Goal: Task Accomplishment & Management: Use online tool/utility

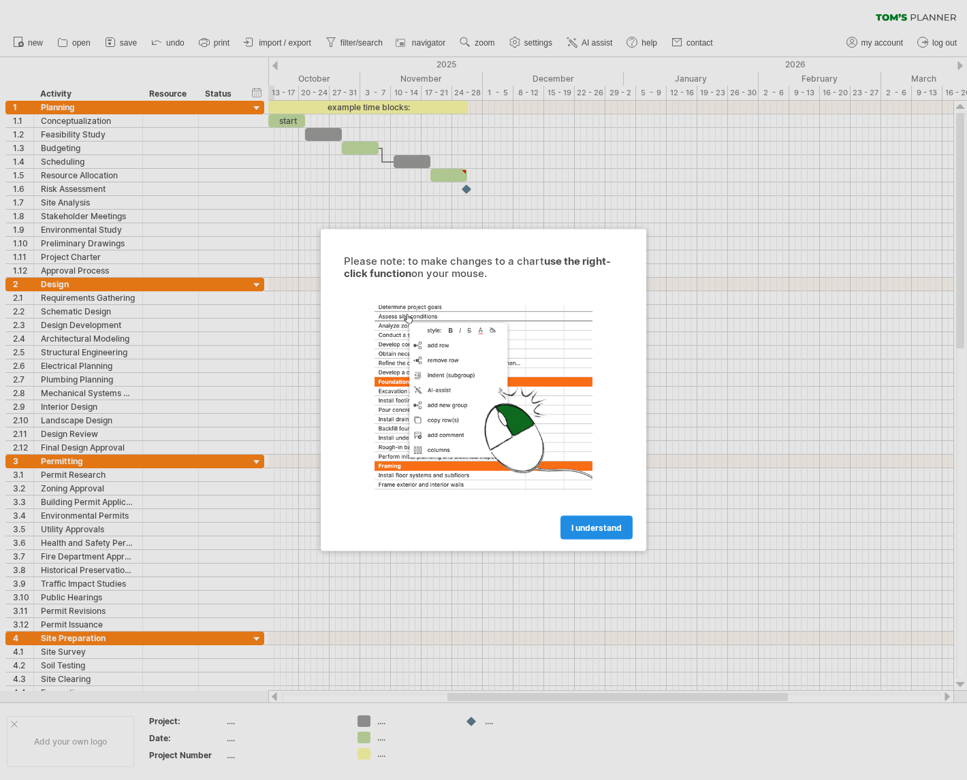
click at [584, 530] on span "I understand" at bounding box center [596, 528] width 50 height 10
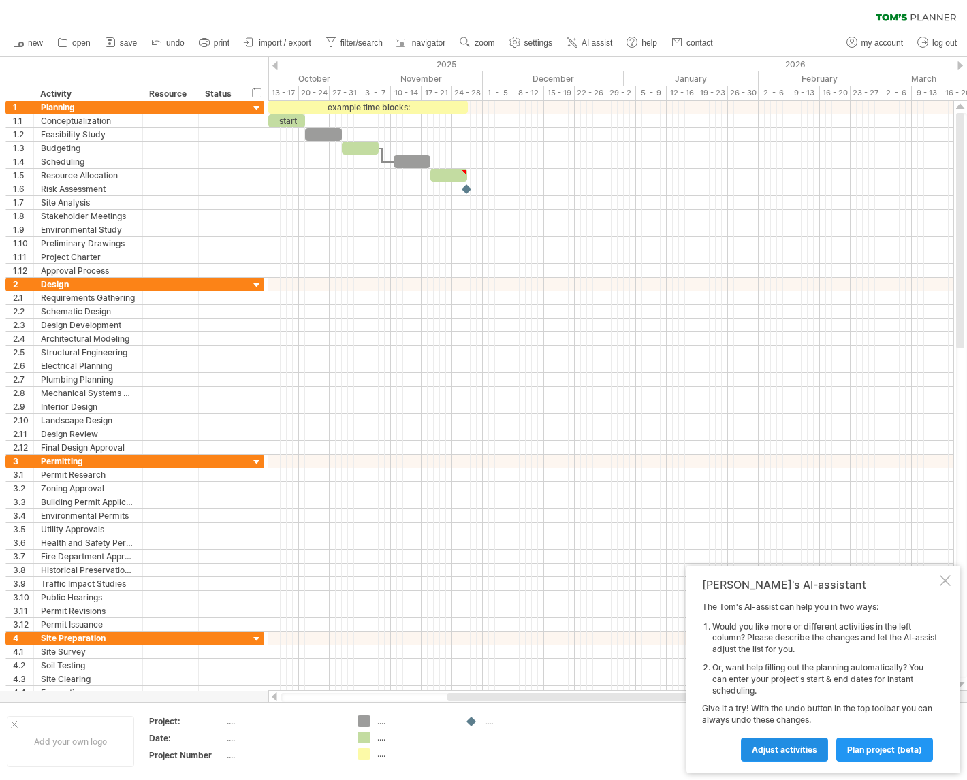
click at [768, 748] on span "Adjust activities" at bounding box center [783, 750] width 65 height 10
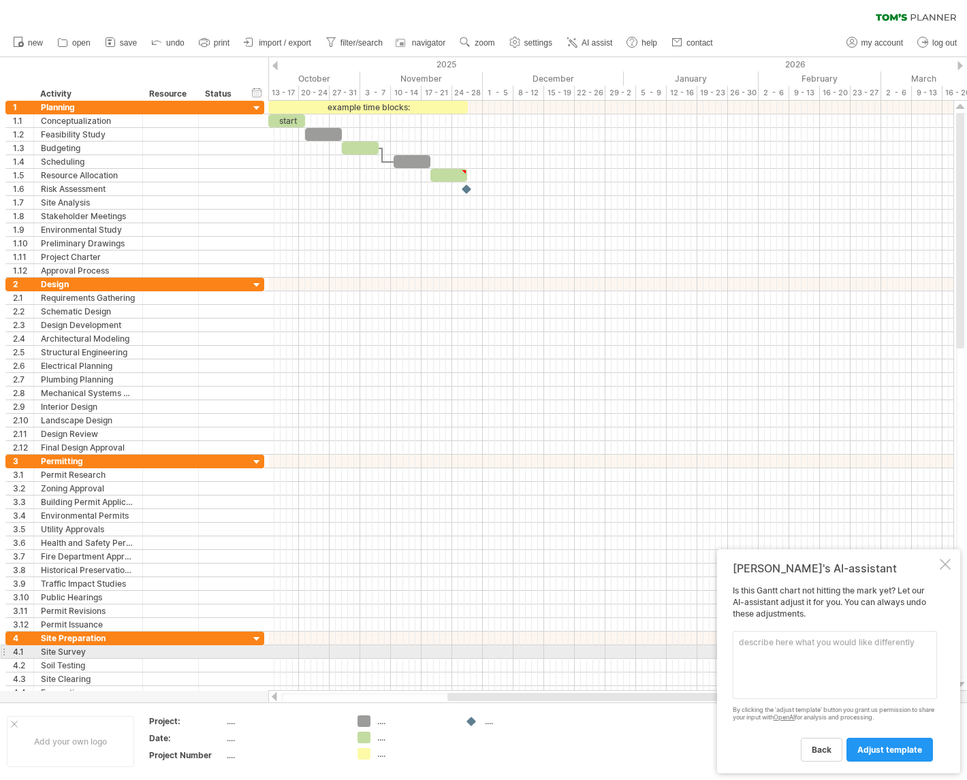
click at [753, 649] on textarea at bounding box center [834, 665] width 204 height 68
type textarea "Job name"
click at [875, 751] on span "adjust template" at bounding box center [889, 750] width 65 height 10
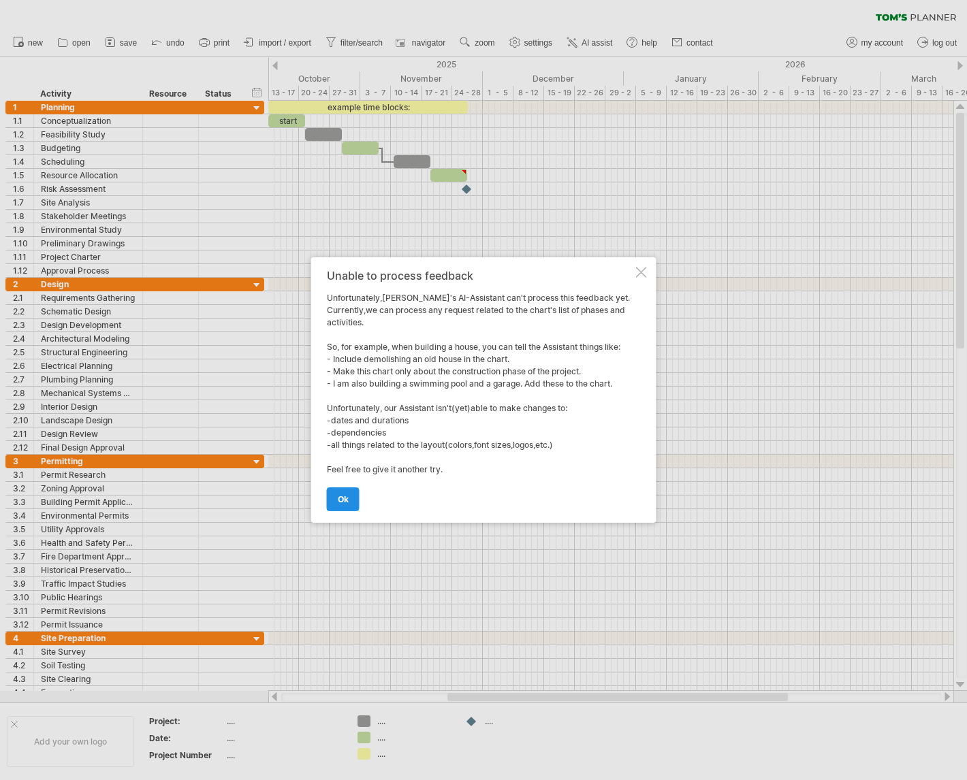
click at [339, 498] on span "ok" at bounding box center [343, 499] width 11 height 10
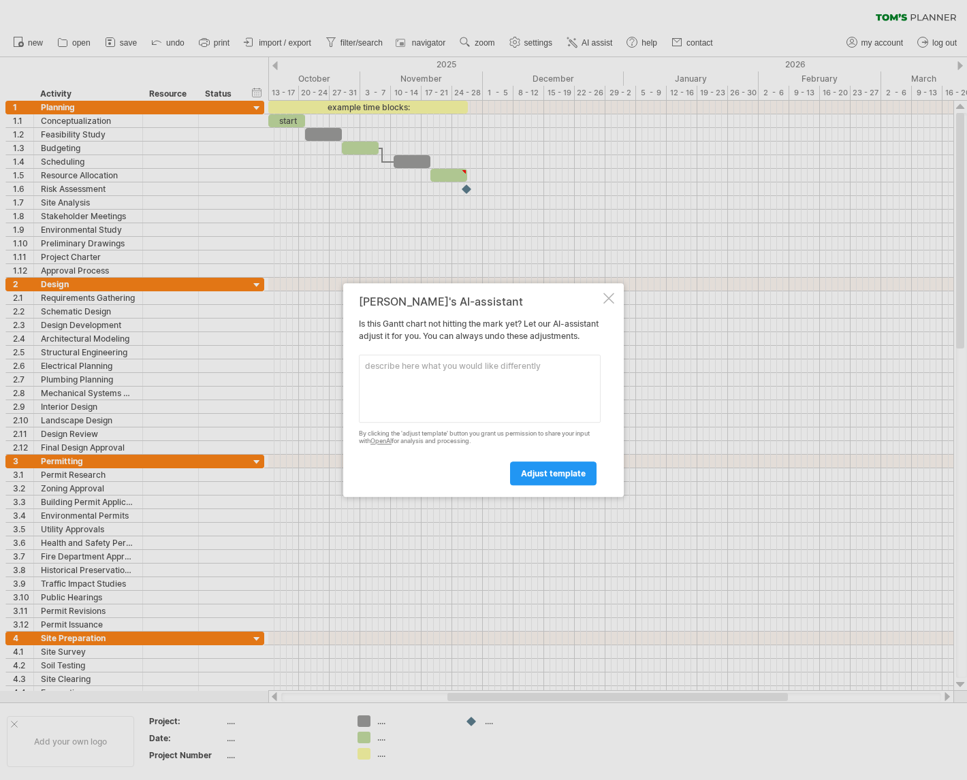
click at [386, 380] on textarea at bounding box center [480, 389] width 242 height 68
click at [611, 293] on div at bounding box center [608, 298] width 11 height 11
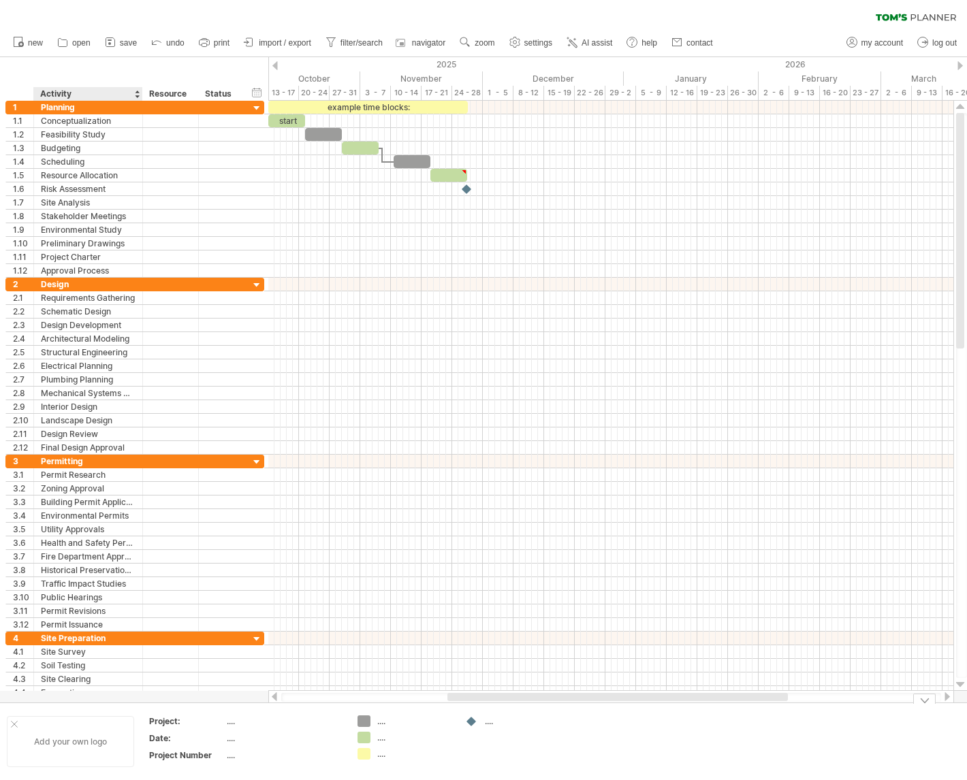
click at [42, 743] on div "Add your own logo" at bounding box center [70, 741] width 127 height 51
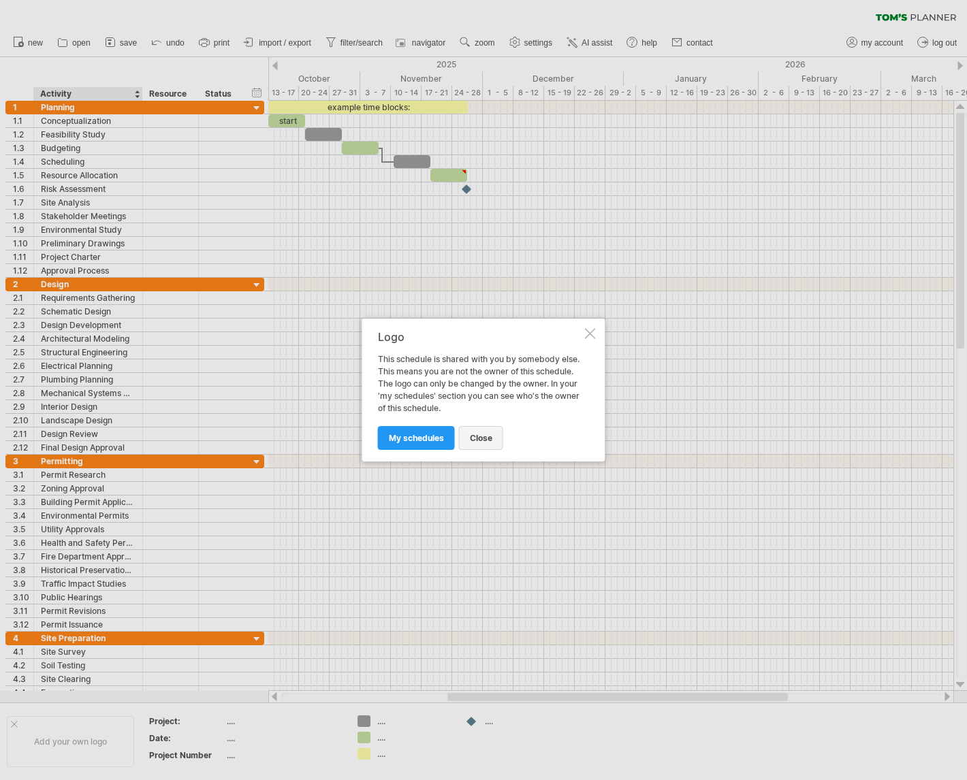
click at [483, 434] on span "close" at bounding box center [481, 438] width 22 height 10
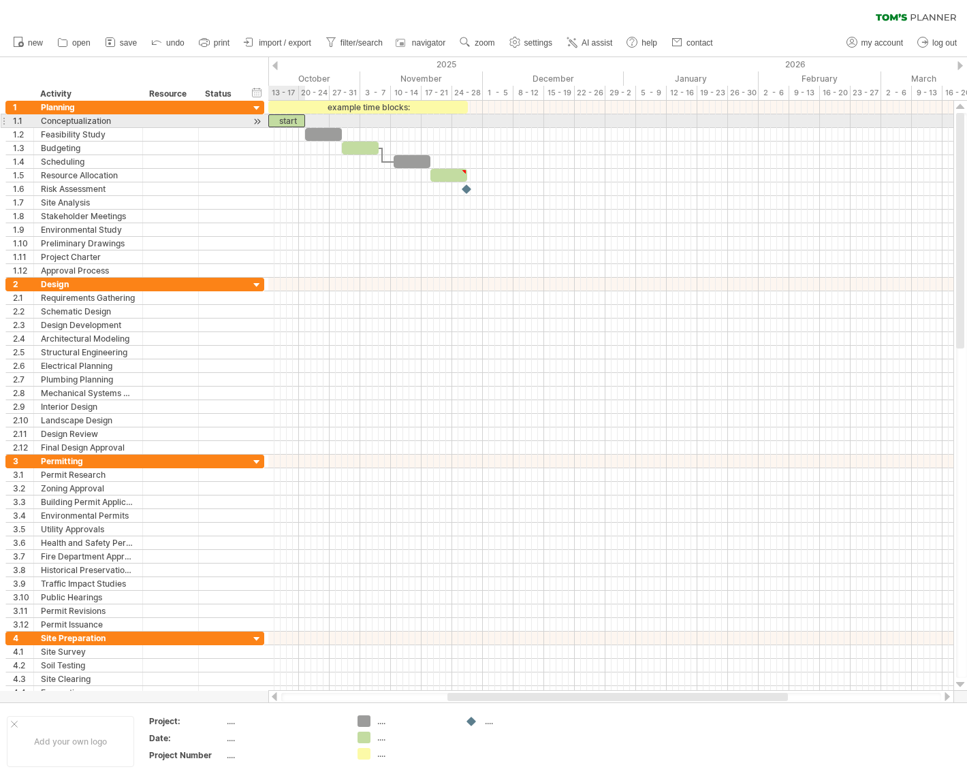
click at [286, 117] on div "start" at bounding box center [286, 120] width 37 height 13
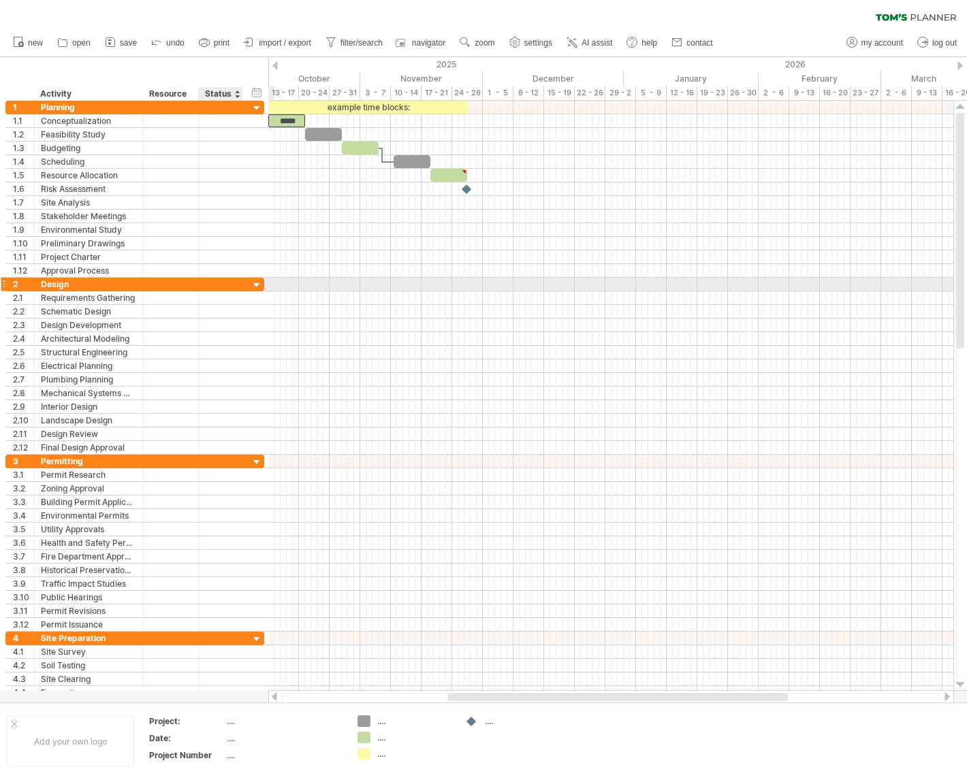
click at [255, 280] on div at bounding box center [256, 285] width 13 height 13
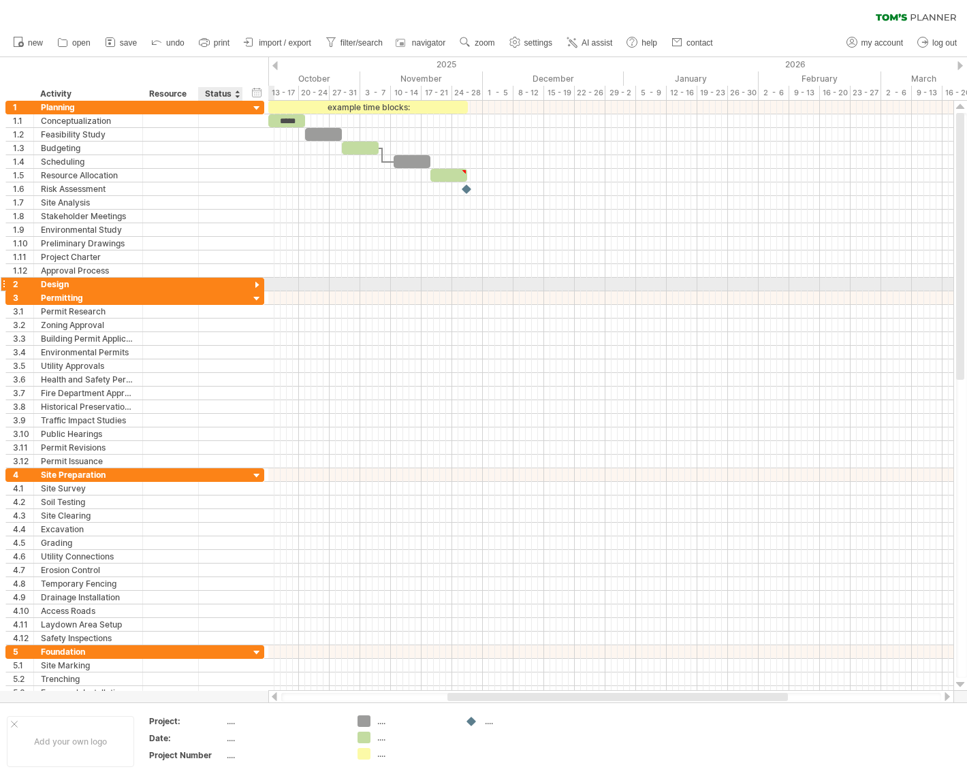
click at [255, 287] on div at bounding box center [256, 285] width 13 height 13
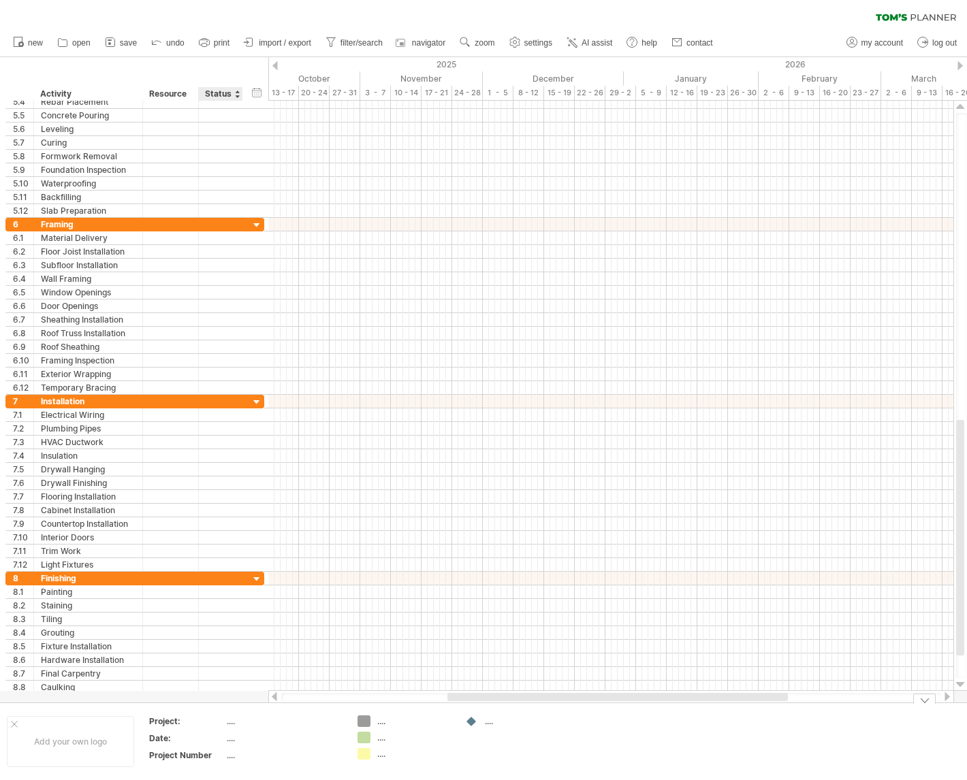
click at [233, 724] on div "...." at bounding box center [284, 721] width 114 height 12
type input "*********"
click at [234, 735] on div "...." at bounding box center [284, 738] width 114 height 12
click at [227, 754] on div "...." at bounding box center [284, 755] width 114 height 12
type input "*********"
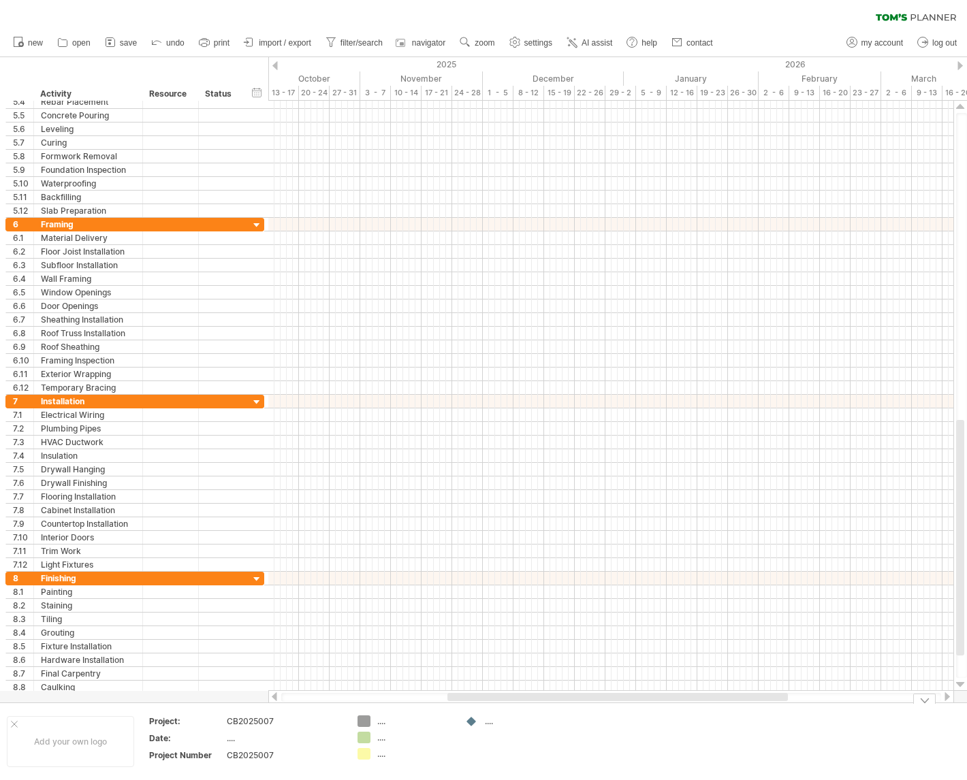
click at [270, 722] on div "CB2025007" at bounding box center [284, 721] width 114 height 12
drag, startPoint x: 271, startPoint y: 722, endPoint x: 222, endPoint y: 722, distance: 49.0
click at [222, 722] on tr "Project: *********" at bounding box center [245, 724] width 193 height 16
type input "**********"
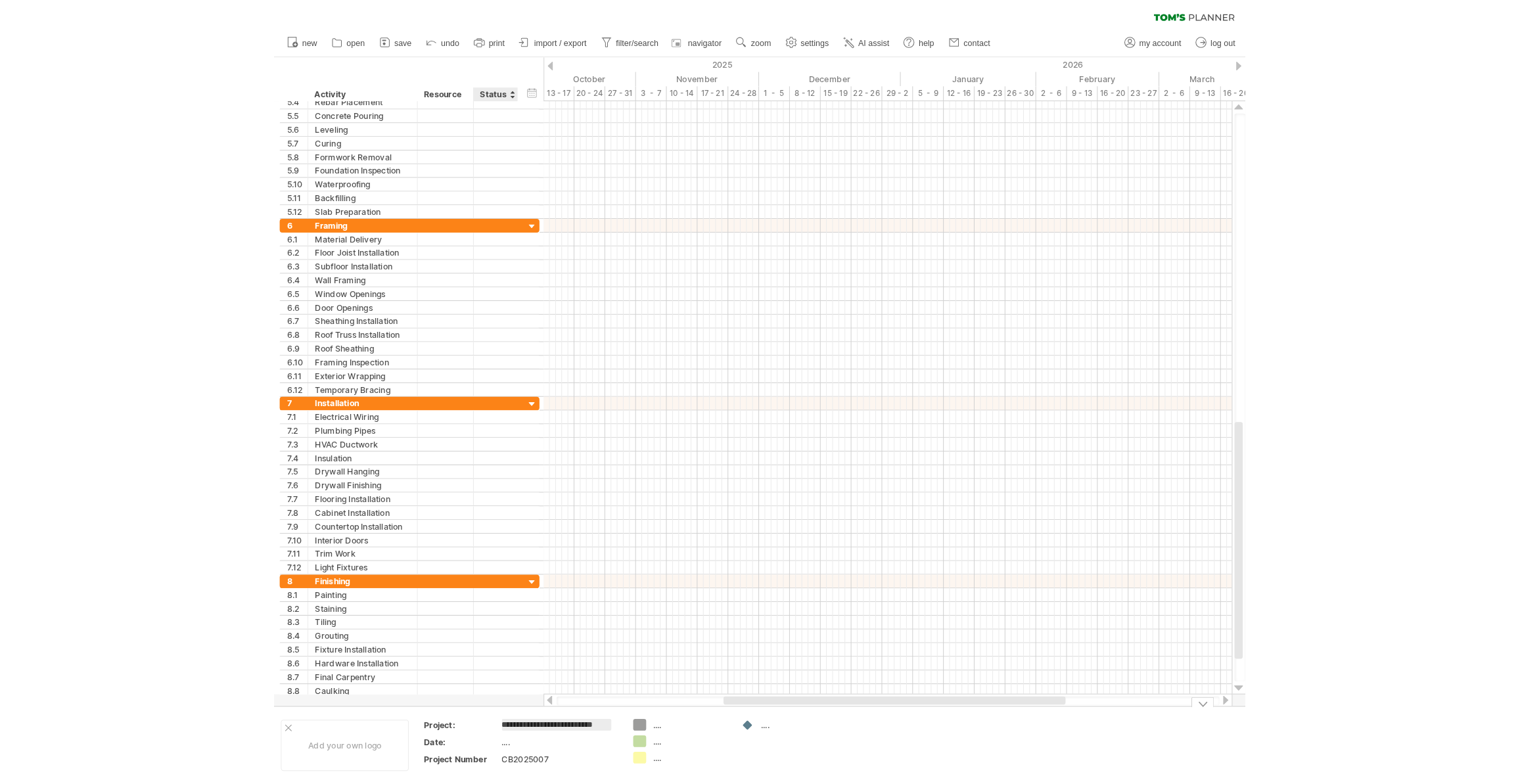
scroll to position [0, 4]
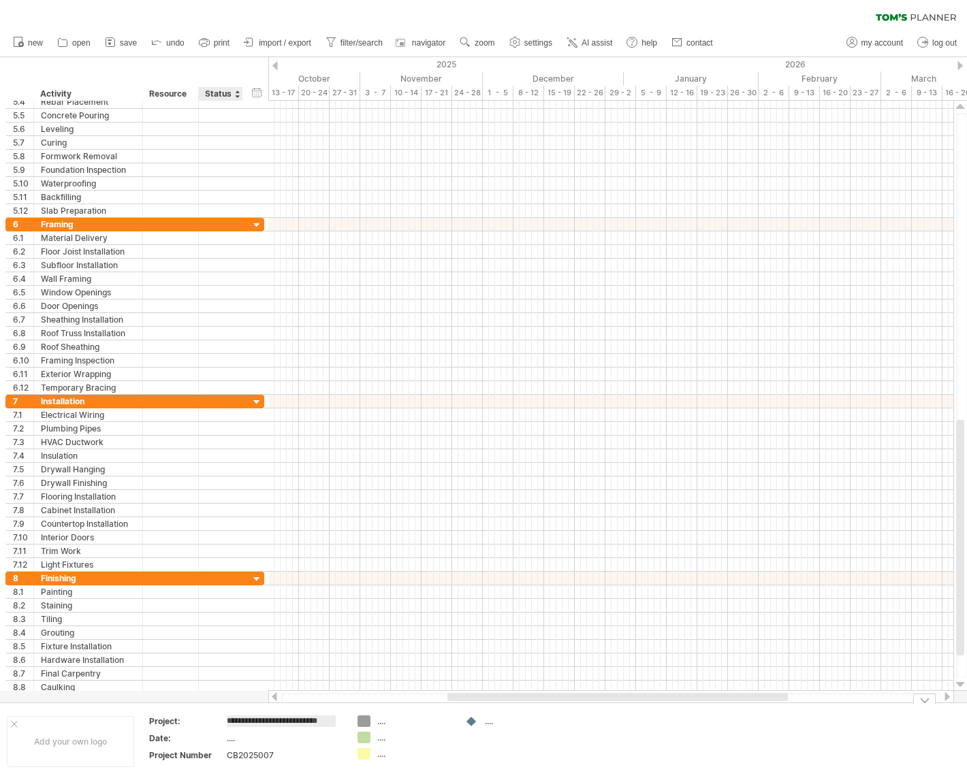
click at [228, 740] on div "...." at bounding box center [284, 738] width 114 height 12
type input "**********"
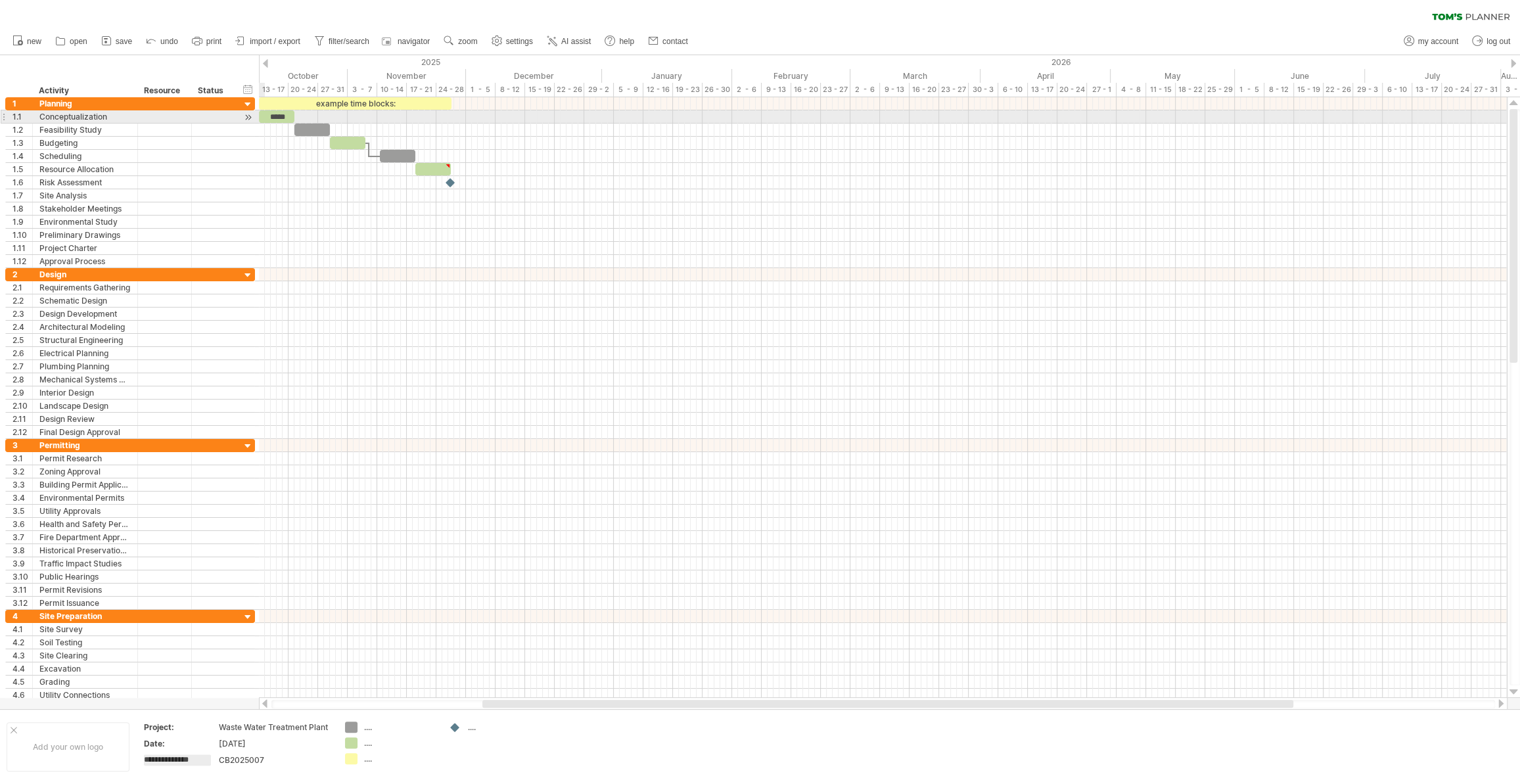
click at [246, 115] on div at bounding box center [247, 117] width 13 height 14
click at [308, 114] on div at bounding box center [883, 117] width 1249 height 14
click at [308, 115] on div at bounding box center [883, 117] width 1249 height 14
click at [247, 116] on div at bounding box center [247, 117] width 13 height 14
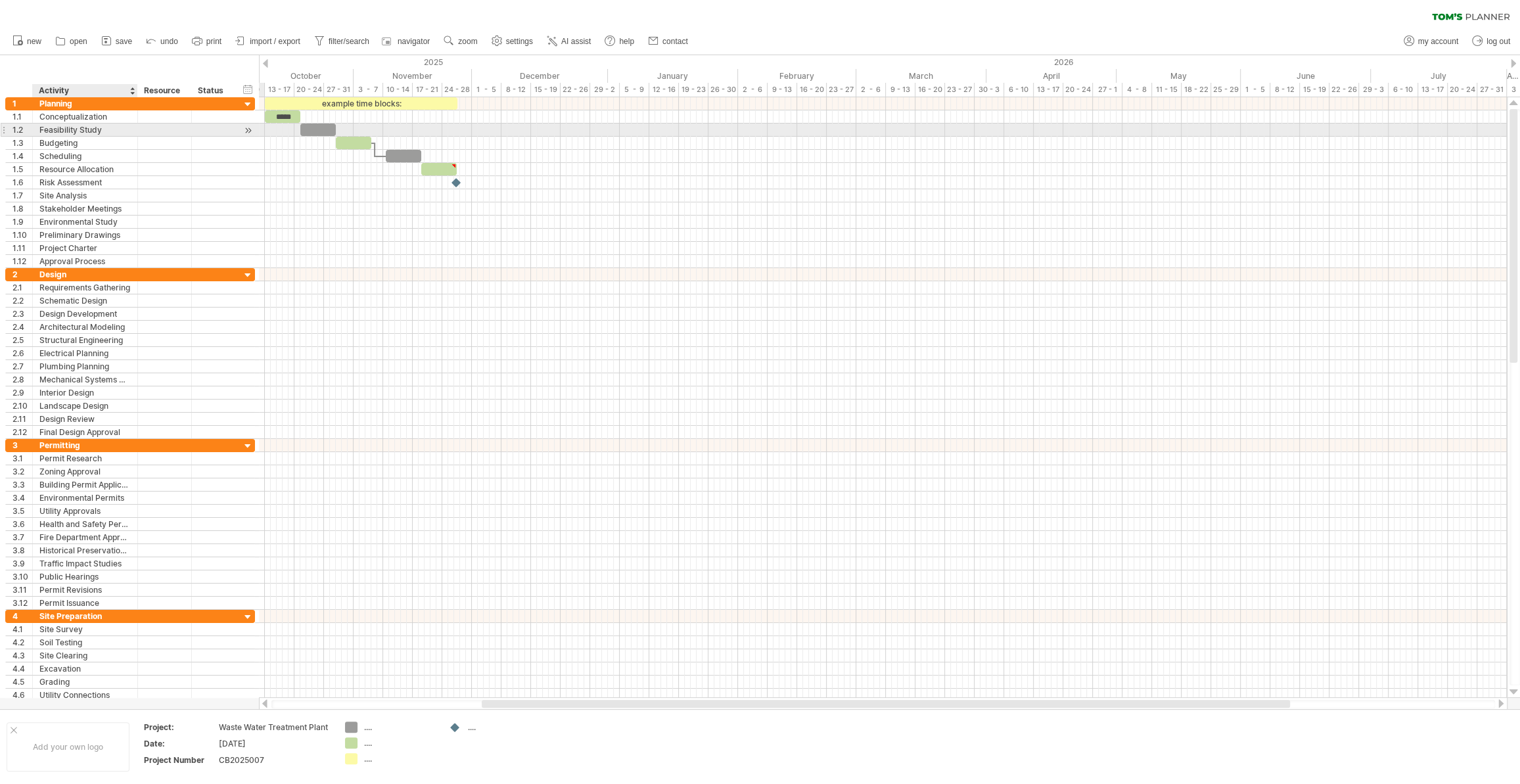
click at [67, 130] on div "Feasibility Study" at bounding box center [85, 129] width 92 height 13
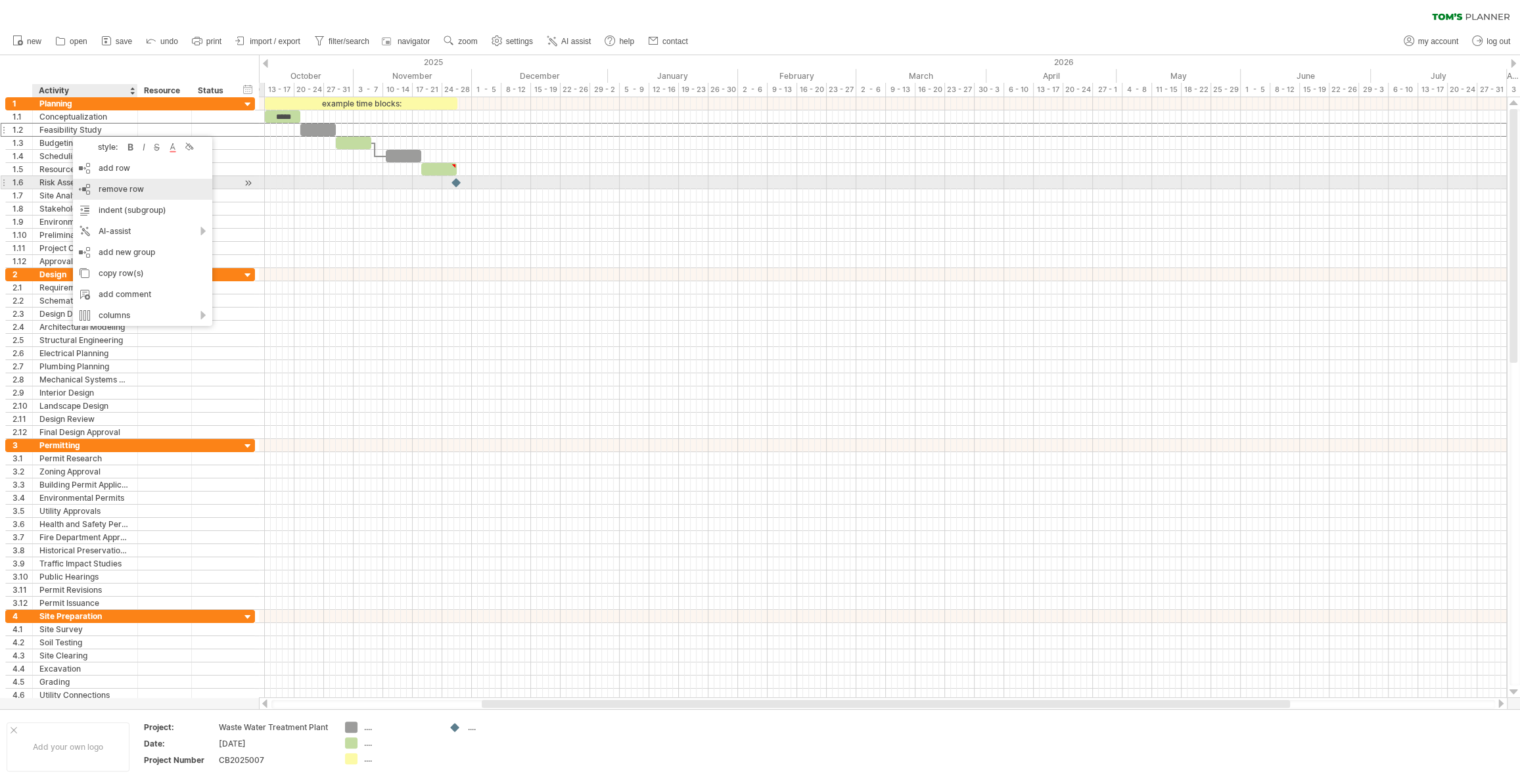
click at [99, 186] on span "remove row" at bounding box center [121, 189] width 45 height 10
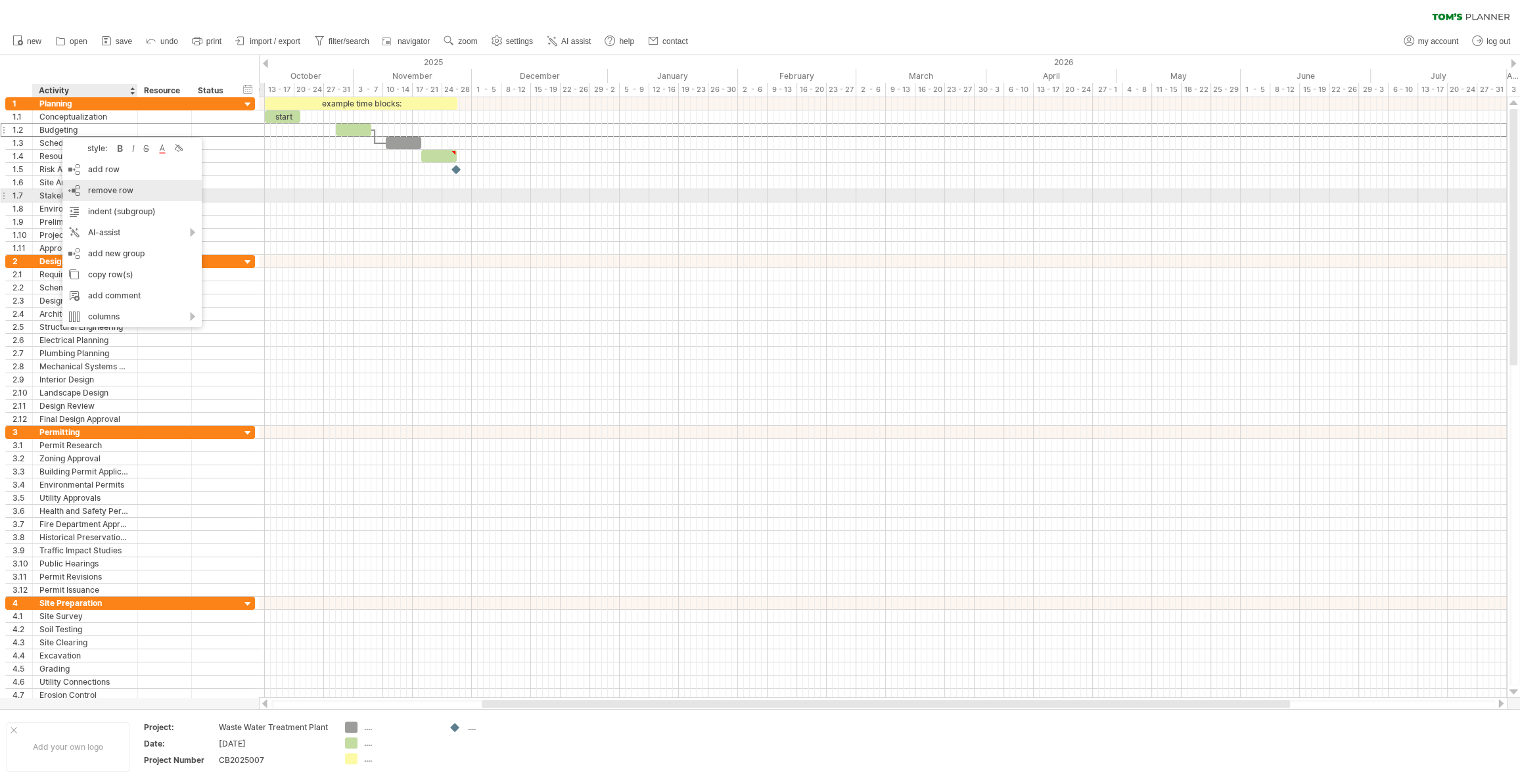
click at [96, 190] on span "remove row" at bounding box center [110, 190] width 45 height 10
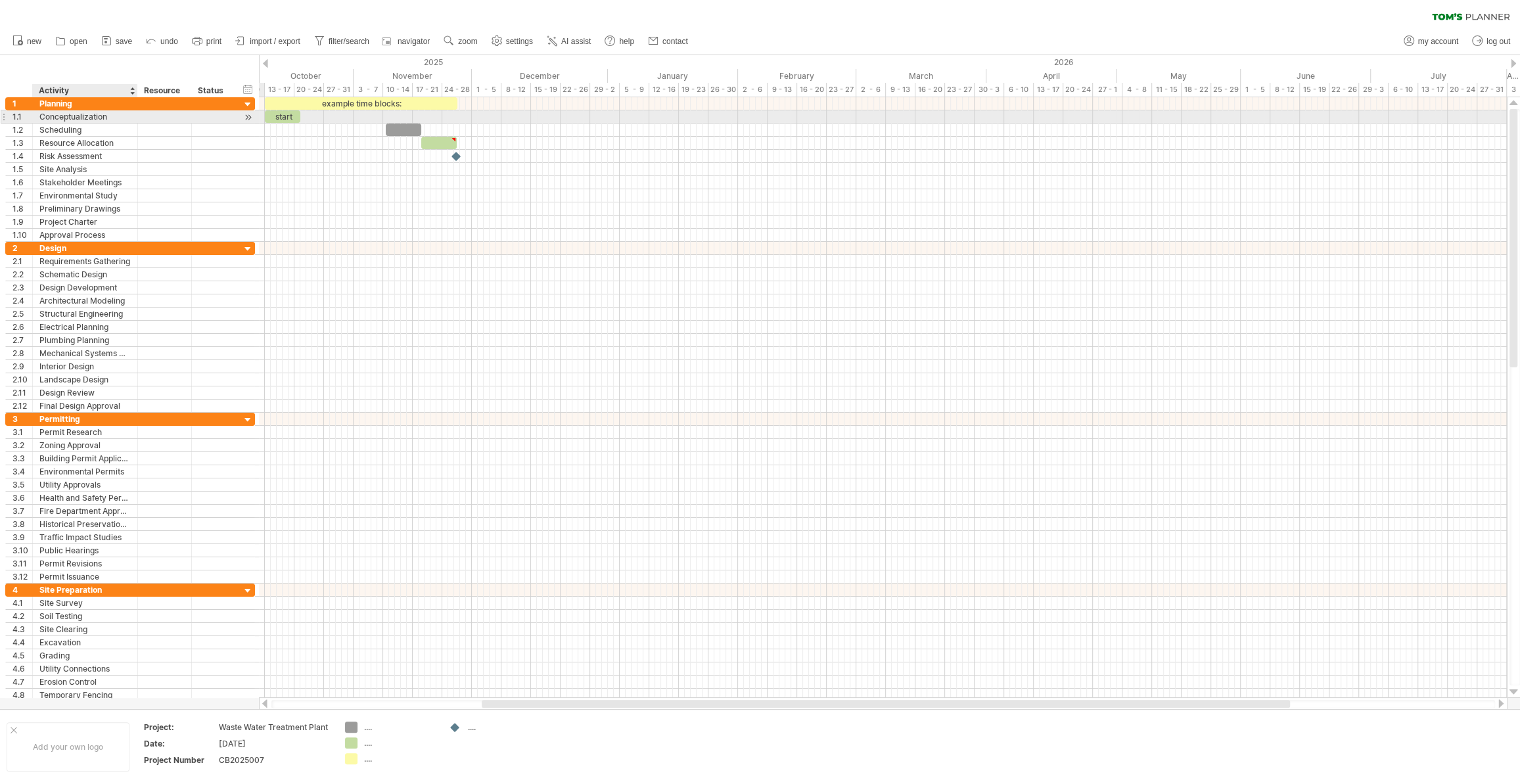
click at [88, 116] on div "Conceptualization" at bounding box center [85, 116] width 92 height 13
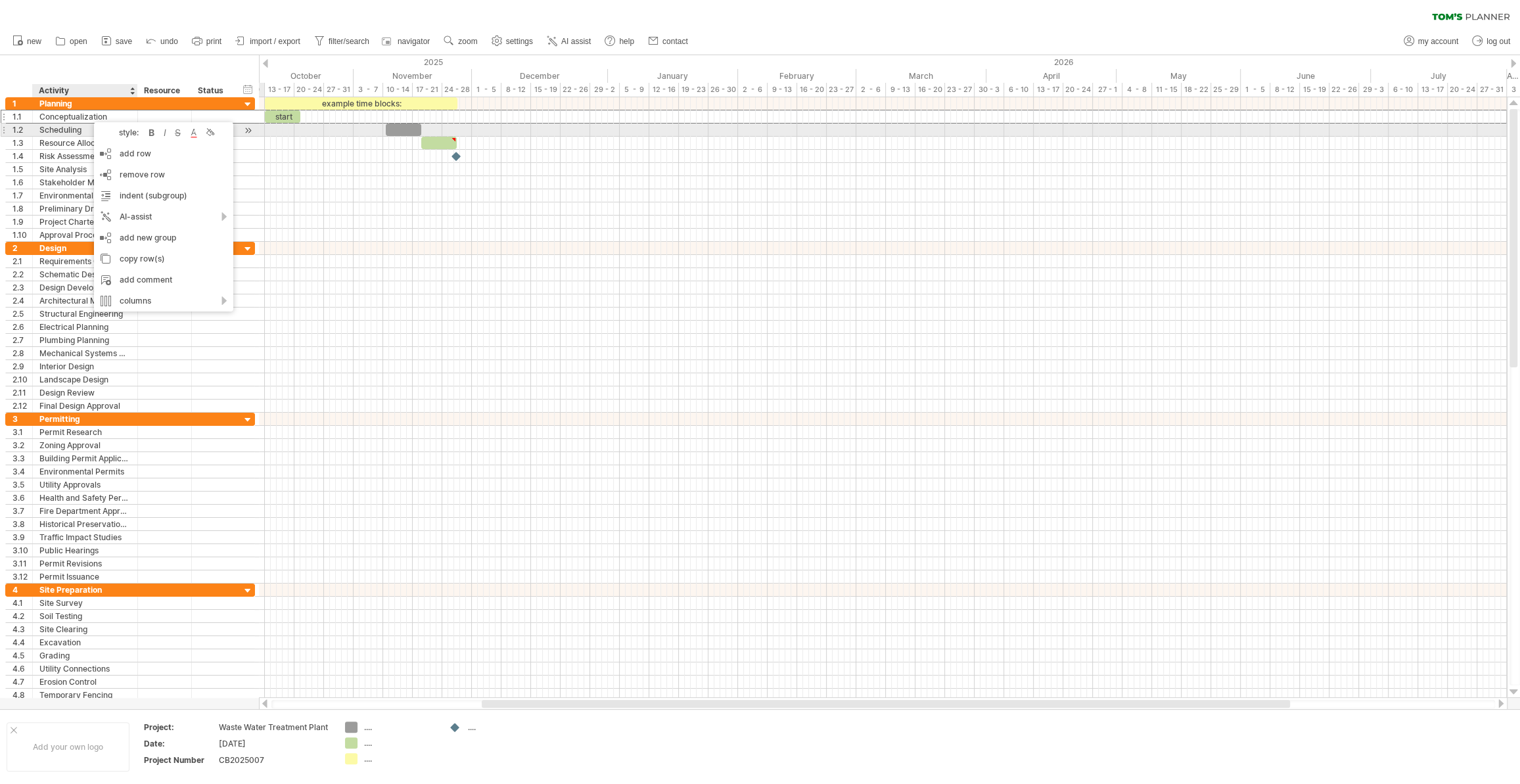
click at [57, 128] on div "Scheduling" at bounding box center [85, 129] width 92 height 13
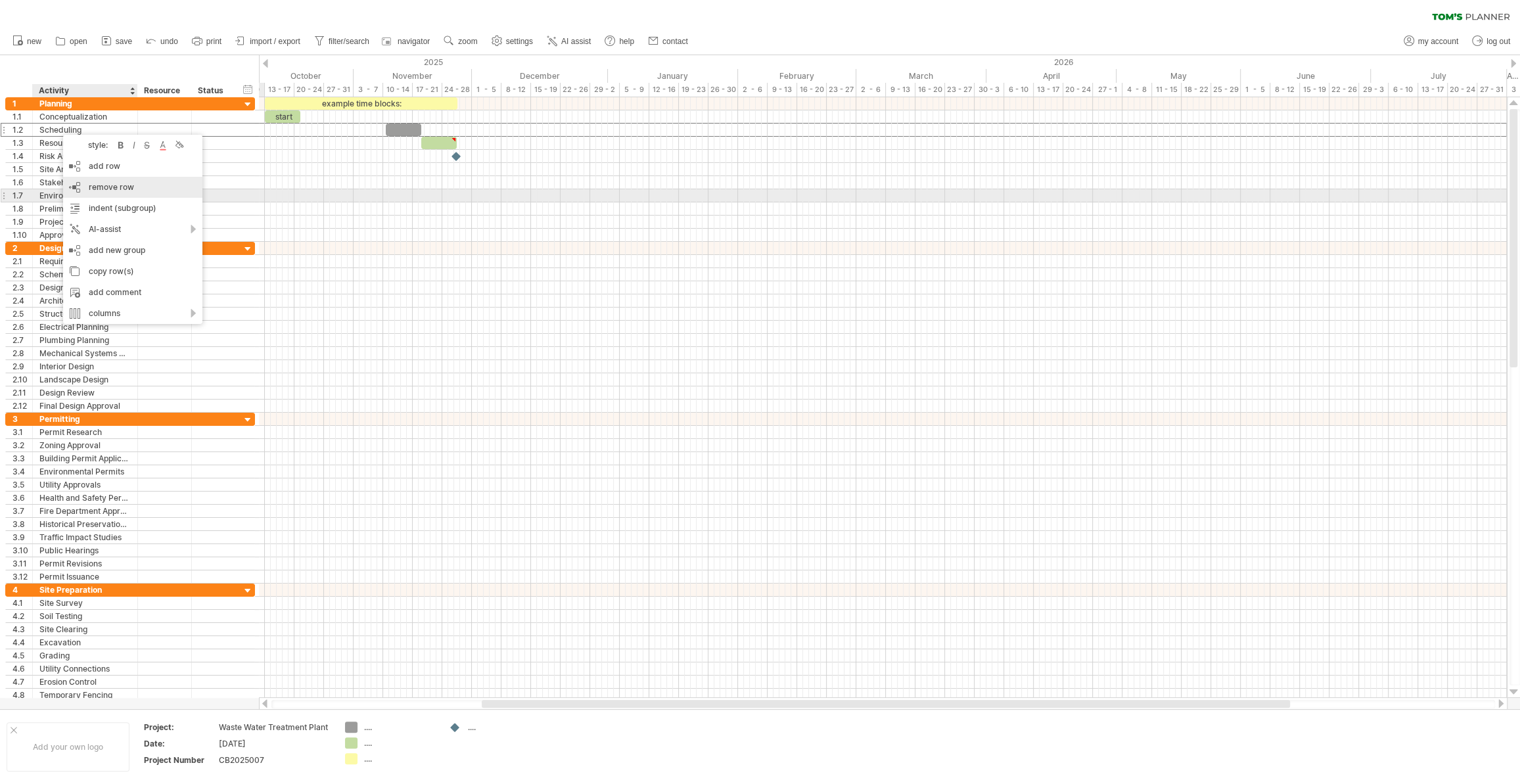
click at [95, 192] on div "remove row remove selected rows" at bounding box center [132, 187] width 139 height 21
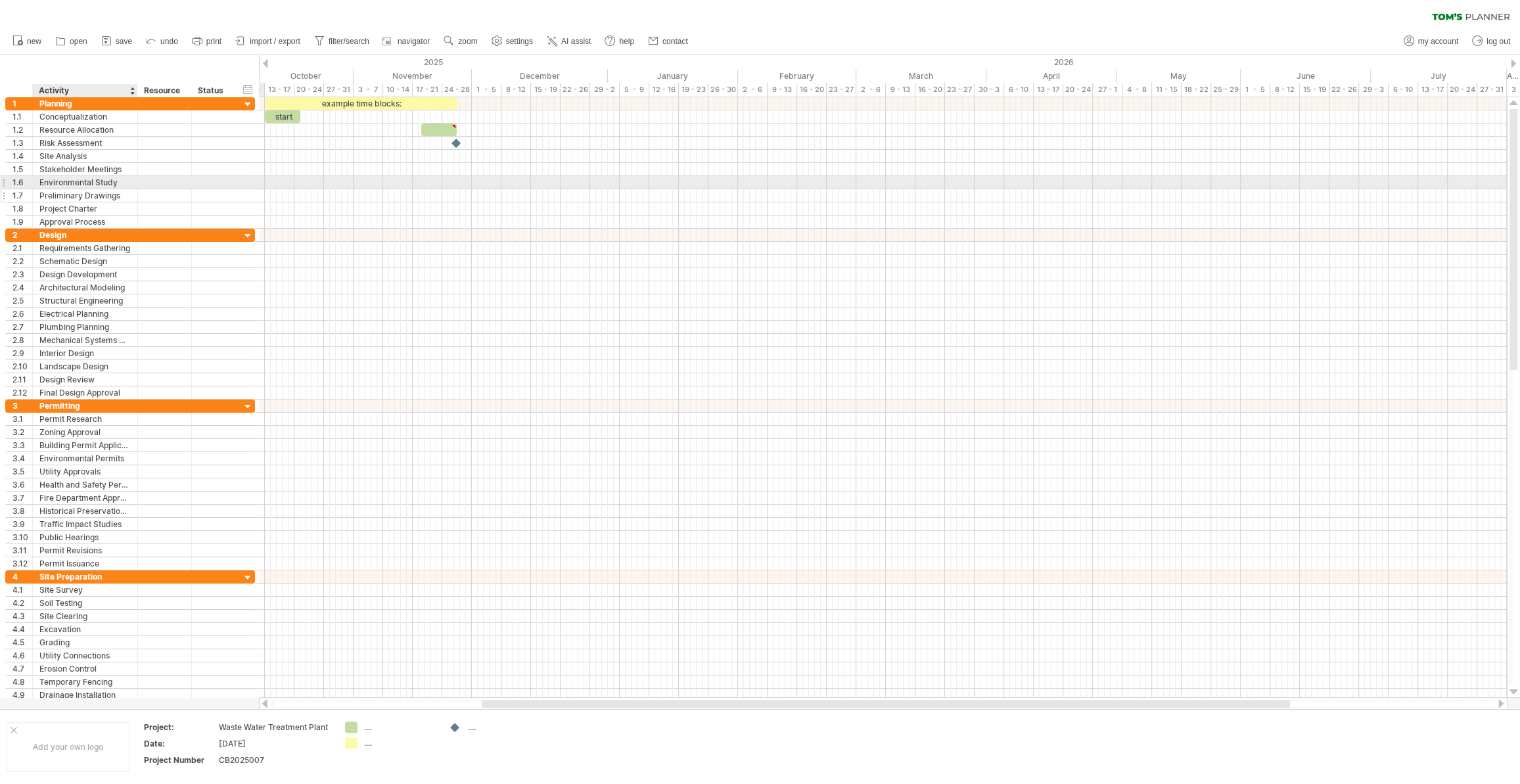
click at [79, 197] on div "Preliminary Drawings" at bounding box center [85, 195] width 92 height 13
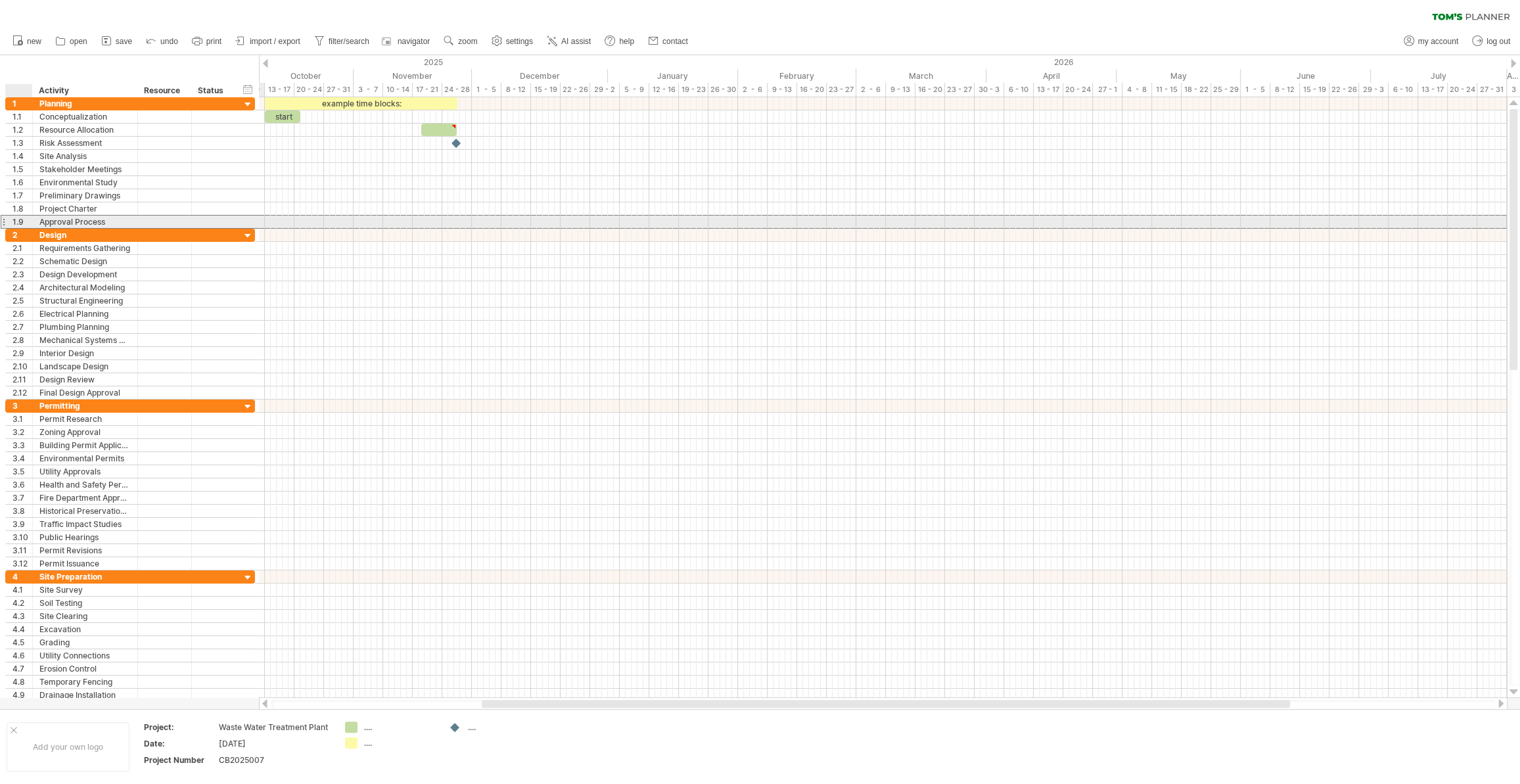
click at [34, 220] on div "**********" at bounding box center [85, 221] width 105 height 13
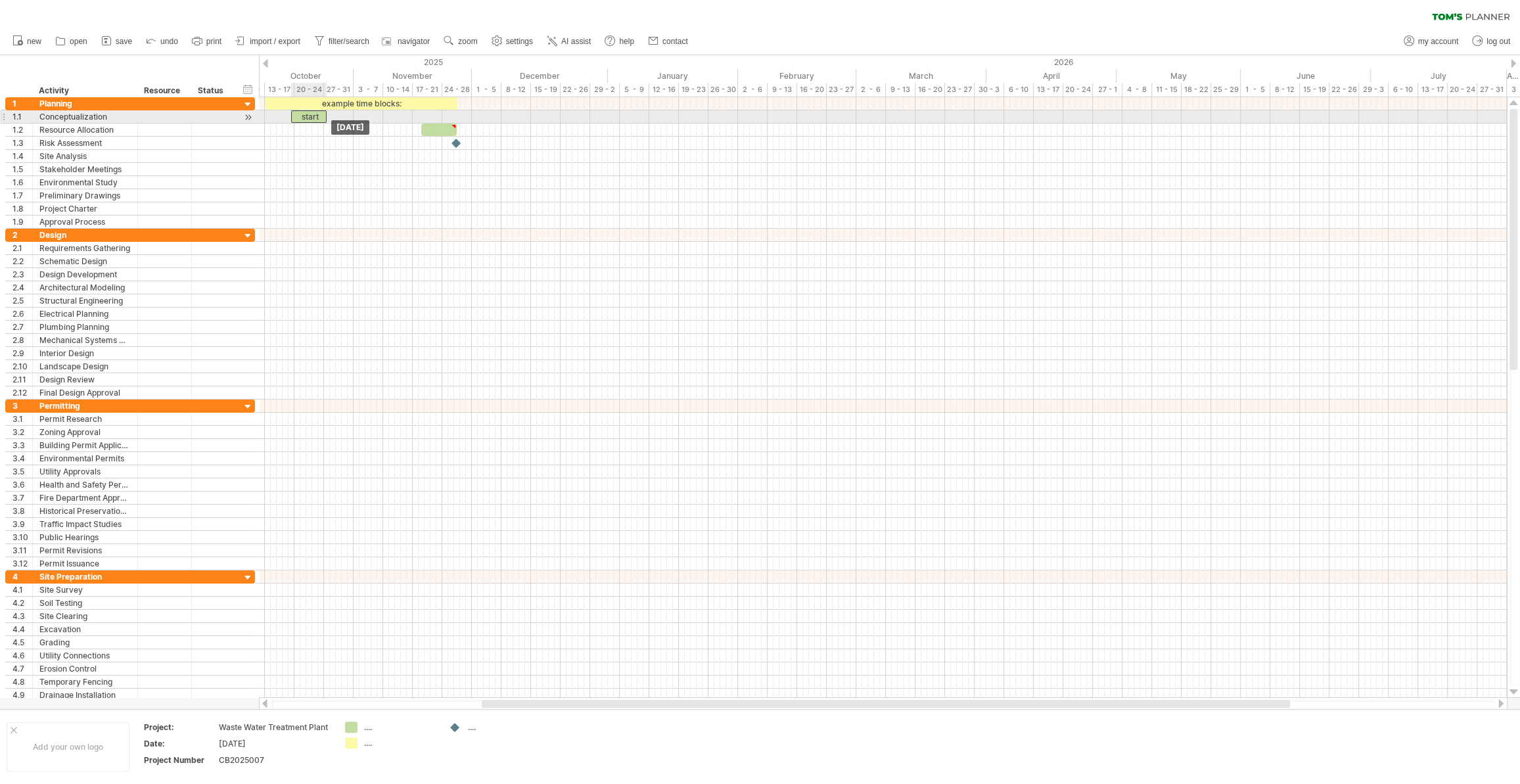
drag, startPoint x: 293, startPoint y: 118, endPoint x: 318, endPoint y: 120, distance: 25.1
click at [318, 120] on div "example time blocks: start [DATE] [DATE]" at bounding box center [883, 398] width 1249 height 601
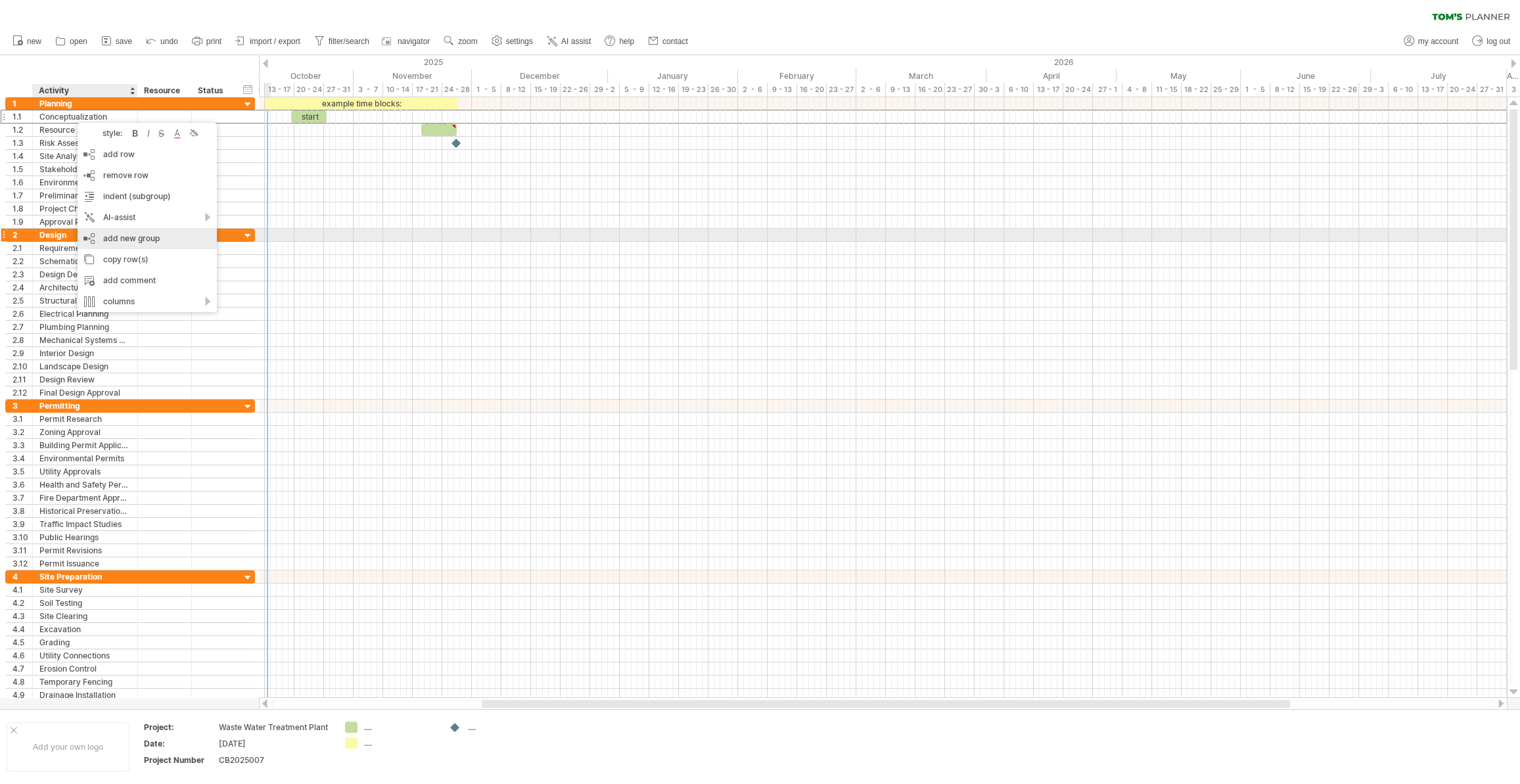
click at [123, 236] on div "add new group" at bounding box center [147, 238] width 139 height 21
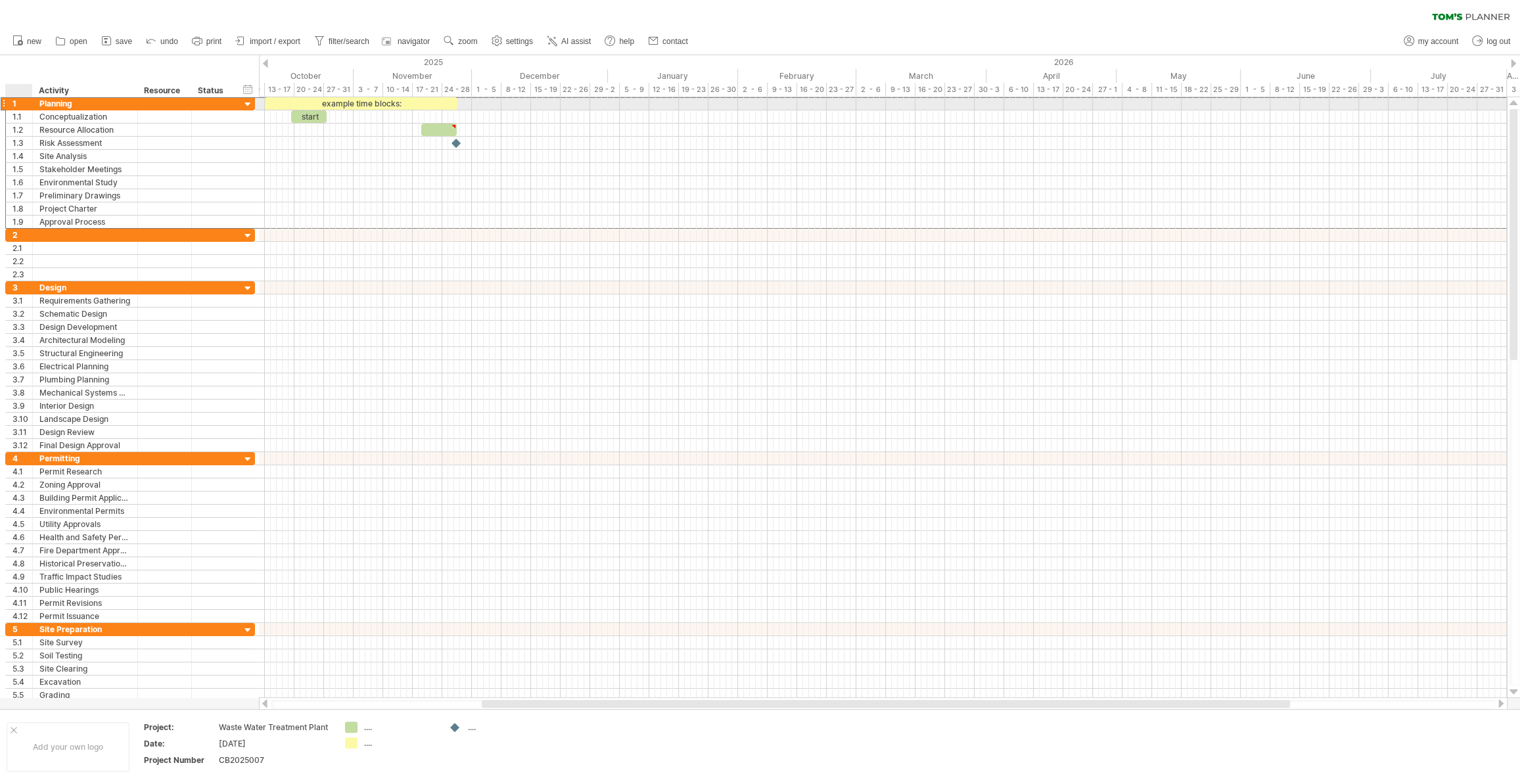
click at [34, 106] on div "******** Planning" at bounding box center [85, 103] width 105 height 13
click at [244, 103] on div at bounding box center [247, 104] width 13 height 13
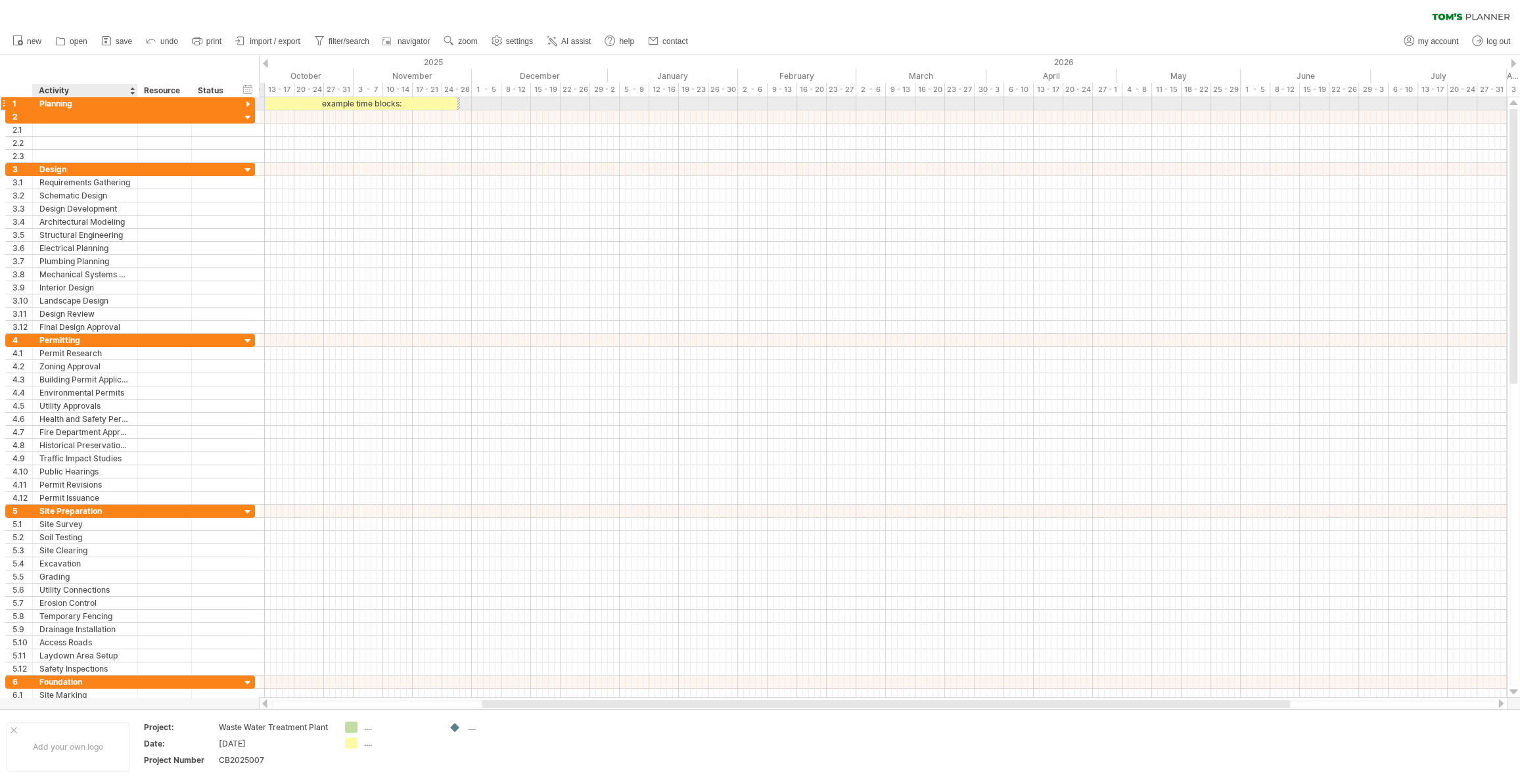
click at [83, 104] on div "Planning" at bounding box center [85, 103] width 92 height 13
drag, startPoint x: 81, startPoint y: 104, endPoint x: 34, endPoint y: 104, distance: 47.0
click at [34, 104] on div "******** Planning" at bounding box center [85, 103] width 105 height 13
type input "*********"
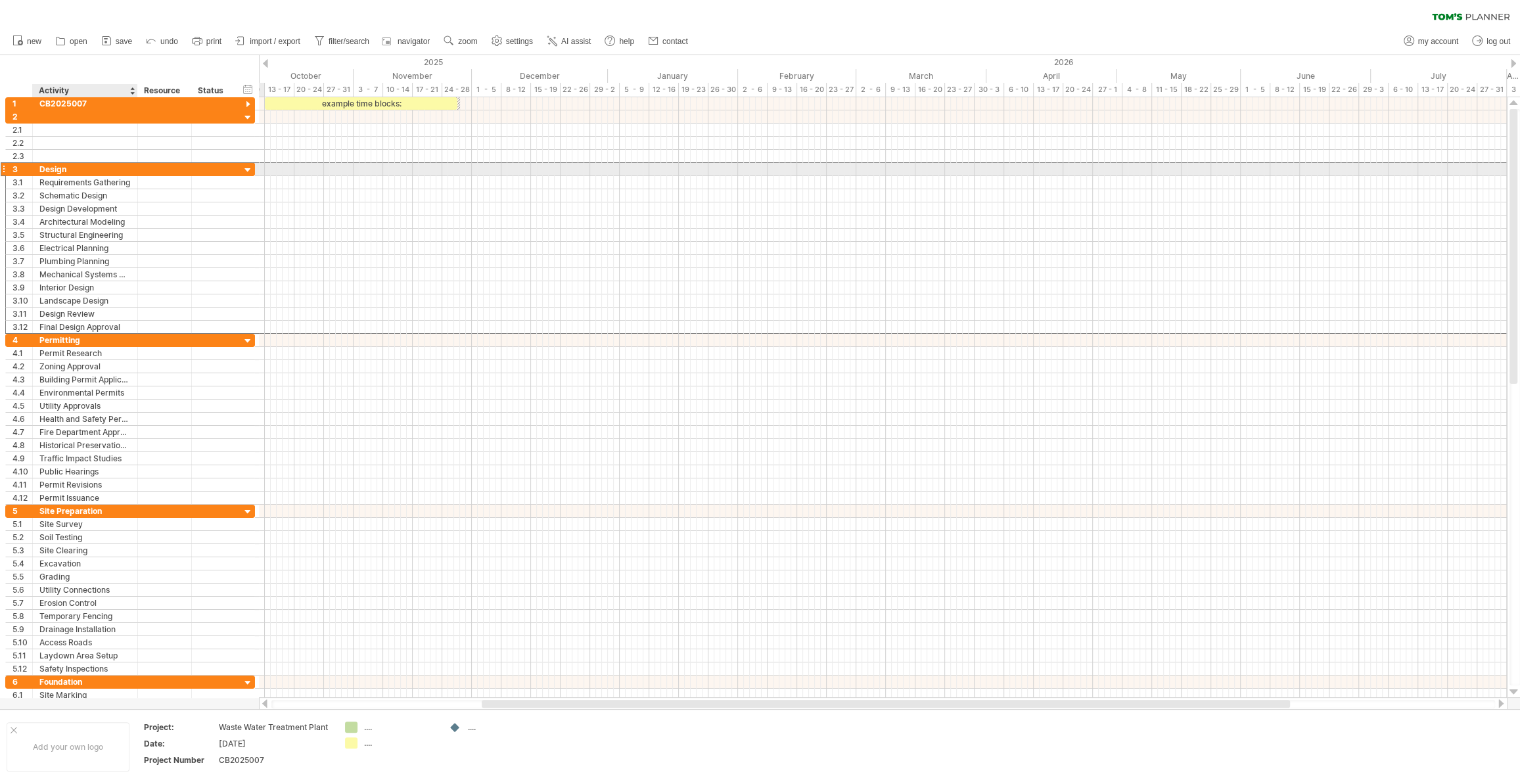
click at [58, 170] on div "Design" at bounding box center [85, 169] width 92 height 13
click at [246, 168] on div at bounding box center [247, 170] width 13 height 13
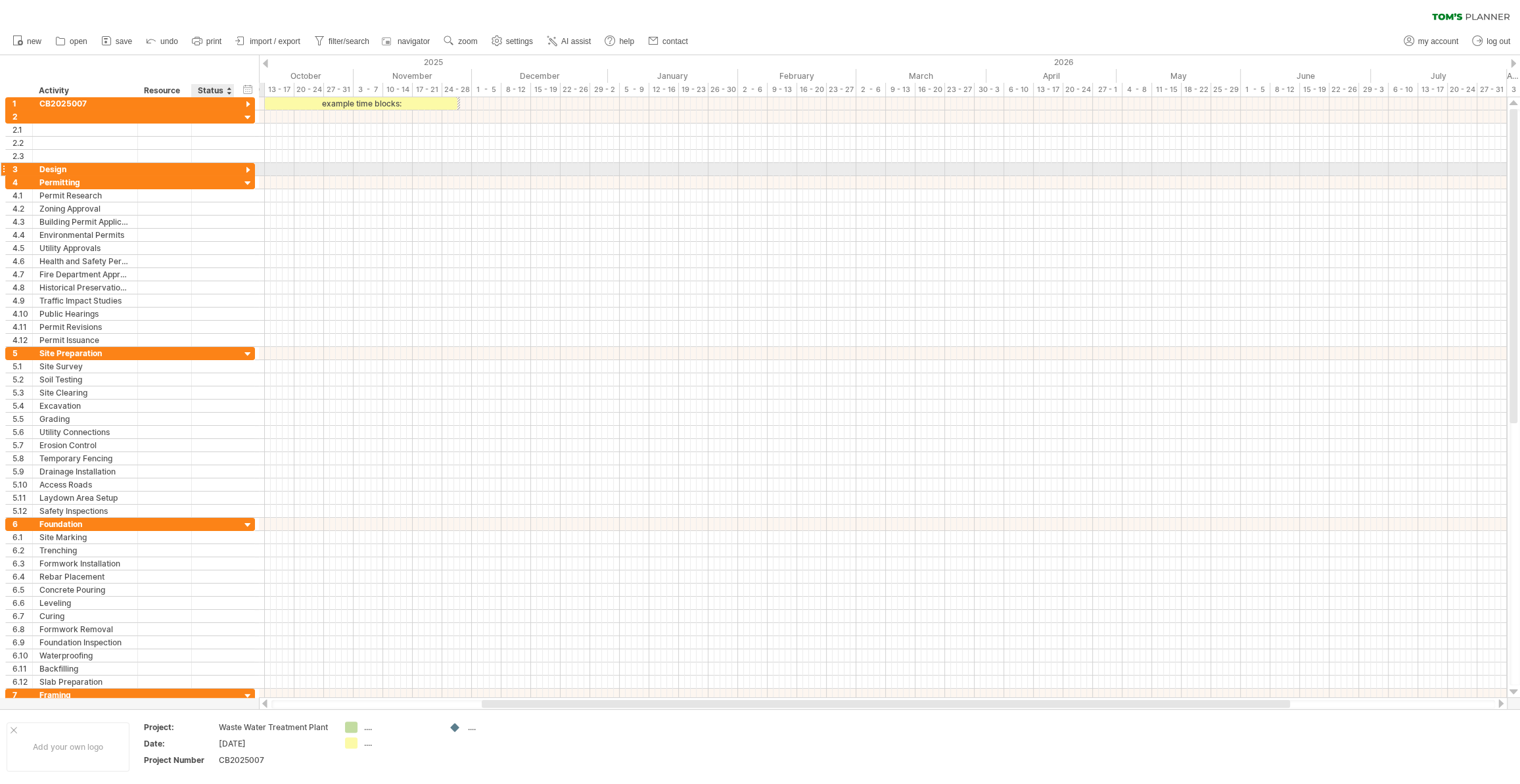
click at [245, 168] on div at bounding box center [247, 170] width 13 height 13
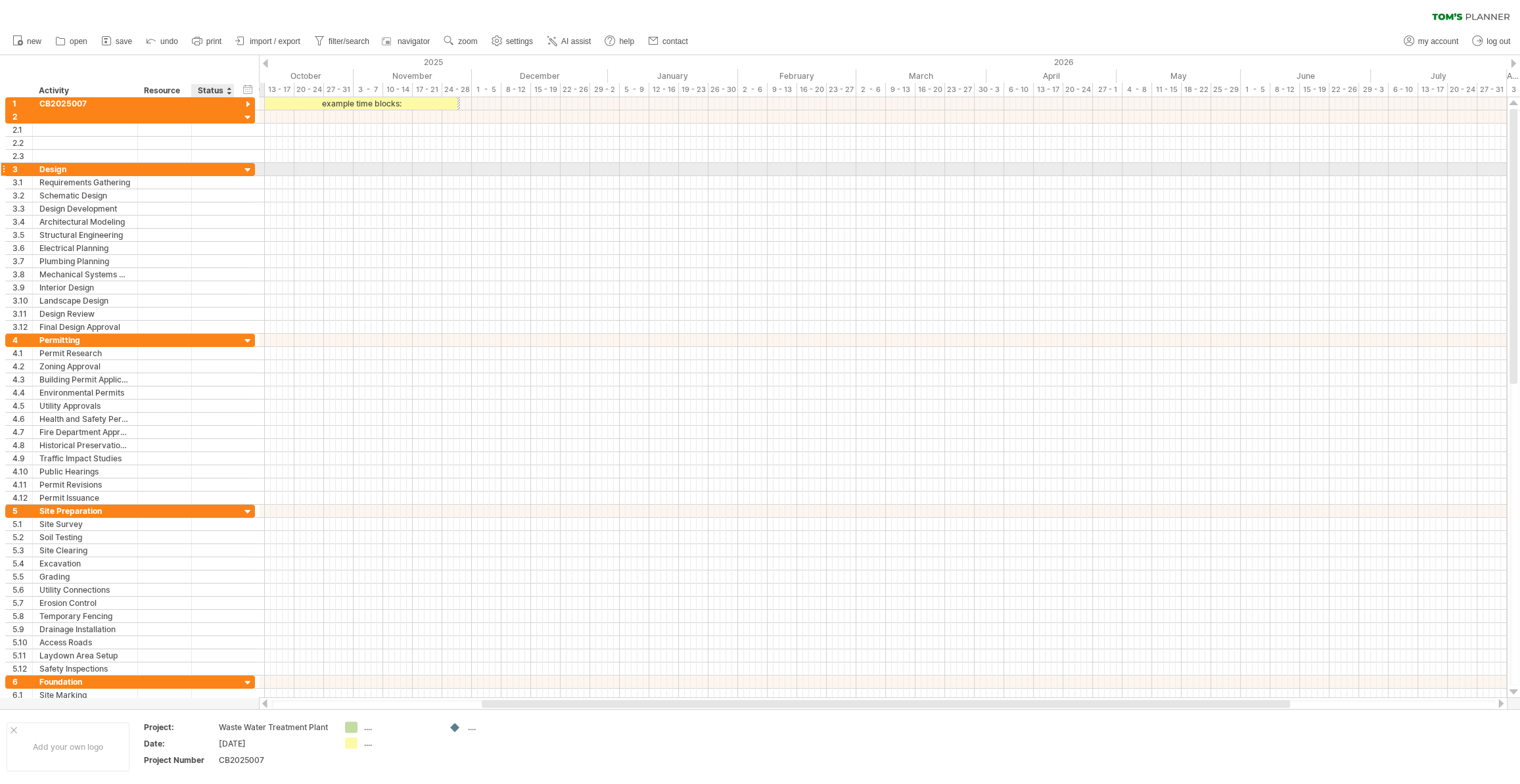
click at [246, 170] on div at bounding box center [247, 170] width 13 height 13
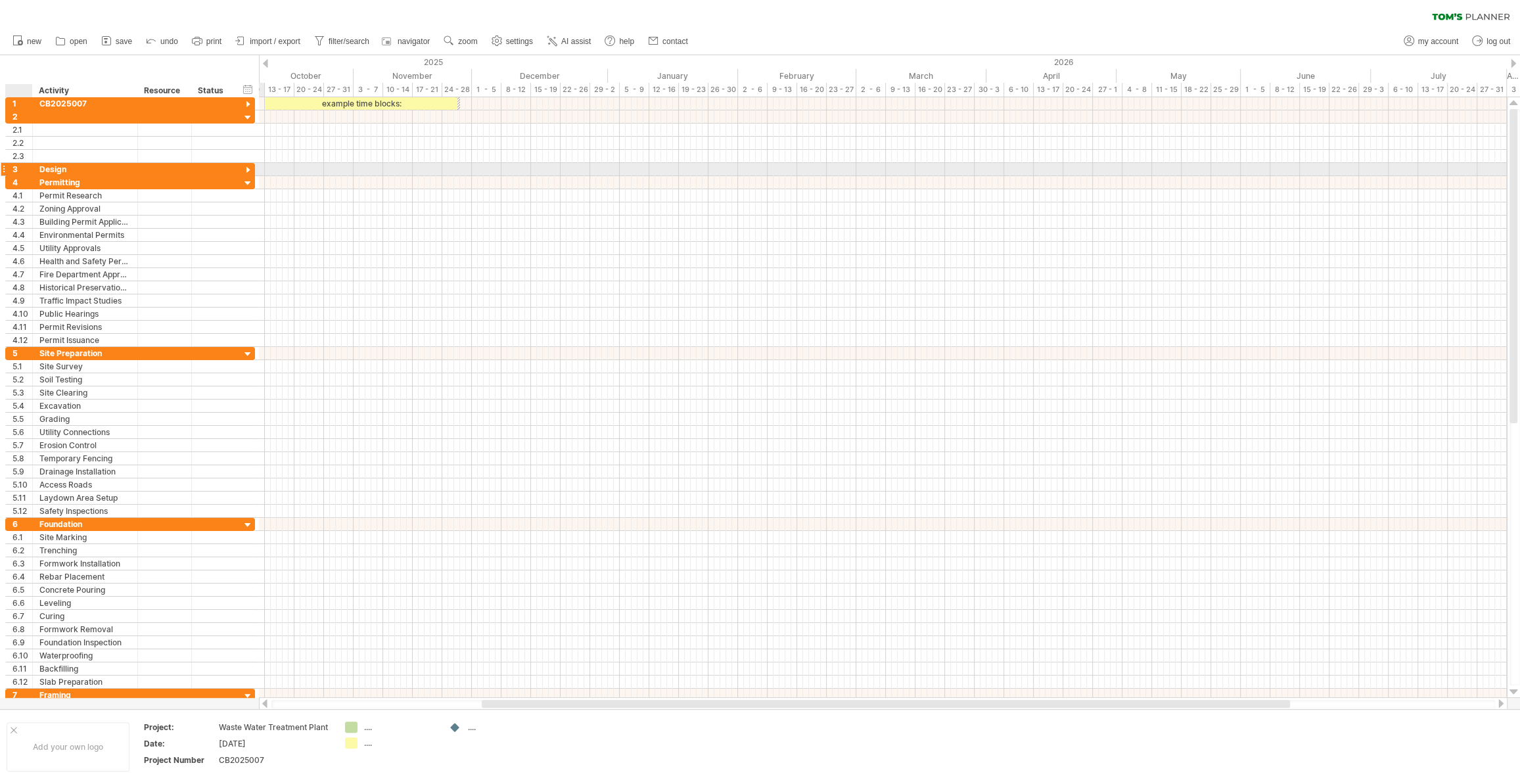
click at [13, 168] on div "3" at bounding box center [22, 169] width 19 height 13
click at [28, 170] on div at bounding box center [31, 170] width 7 height 14
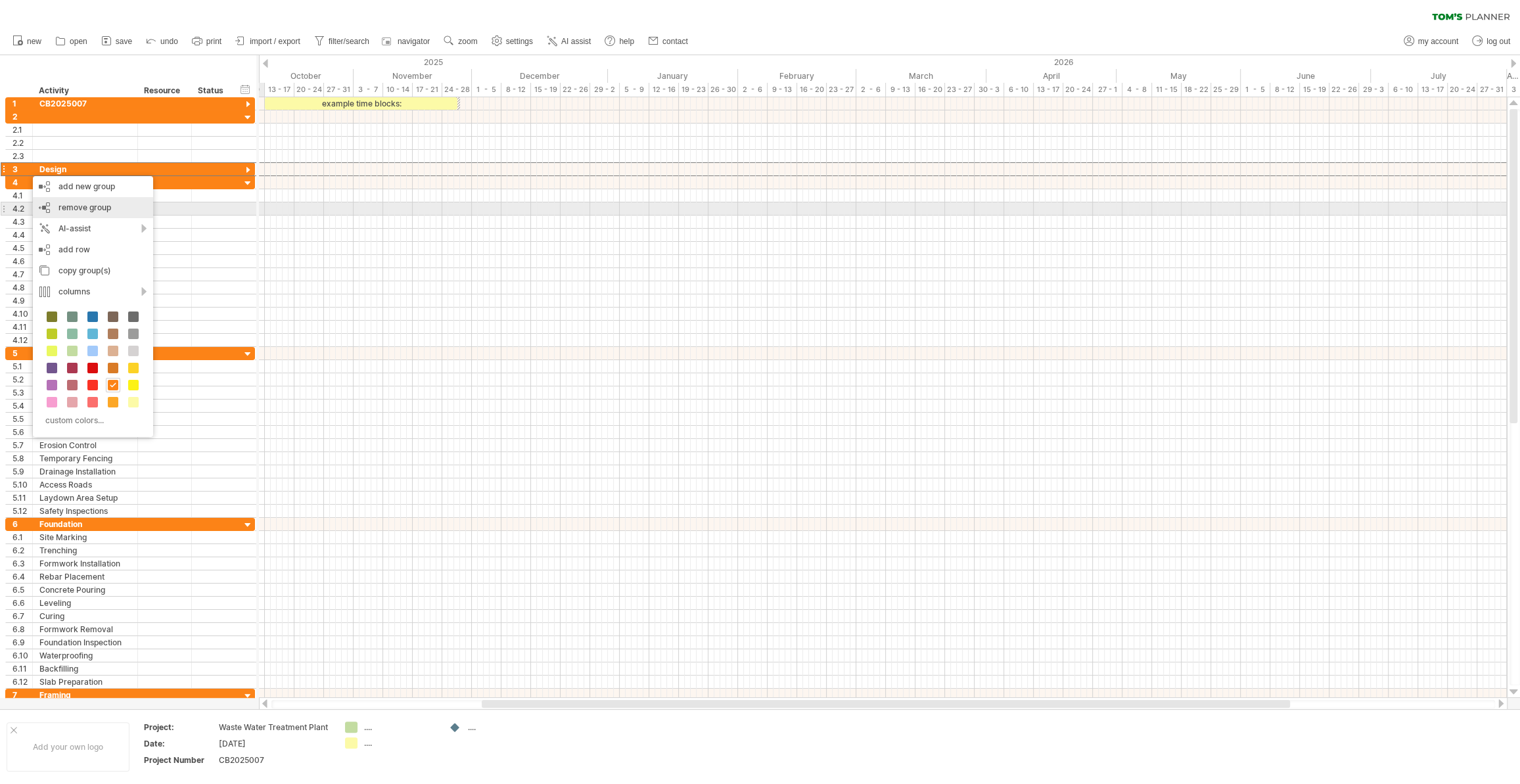
click at [59, 209] on span "remove group" at bounding box center [85, 208] width 52 height 10
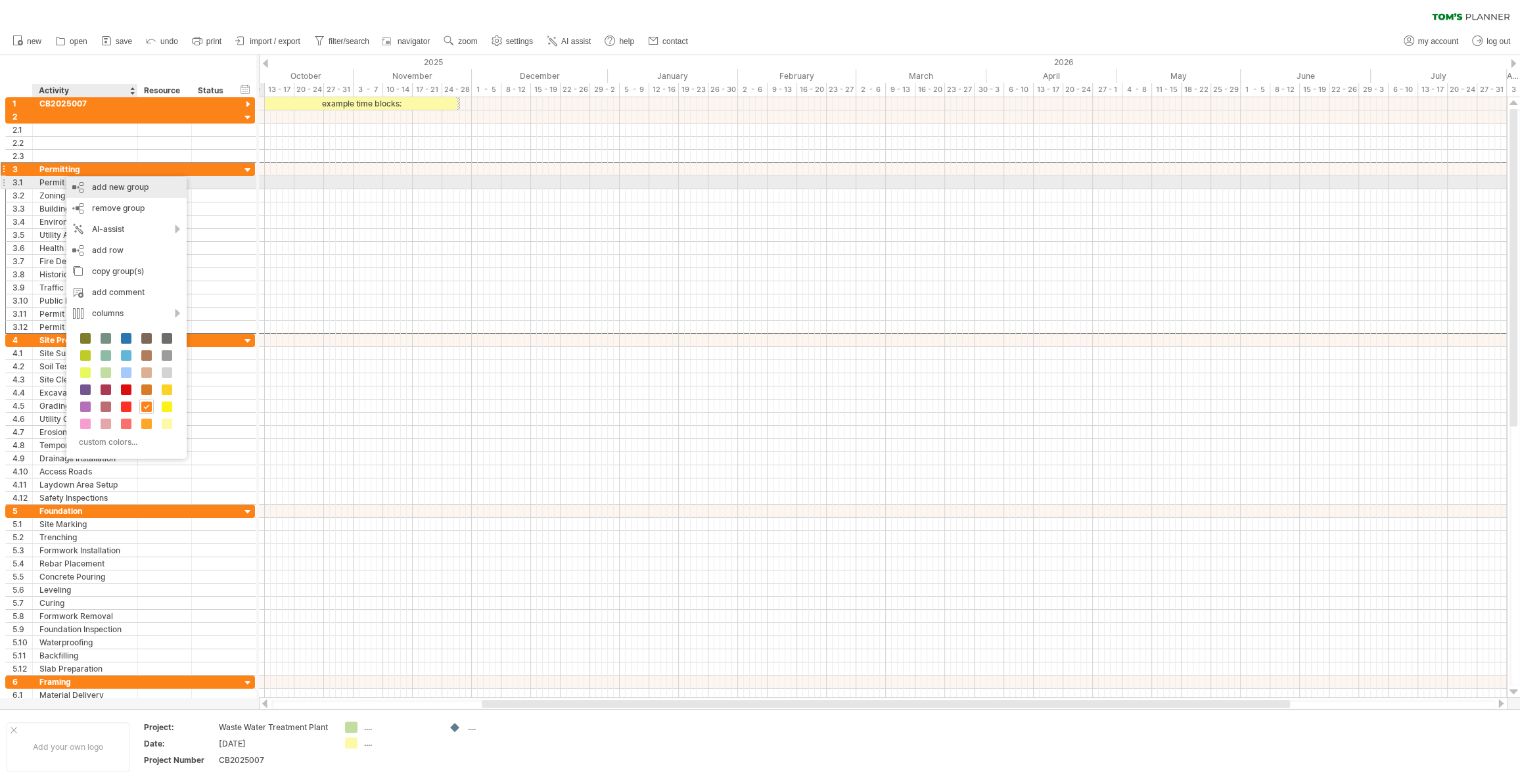
click at [100, 183] on div "add new group" at bounding box center [127, 187] width 121 height 21
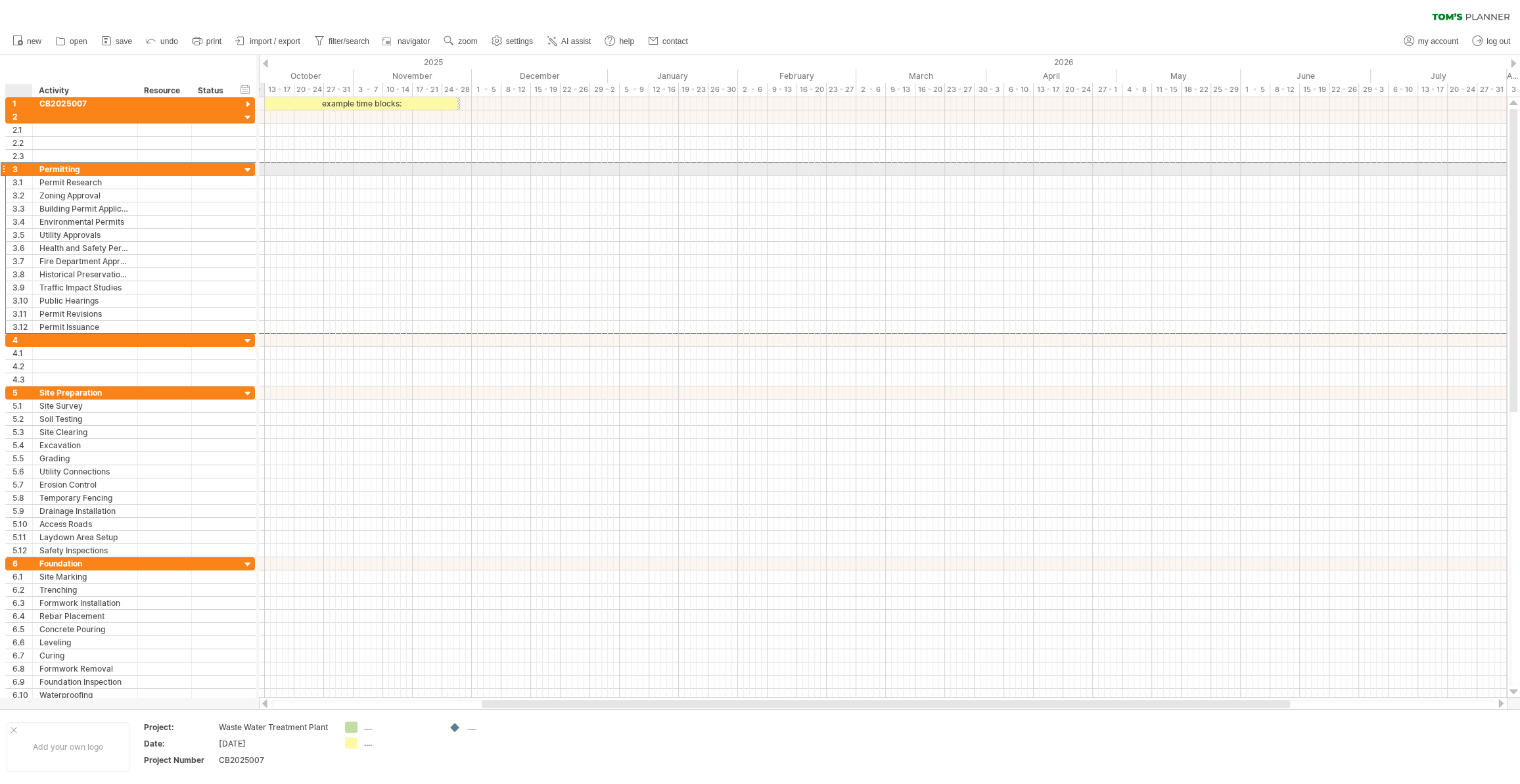
click at [11, 169] on div "3" at bounding box center [19, 169] width 27 height 13
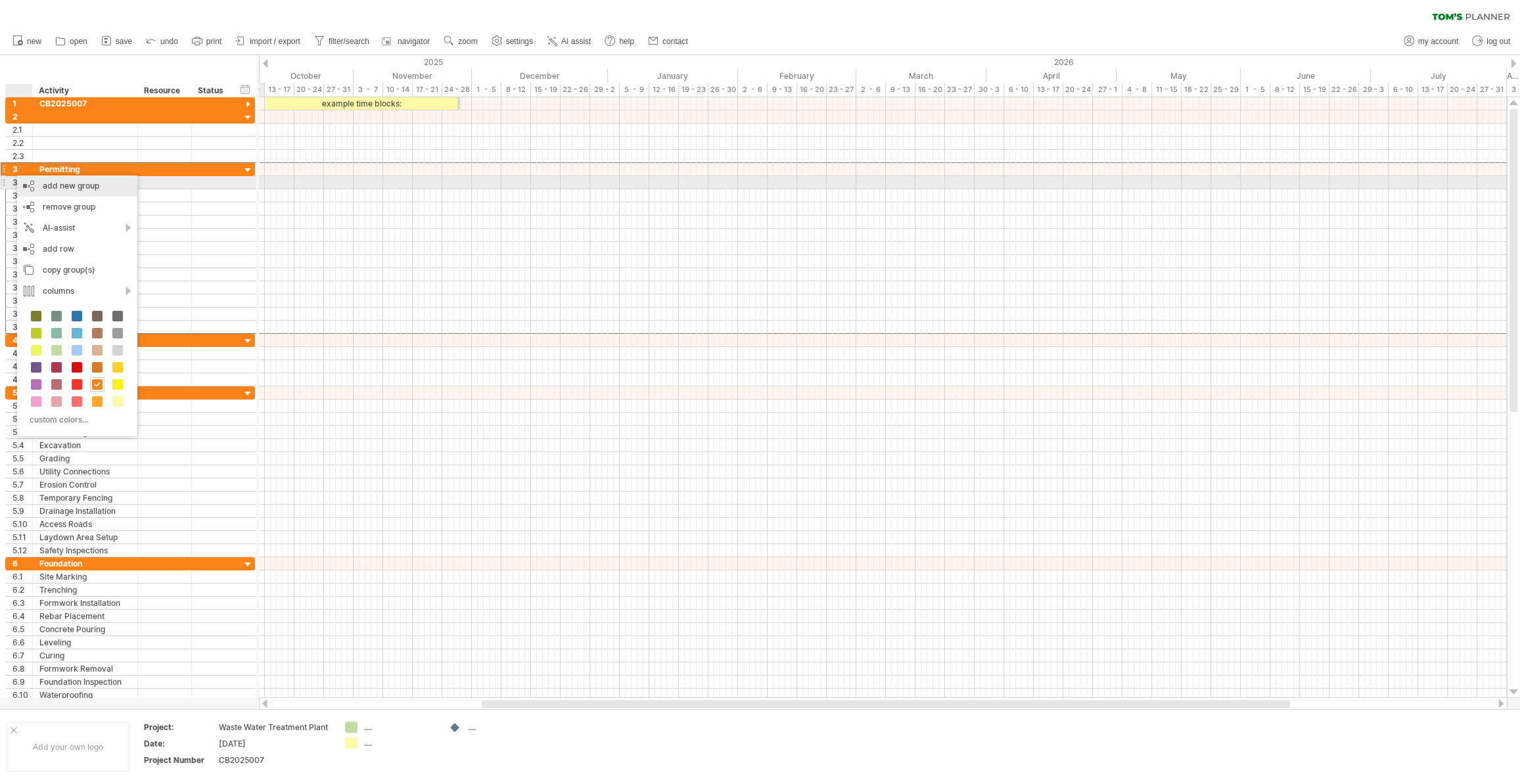
click at [30, 186] on div "add new group" at bounding box center [77, 186] width 121 height 21
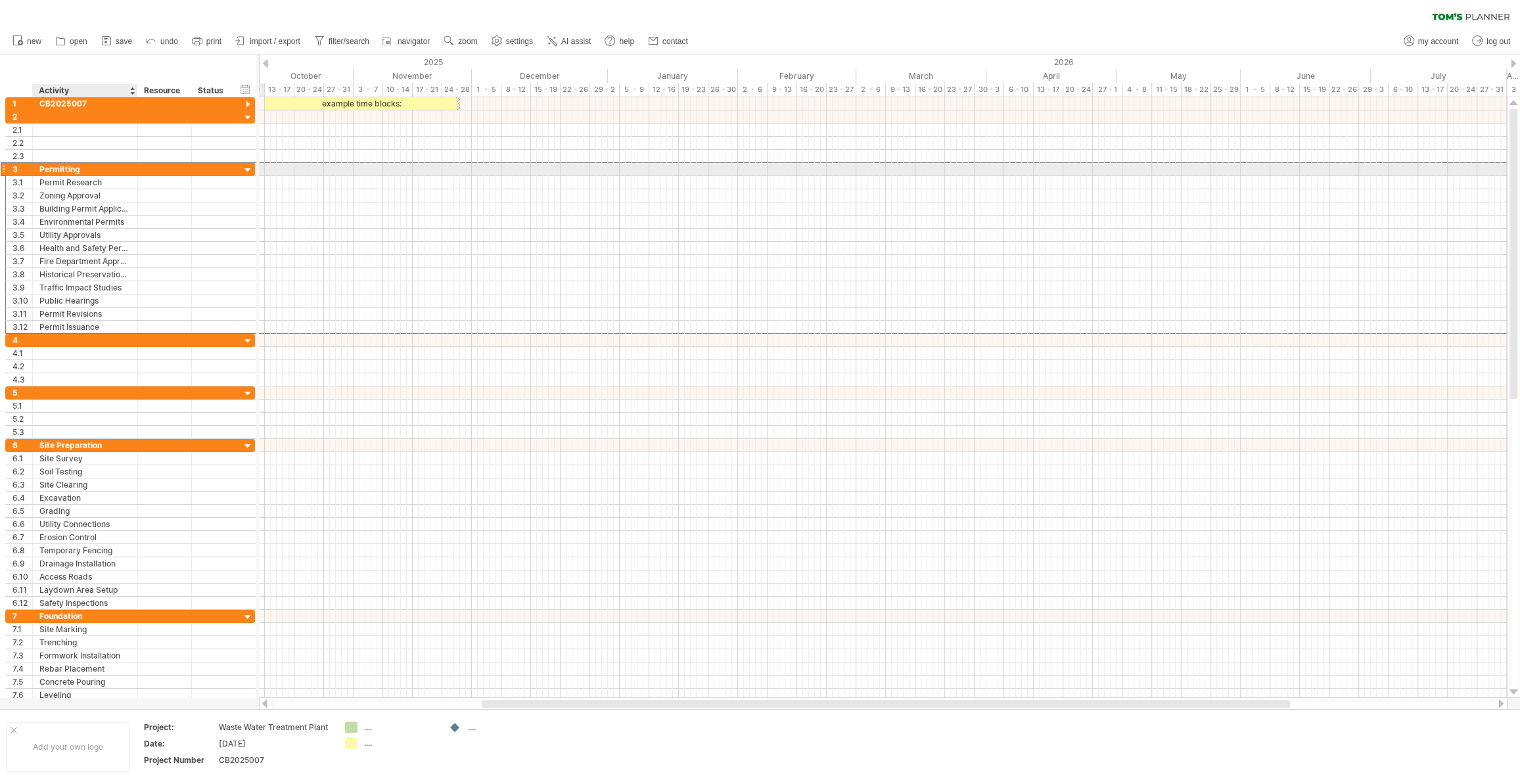
drag, startPoint x: 90, startPoint y: 169, endPoint x: 68, endPoint y: 172, distance: 22.2
click at [68, 172] on div "Permitting" at bounding box center [85, 169] width 92 height 13
click at [1, 169] on div at bounding box center [3, 169] width 5 height 14
drag, startPoint x: 2, startPoint y: 168, endPoint x: -2, endPoint y: 199, distance: 31.3
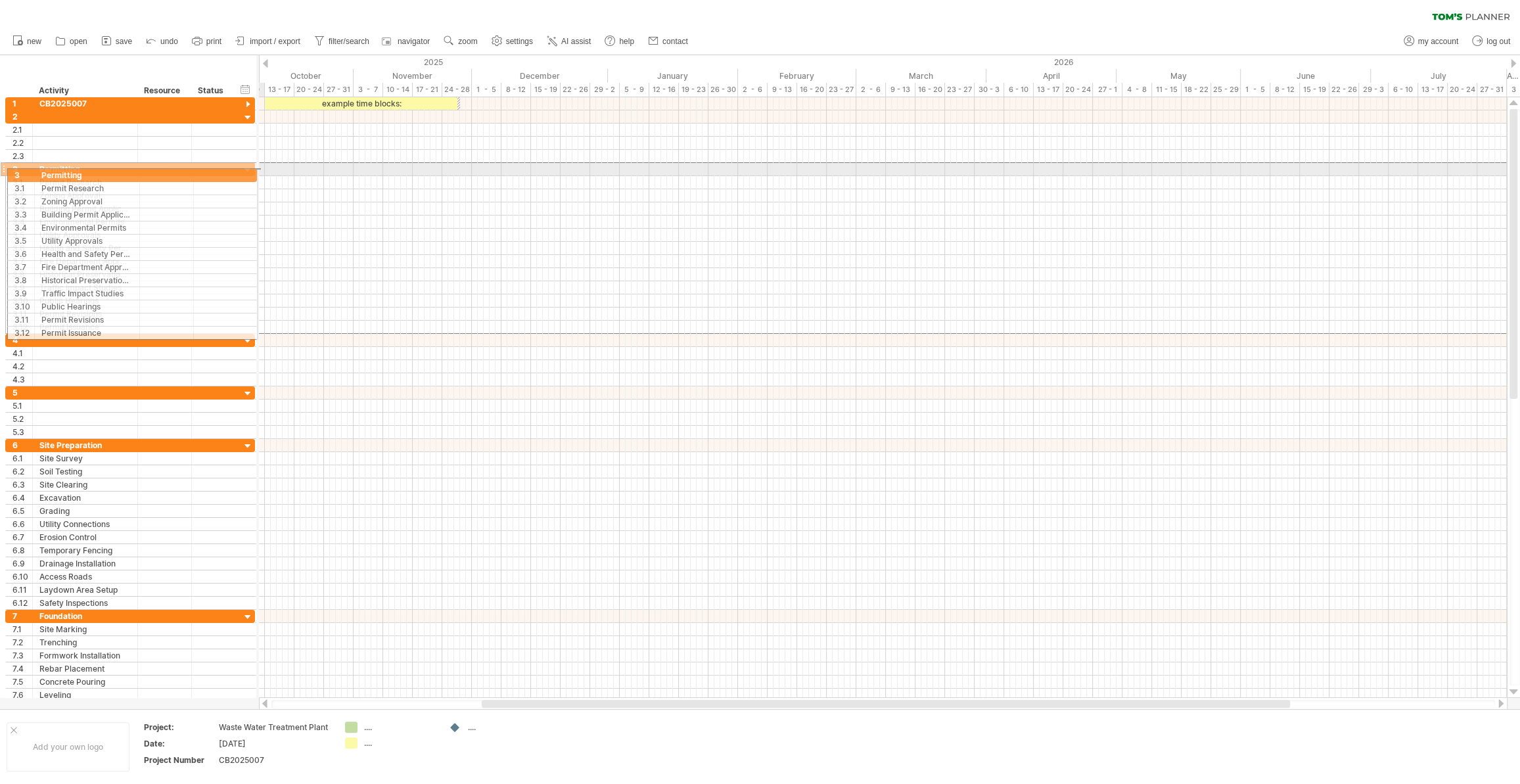
click at [0, 199] on html "progress(100%) Trying to reach [DOMAIN_NAME] Connected again... 0% clear filter…" at bounding box center [760, 393] width 1520 height 787
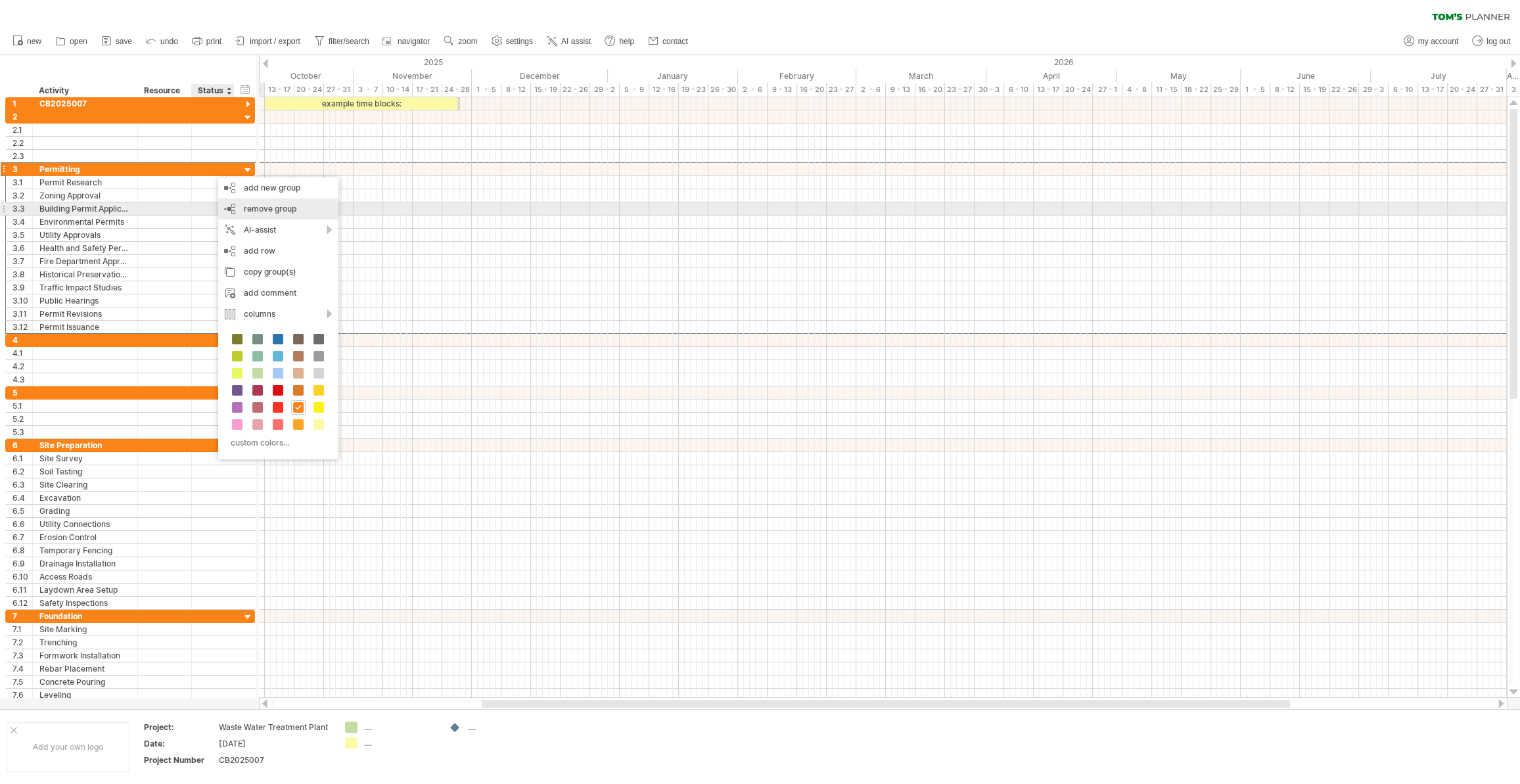
click at [241, 210] on div "remove group remove selected groups" at bounding box center [278, 210] width 121 height 21
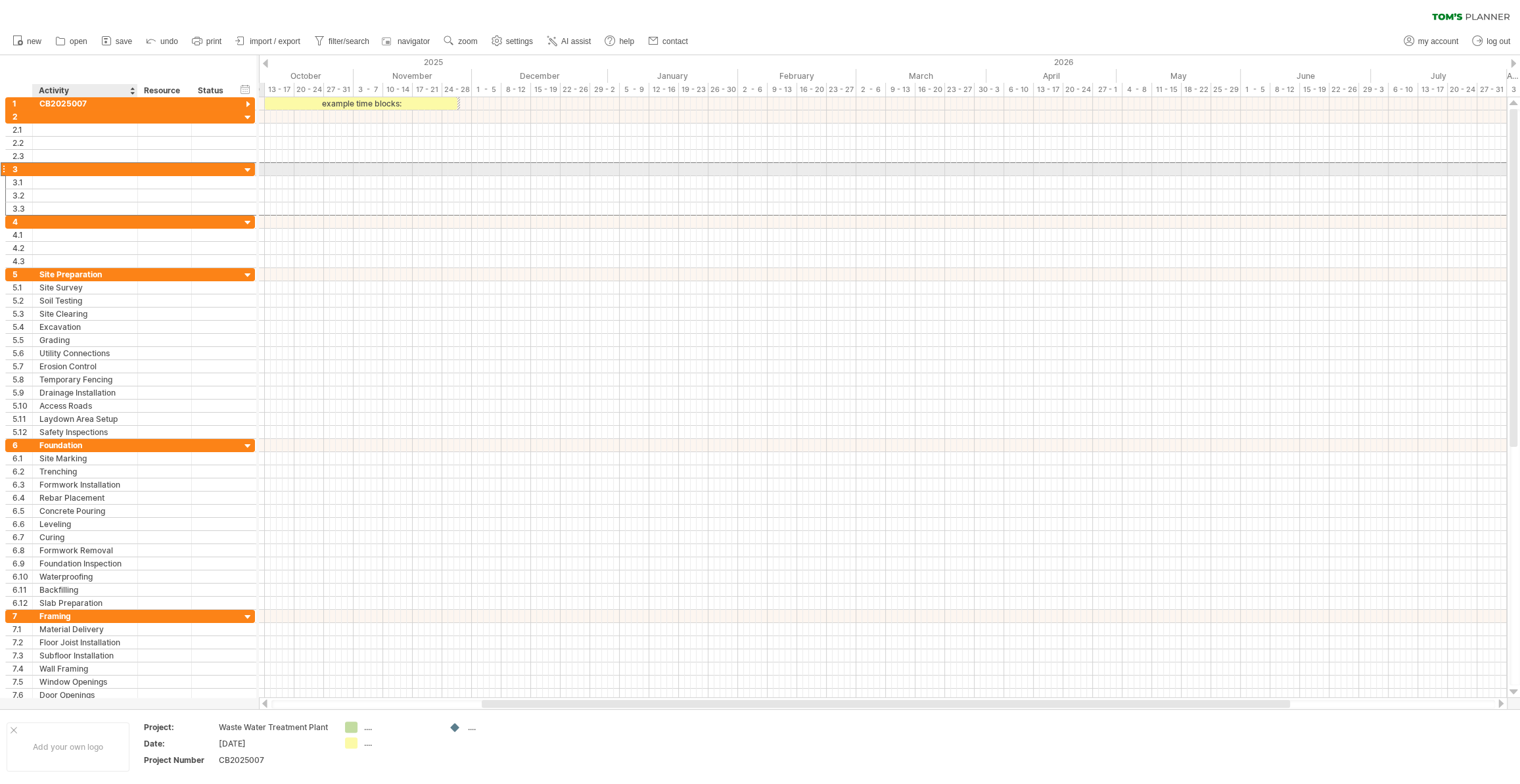
click at [42, 168] on div at bounding box center [85, 169] width 92 height 13
type input "**********"
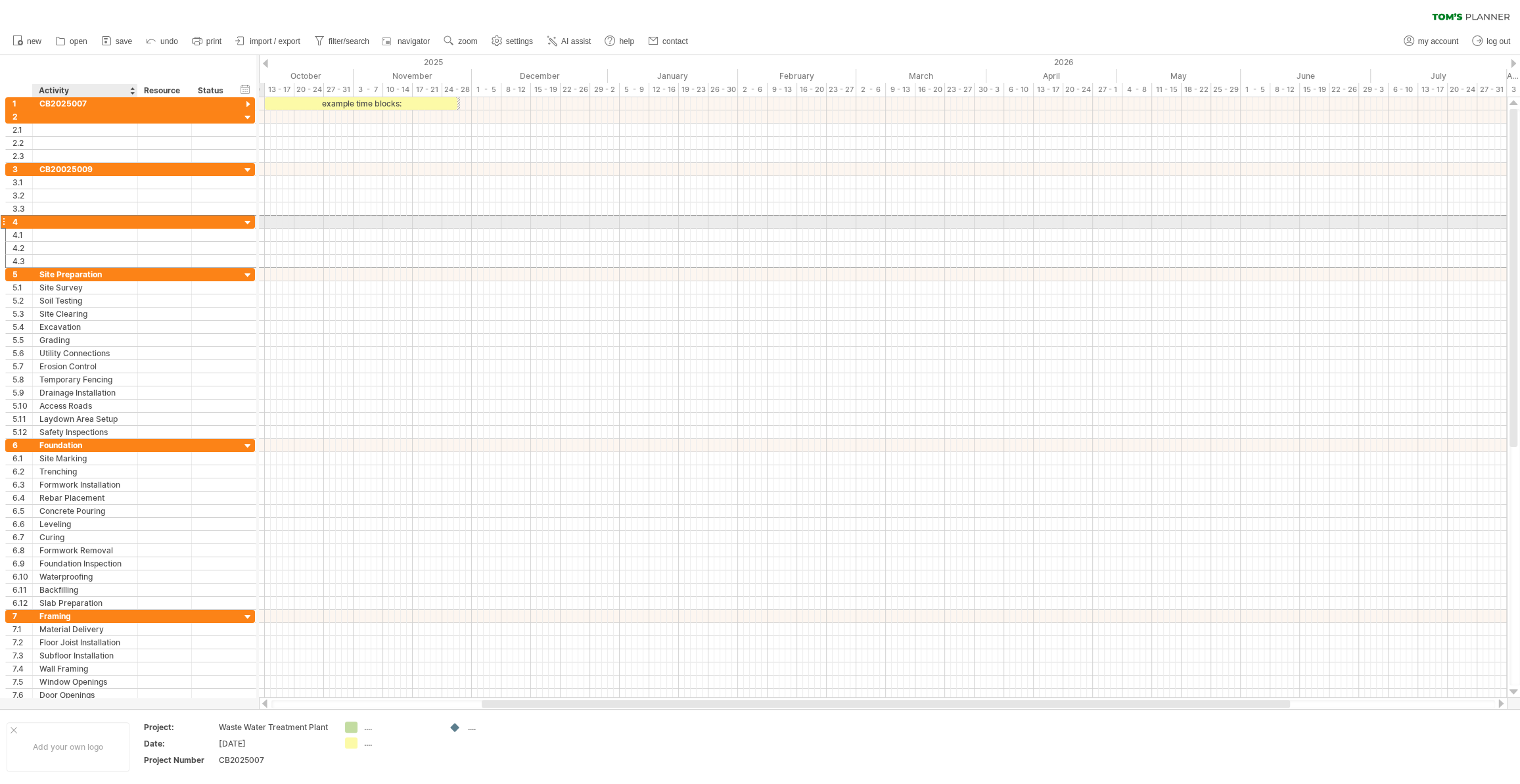
click at [44, 223] on div at bounding box center [85, 221] width 92 height 13
type input "*********"
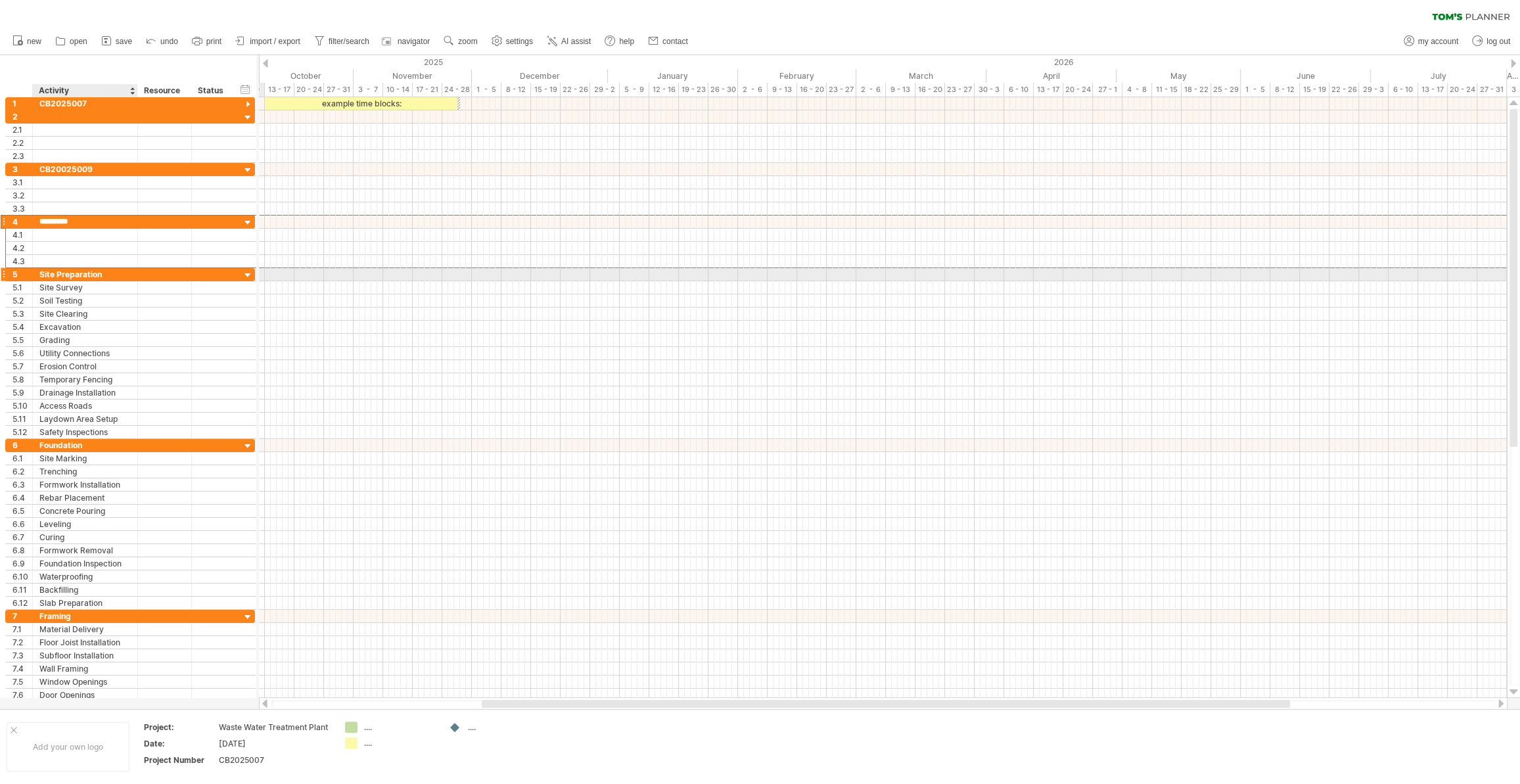
click at [41, 275] on div "Site Preparation" at bounding box center [85, 274] width 92 height 13
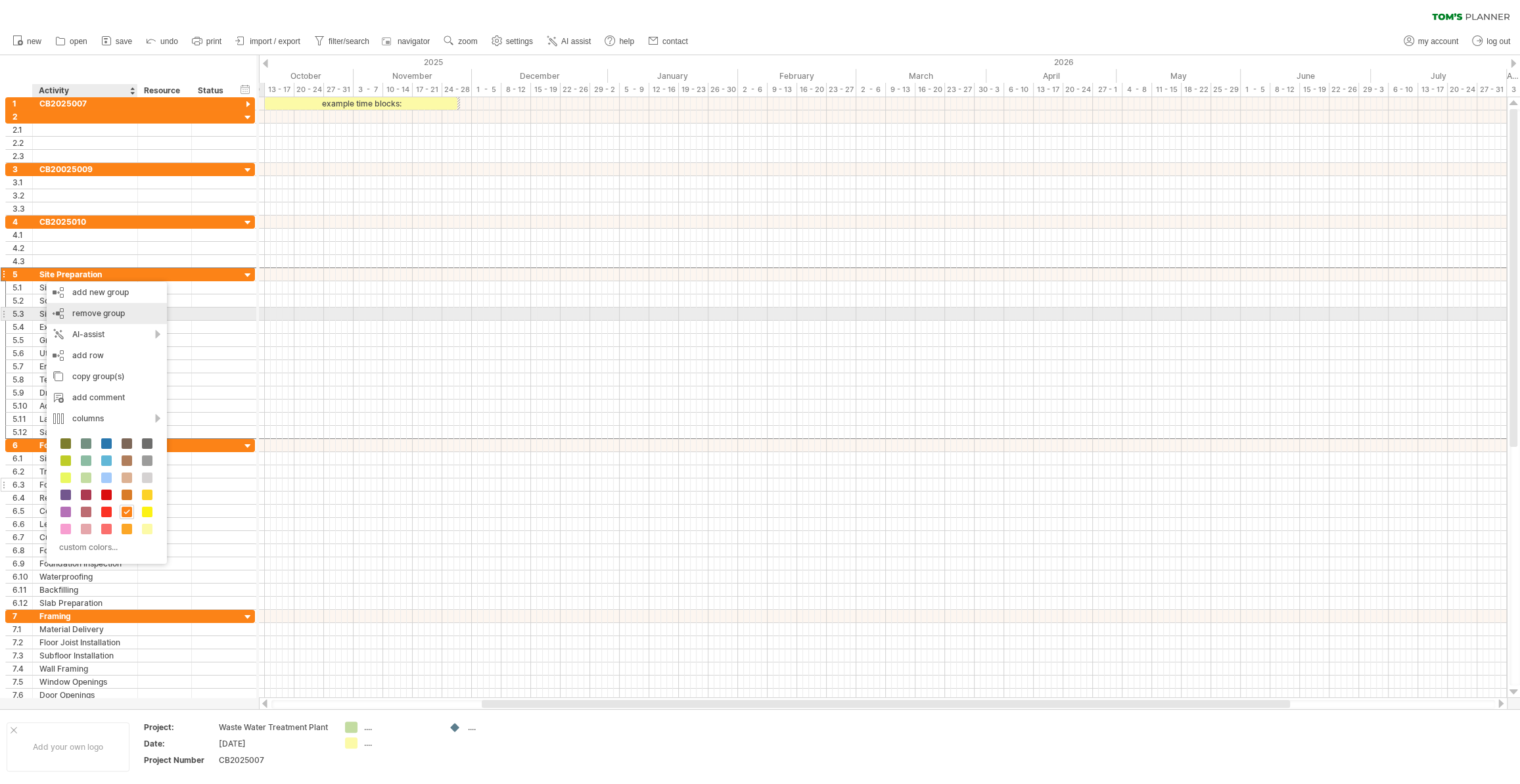
click at [79, 314] on span "remove group" at bounding box center [99, 313] width 52 height 10
click at [73, 312] on div "remove group remove selected groups" at bounding box center [117, 314] width 121 height 21
click at [76, 312] on div "remove group remove selected groups" at bounding box center [118, 314] width 121 height 21
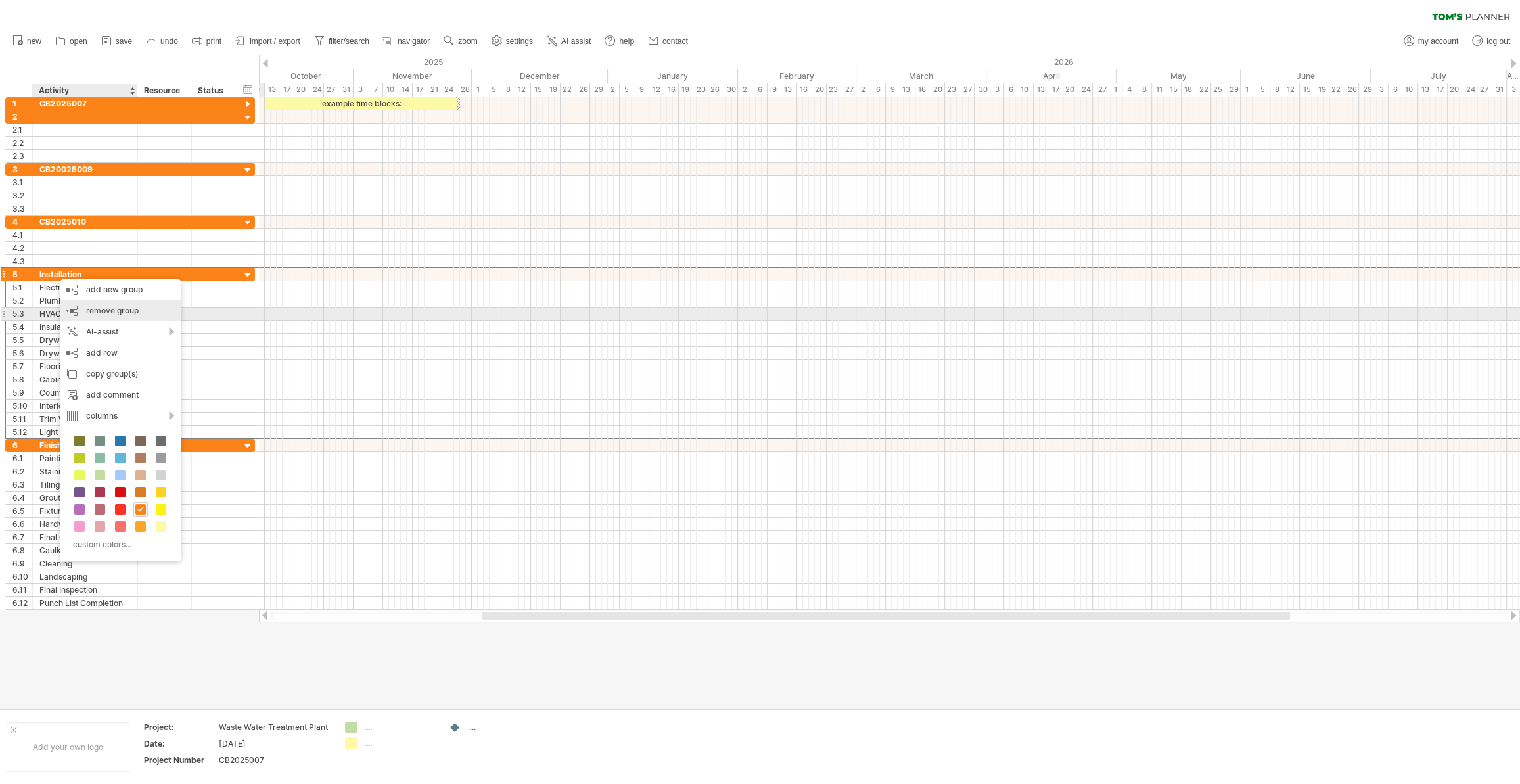
click at [85, 310] on div "remove group remove selected groups" at bounding box center [121, 311] width 121 height 21
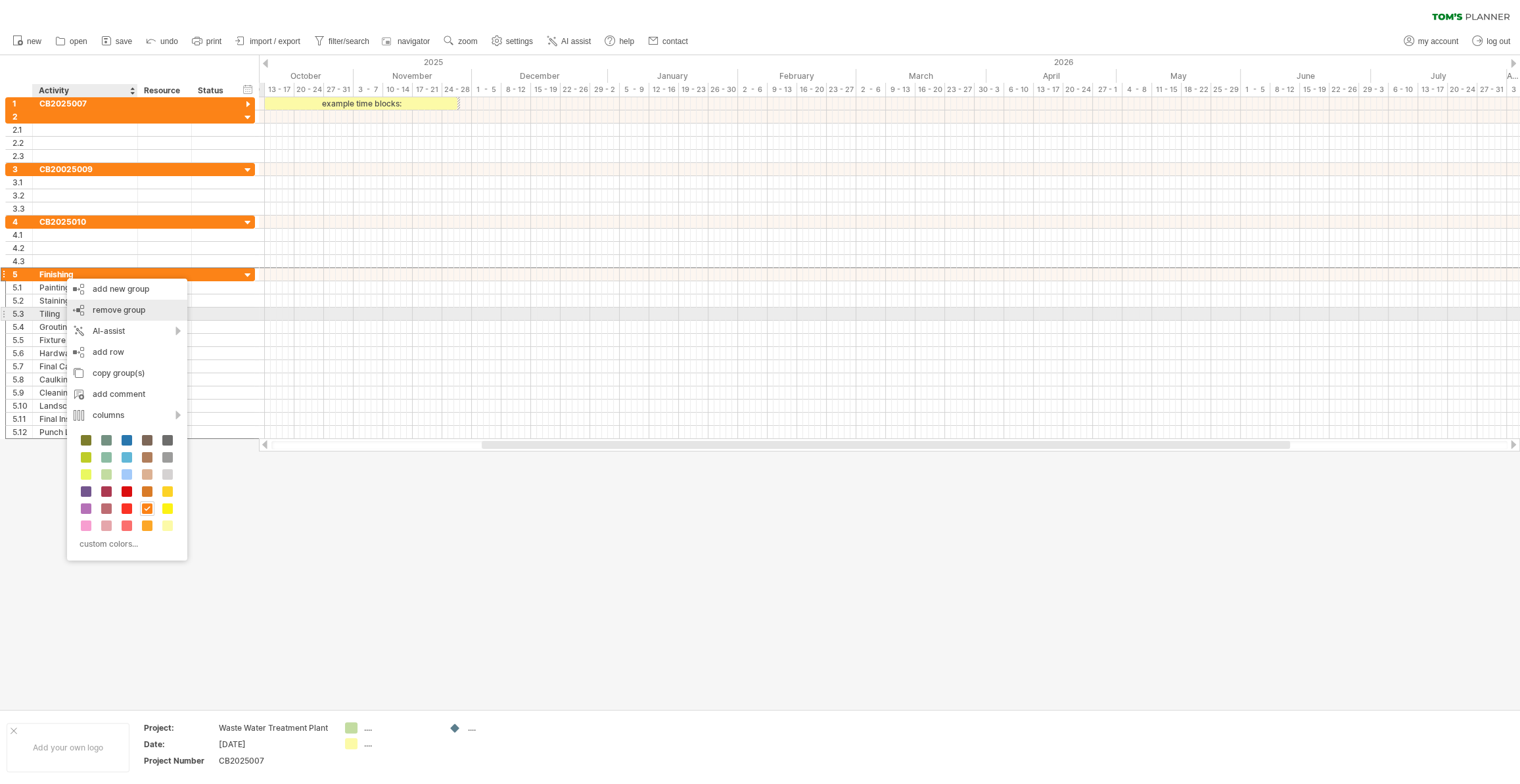
click at [83, 310] on div "remove group remove selected groups" at bounding box center [127, 310] width 121 height 21
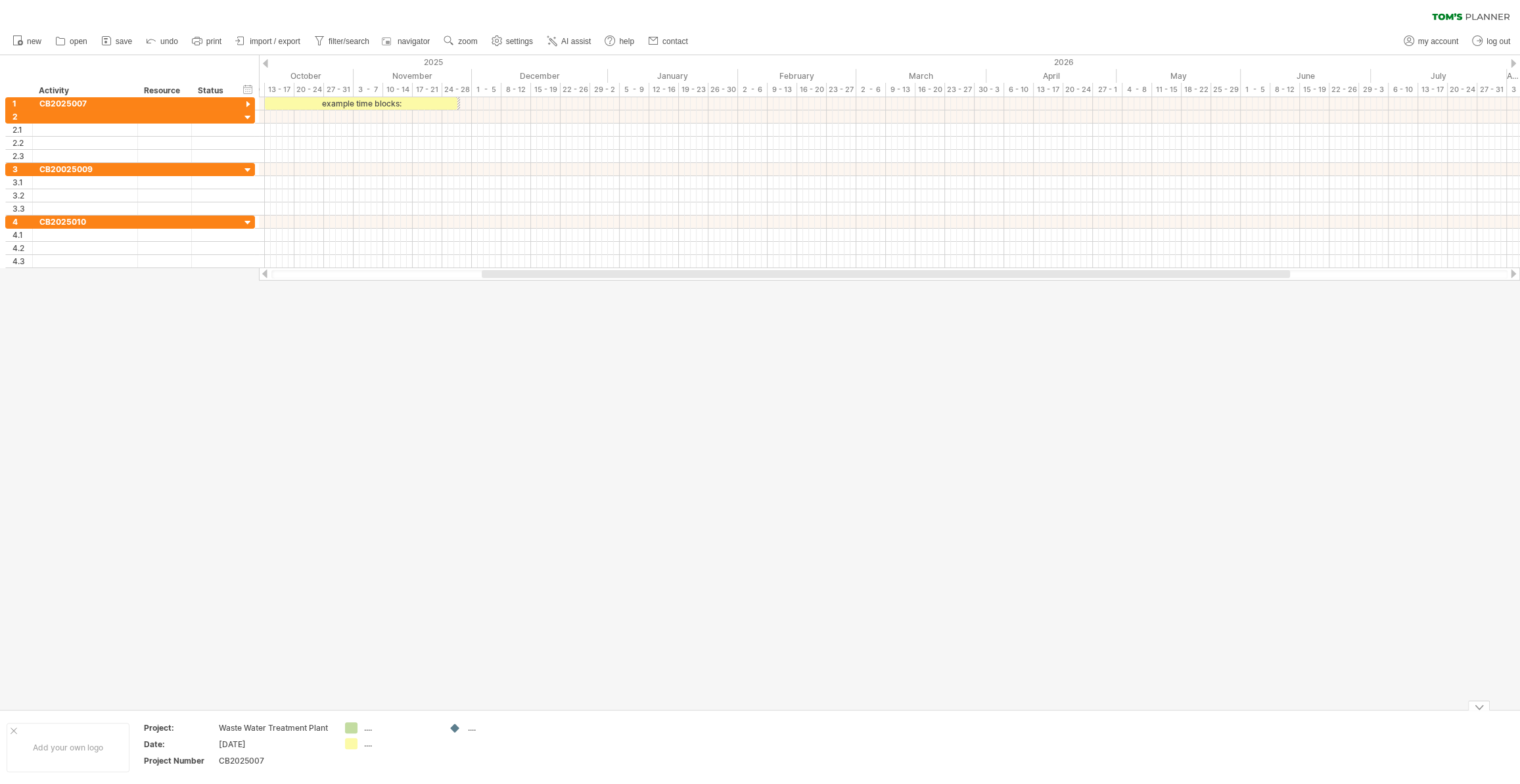
click at [256, 727] on div "Waste Water Treatment Plant" at bounding box center [274, 728] width 110 height 12
click at [301, 752] on div "remove project data" at bounding box center [318, 752] width 110 height 21
click at [472, 733] on div "...." at bounding box center [504, 729] width 71 height 12
click at [365, 731] on div "...." at bounding box center [400, 729] width 71 height 12
click at [365, 748] on div "...." at bounding box center [400, 745] width 71 height 12
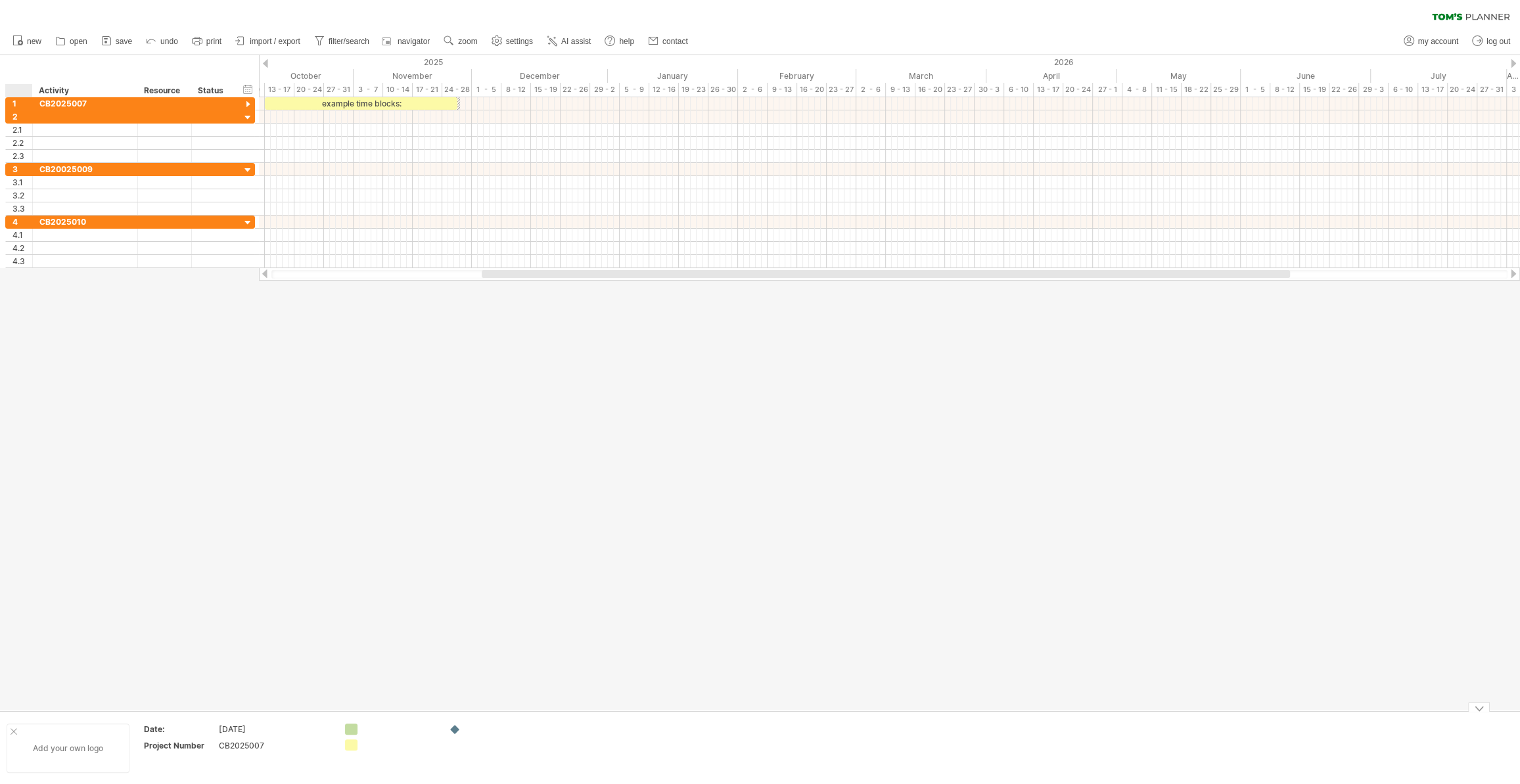
click at [24, 742] on div "Add your own logo" at bounding box center [68, 747] width 123 height 49
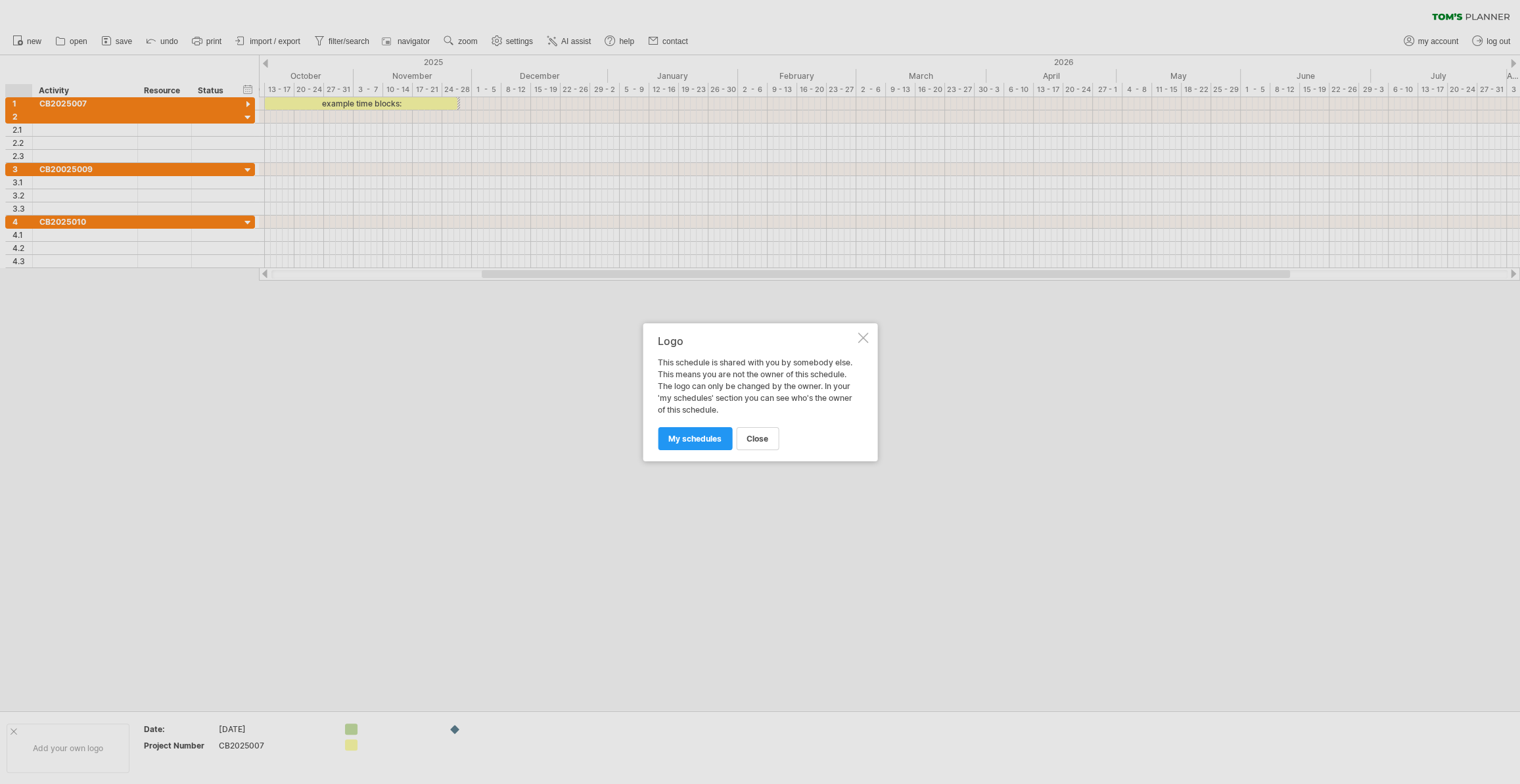
click at [863, 333] on div at bounding box center [862, 337] width 11 height 11
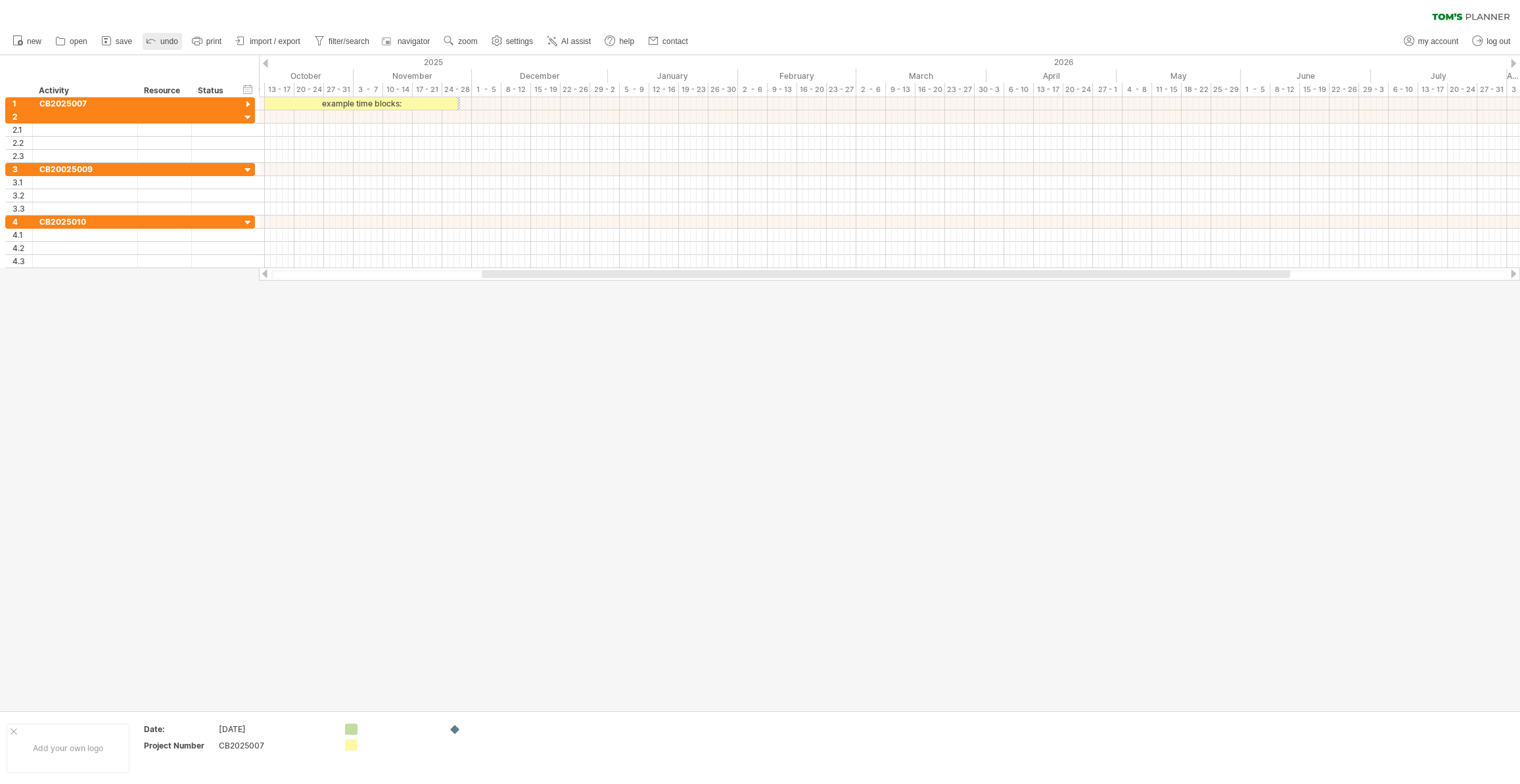
click at [165, 39] on span "undo" at bounding box center [169, 42] width 17 height 10
click at [309, 728] on div "add project data" at bounding box center [344, 732] width 110 height 21
click at [239, 727] on div "...." at bounding box center [274, 728] width 110 height 12
click at [294, 709] on div "Waste Water Treatment Plant" at bounding box center [274, 712] width 110 height 12
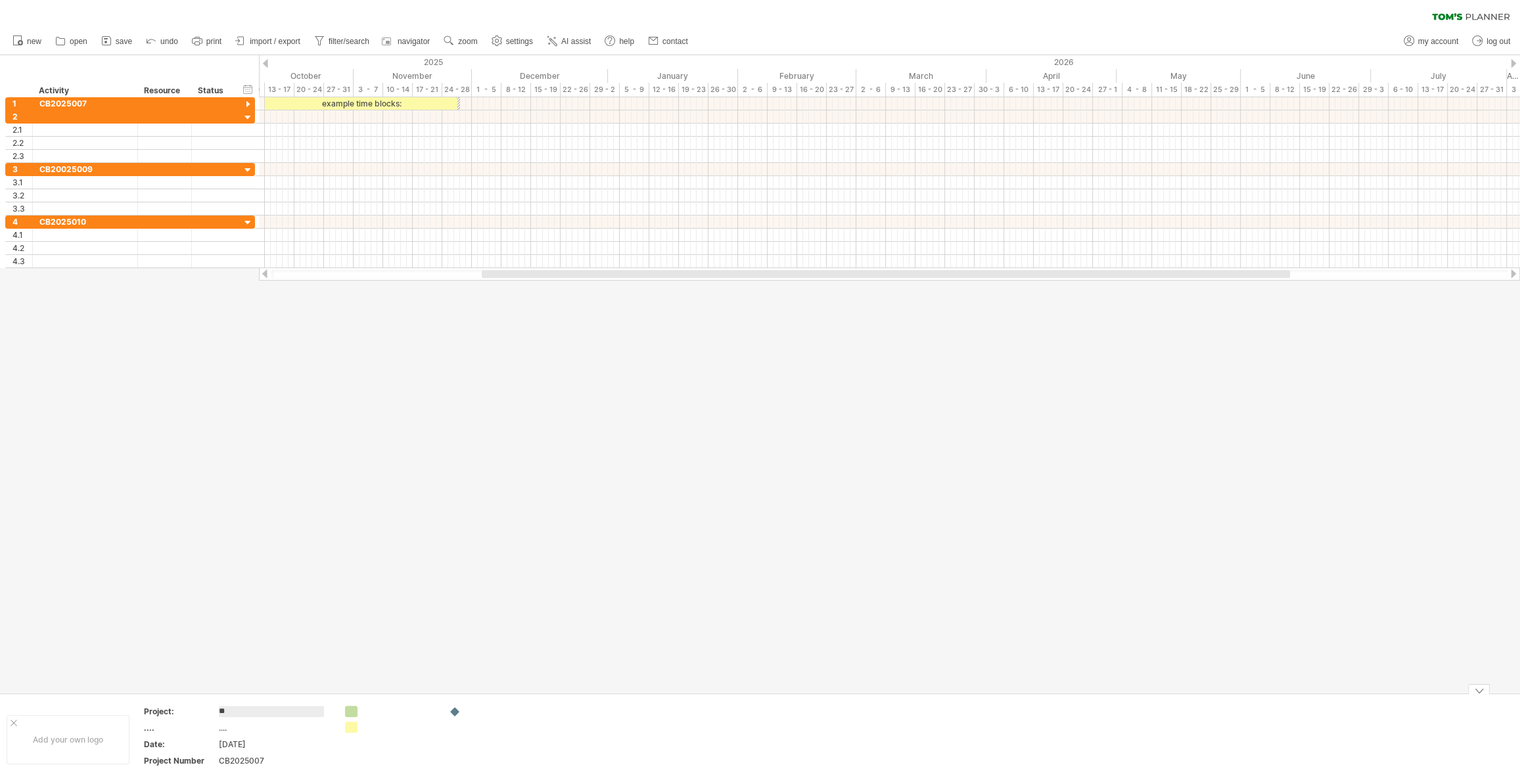
type input "*"
type input "**********"
click at [238, 739] on div "[DATE]" at bounding box center [274, 744] width 110 height 12
click at [239, 743] on input "**********" at bounding box center [272, 744] width 106 height 12
drag, startPoint x: 258, startPoint y: 745, endPoint x: 203, endPoint y: 748, distance: 55.1
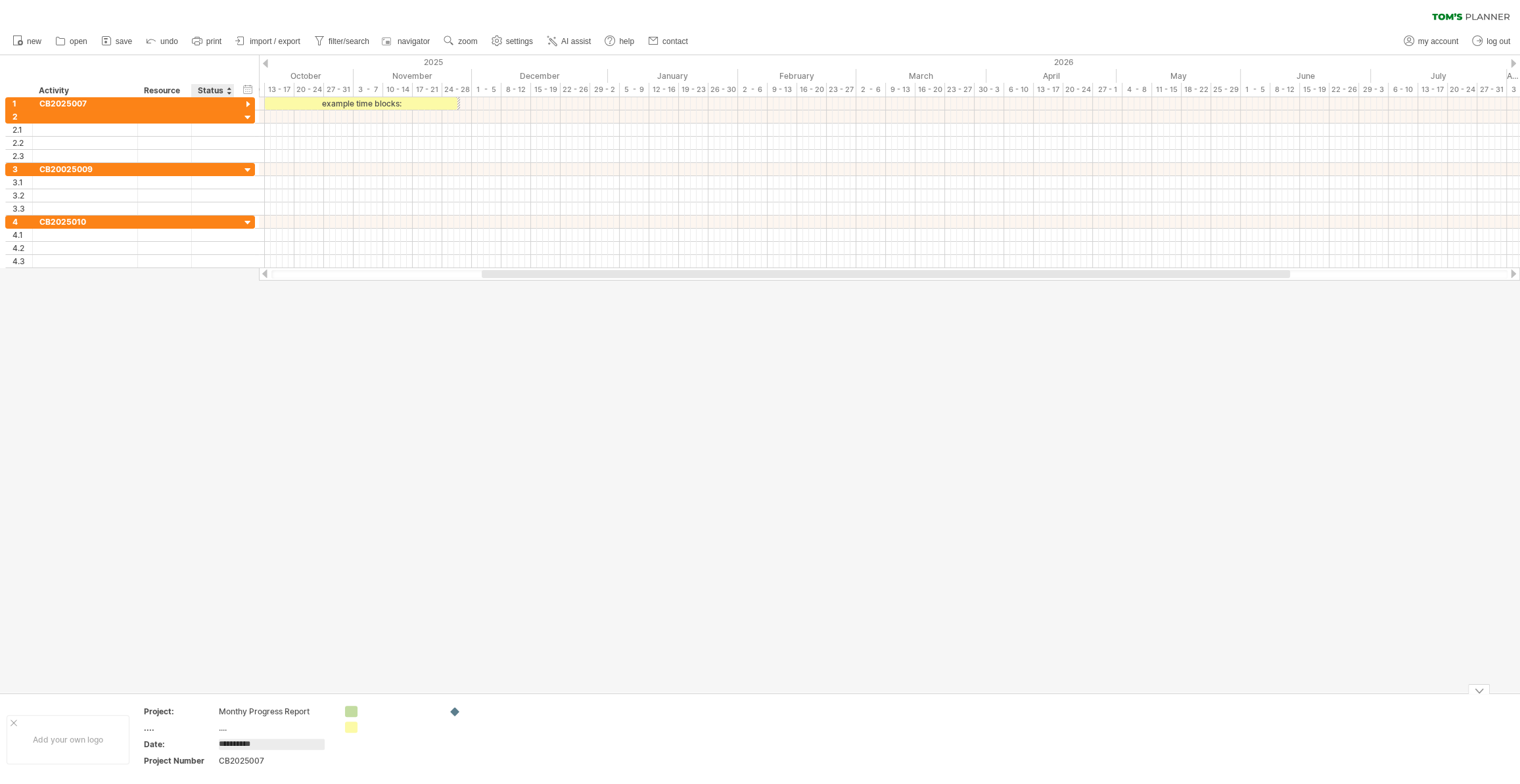
click at [203, 747] on tr "**********" at bounding box center [237, 747] width 186 height 15
type input "**********"
click at [234, 752] on div "CB2025007" at bounding box center [274, 761] width 110 height 12
type input "*********"
drag, startPoint x: 268, startPoint y: 762, endPoint x: 219, endPoint y: 761, distance: 49.0
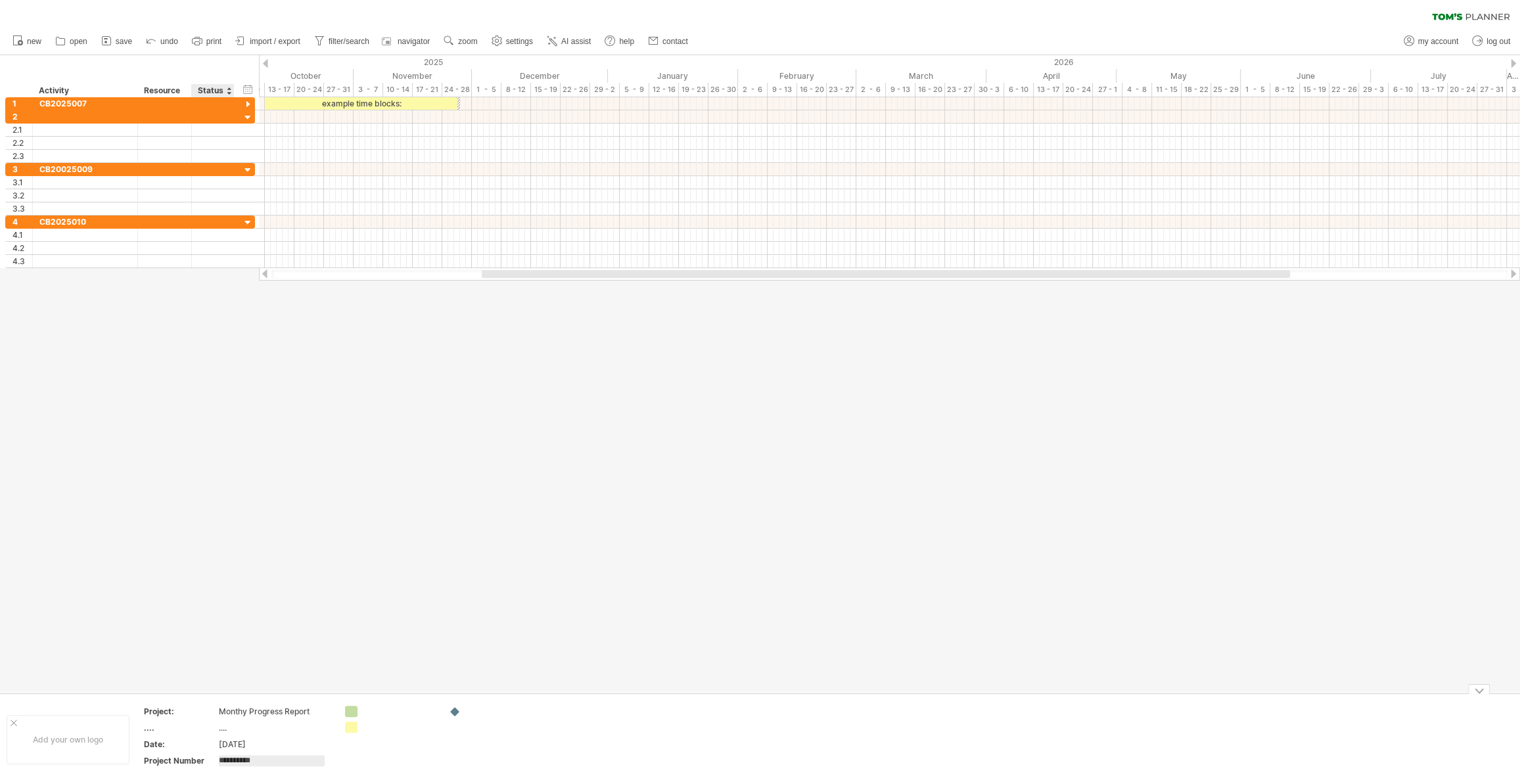
click at [219, 752] on input "*********" at bounding box center [272, 761] width 106 height 12
click at [277, 574] on div at bounding box center [760, 374] width 1520 height 637
click at [64, 66] on div "hide start/end/duration show start/end/duration ******** Activity ******** Reso…" at bounding box center [129, 76] width 259 height 42
click at [281, 166] on div at bounding box center [889, 170] width 1261 height 14
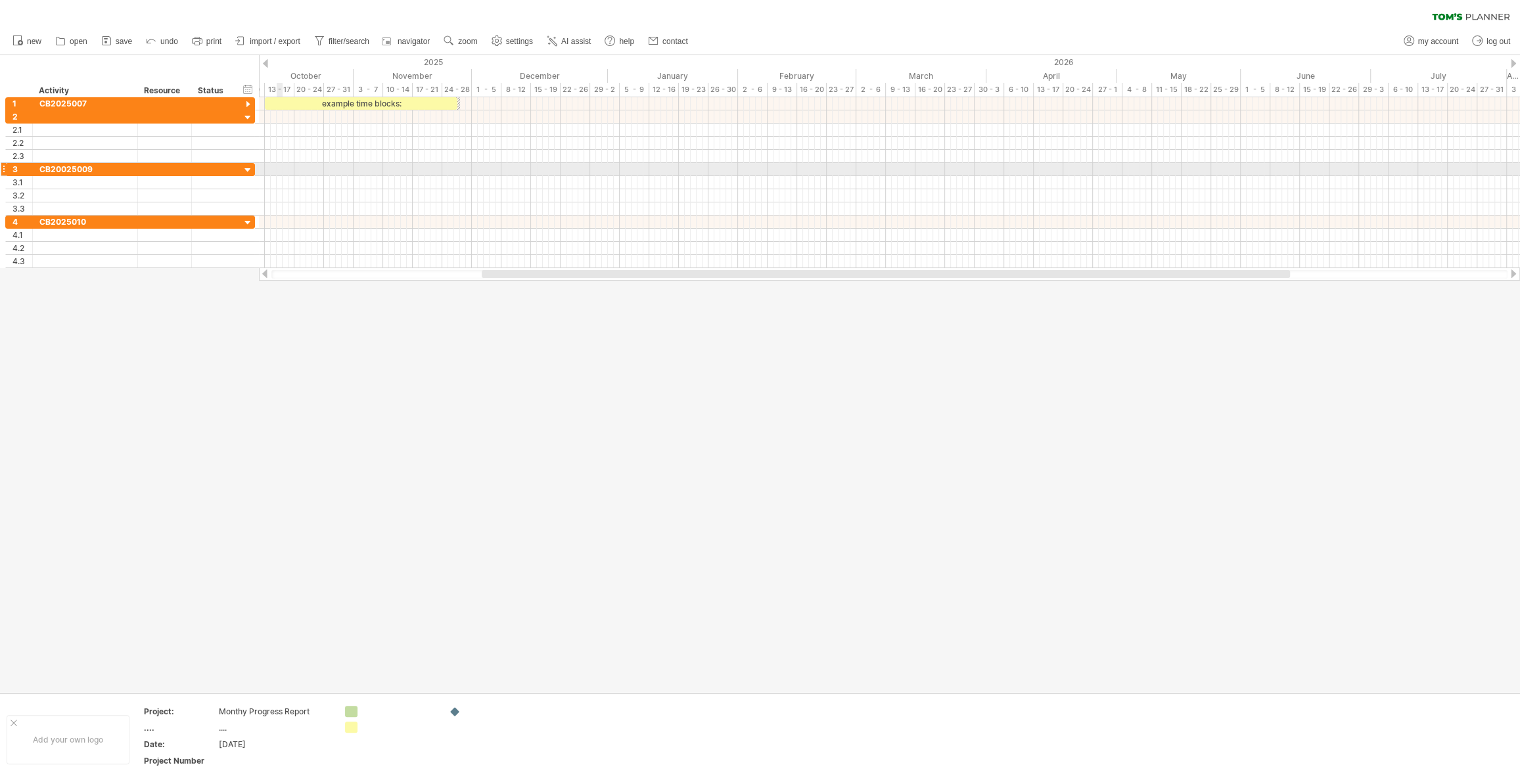
click at [278, 168] on div at bounding box center [889, 170] width 1261 height 14
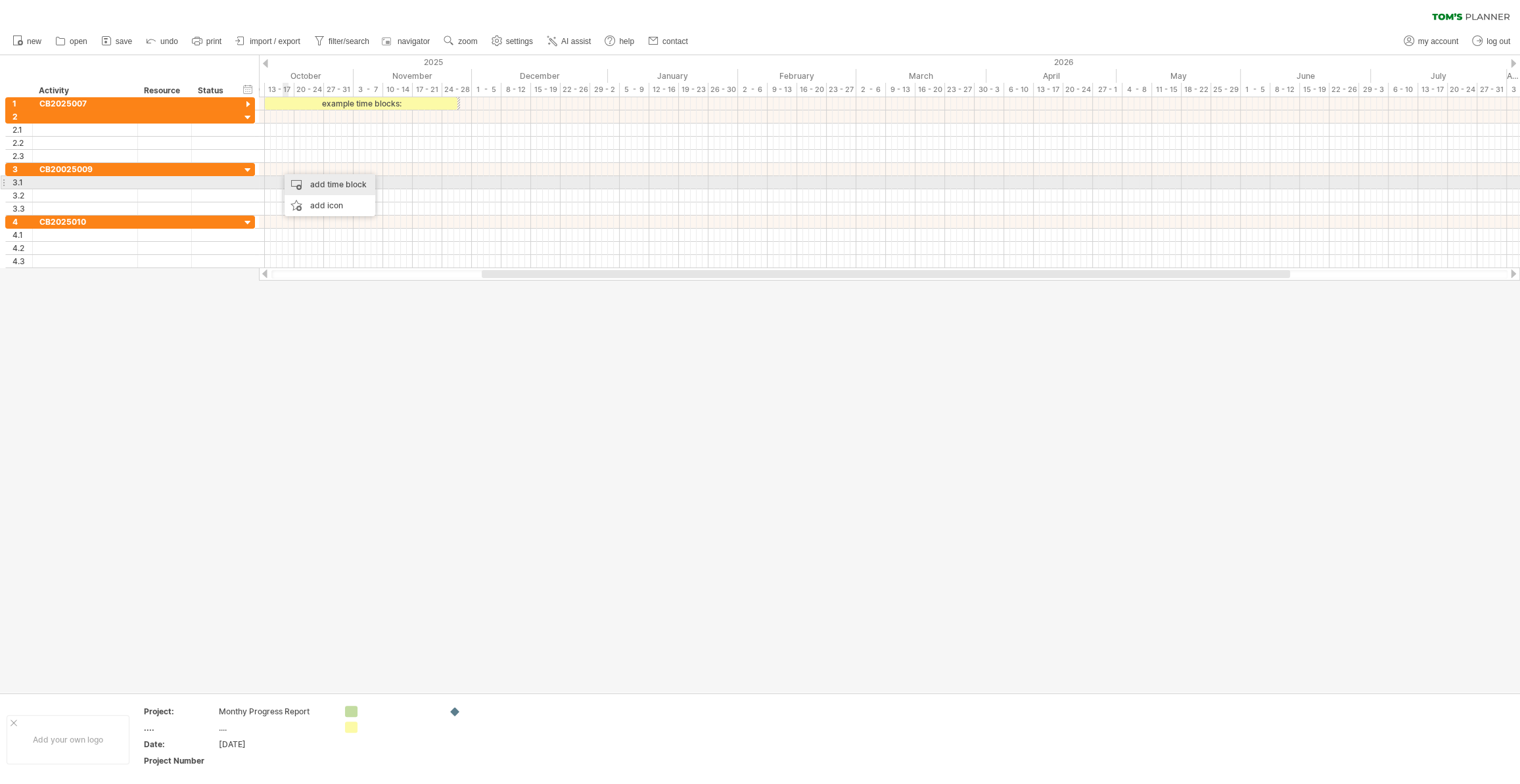
click at [332, 186] on div "add time block" at bounding box center [330, 184] width 91 height 21
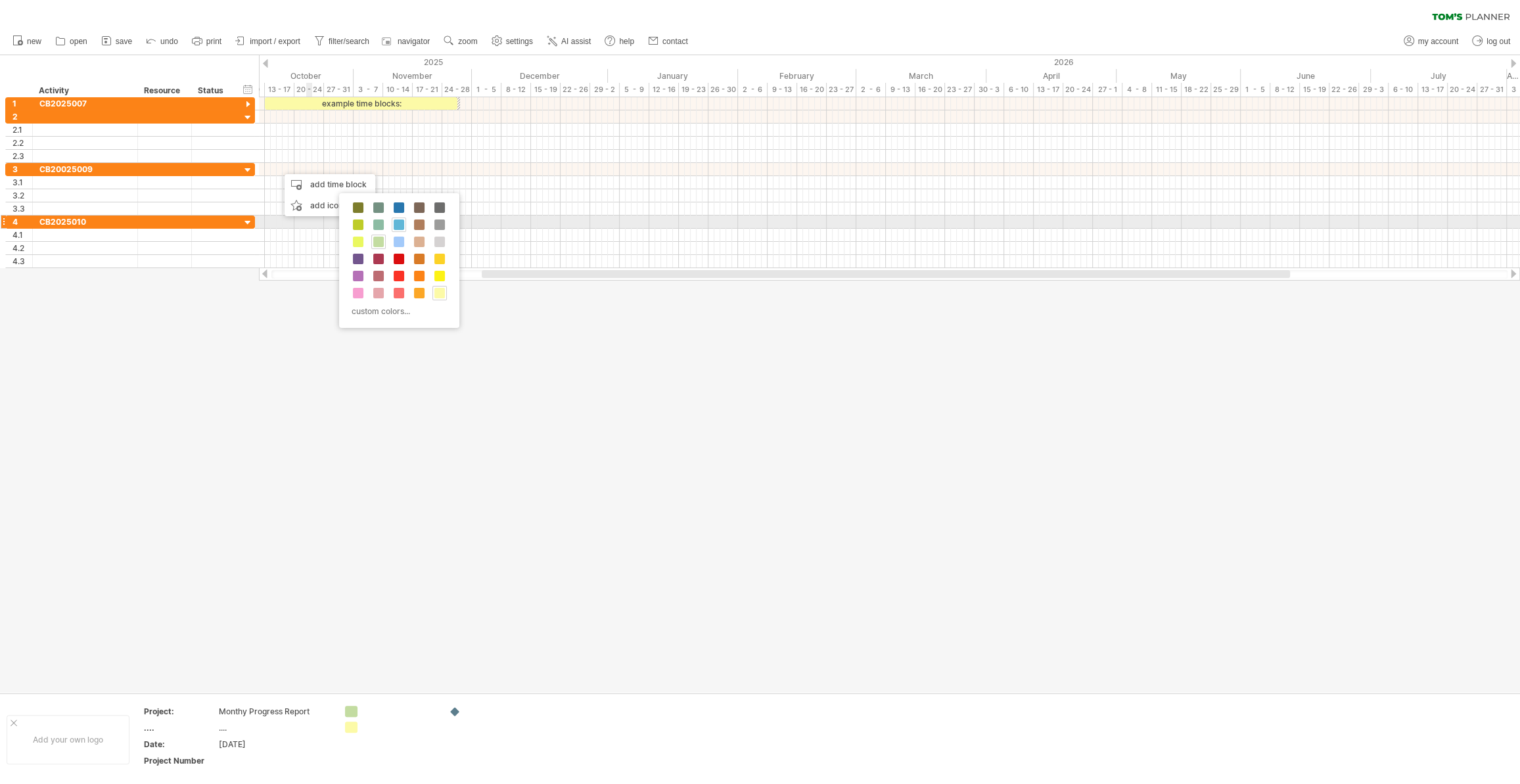
click at [400, 224] on span at bounding box center [399, 224] width 11 height 11
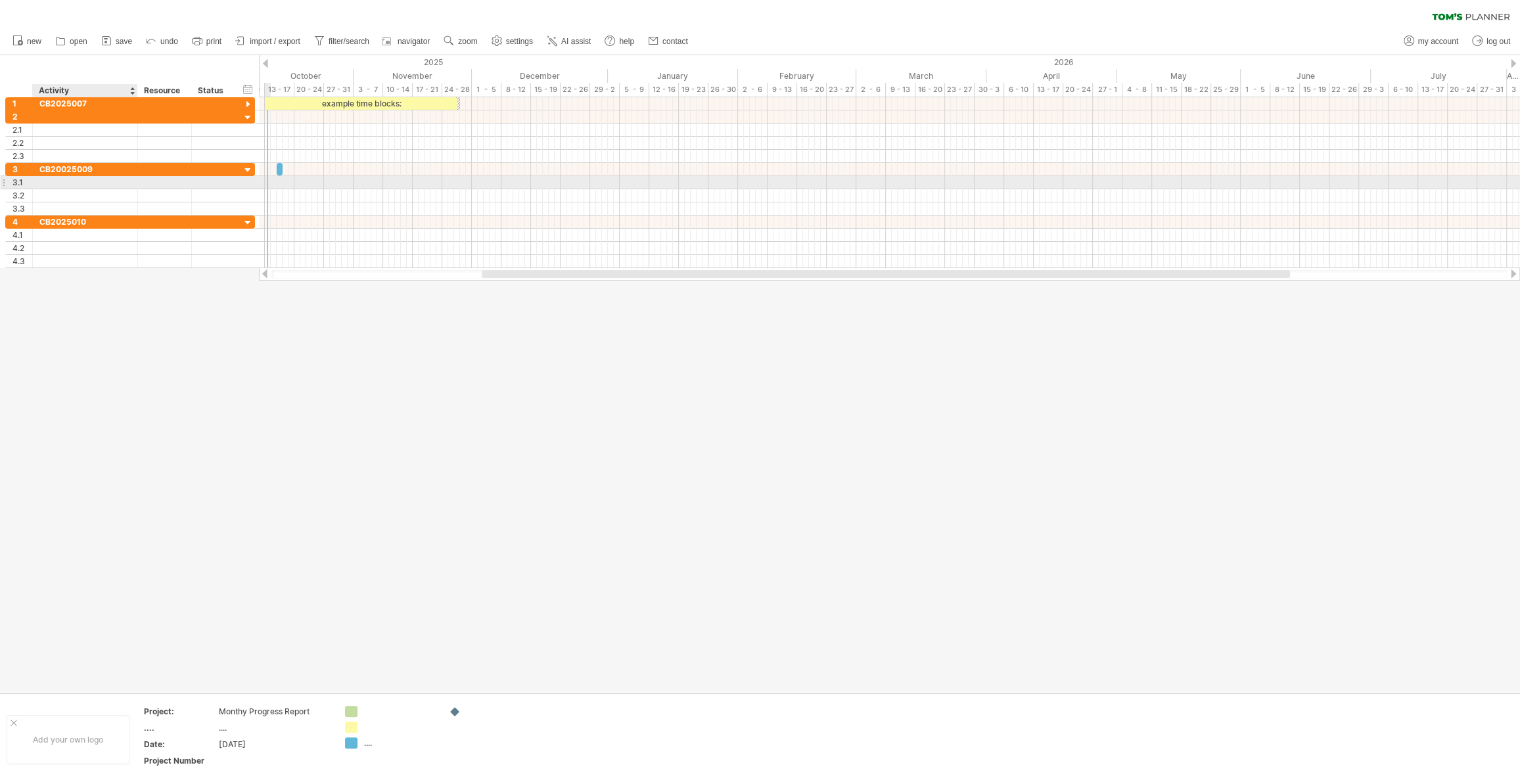
click at [57, 181] on div at bounding box center [85, 182] width 92 height 13
drag, startPoint x: 38, startPoint y: 328, endPoint x: 40, endPoint y: 317, distance: 11.2
click at [38, 328] on div at bounding box center [760, 374] width 1520 height 637
click at [54, 181] on div at bounding box center [85, 182] width 92 height 13
type input "*"
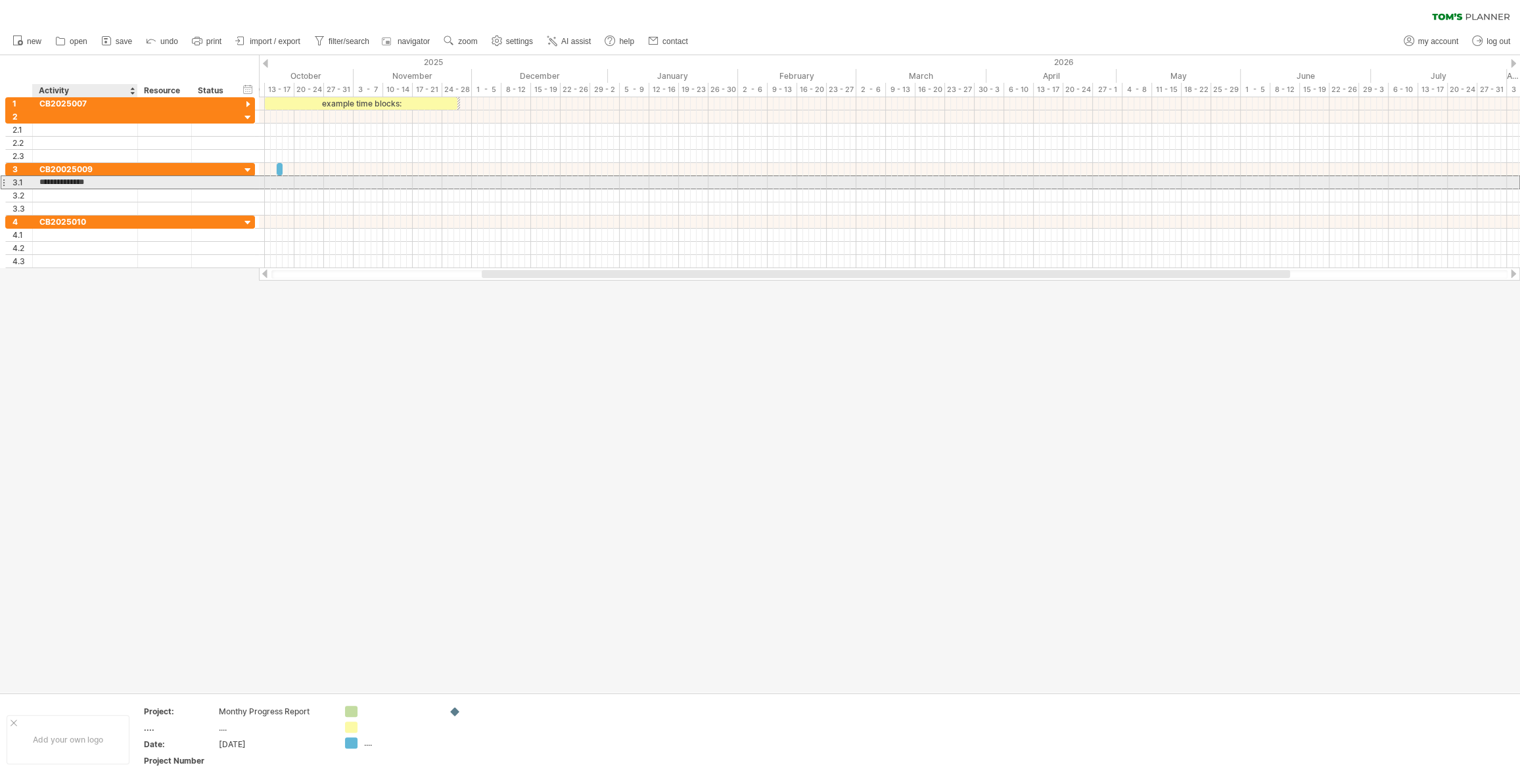
type input "**********"
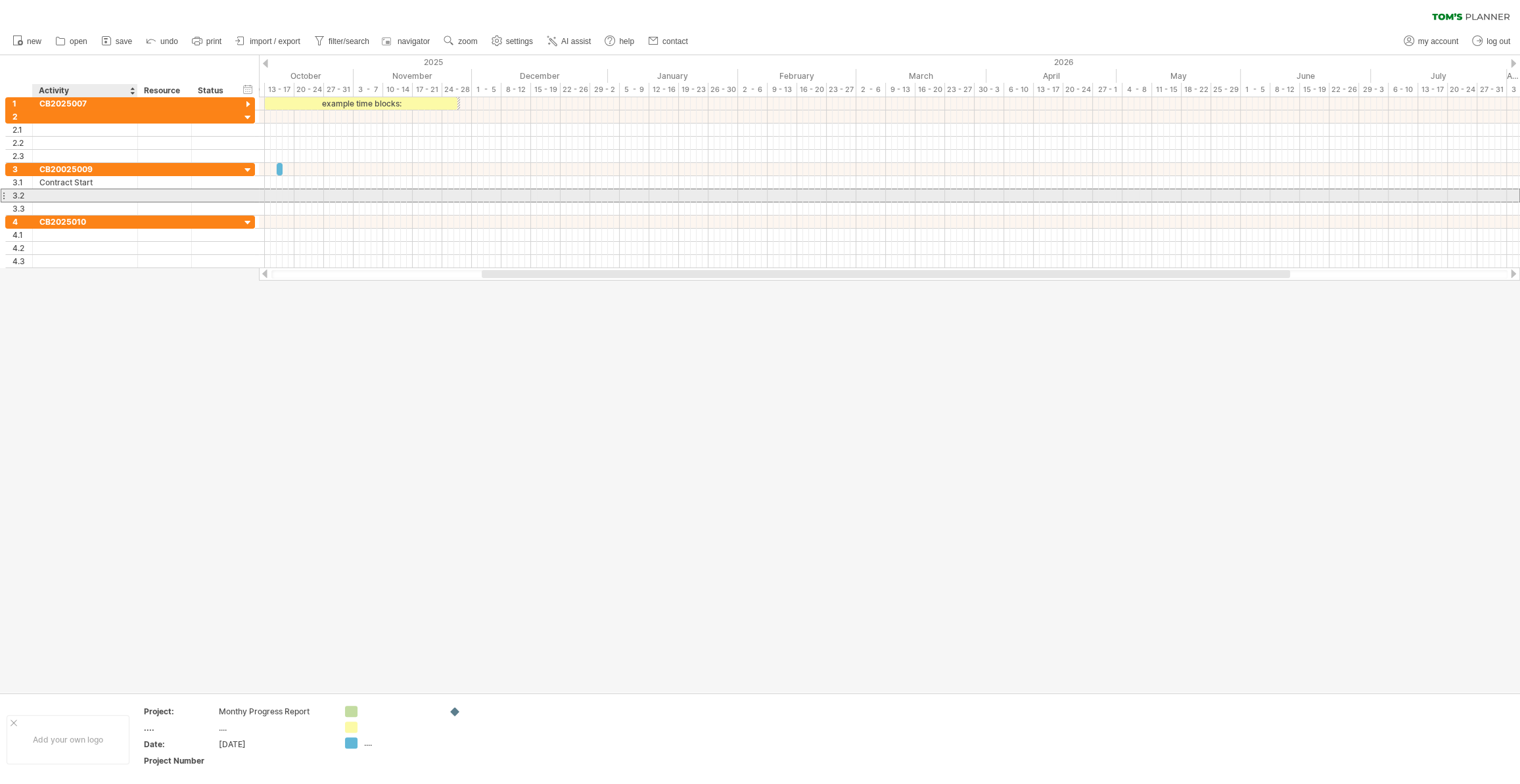
click at [50, 194] on div at bounding box center [85, 195] width 92 height 13
type input "**********"
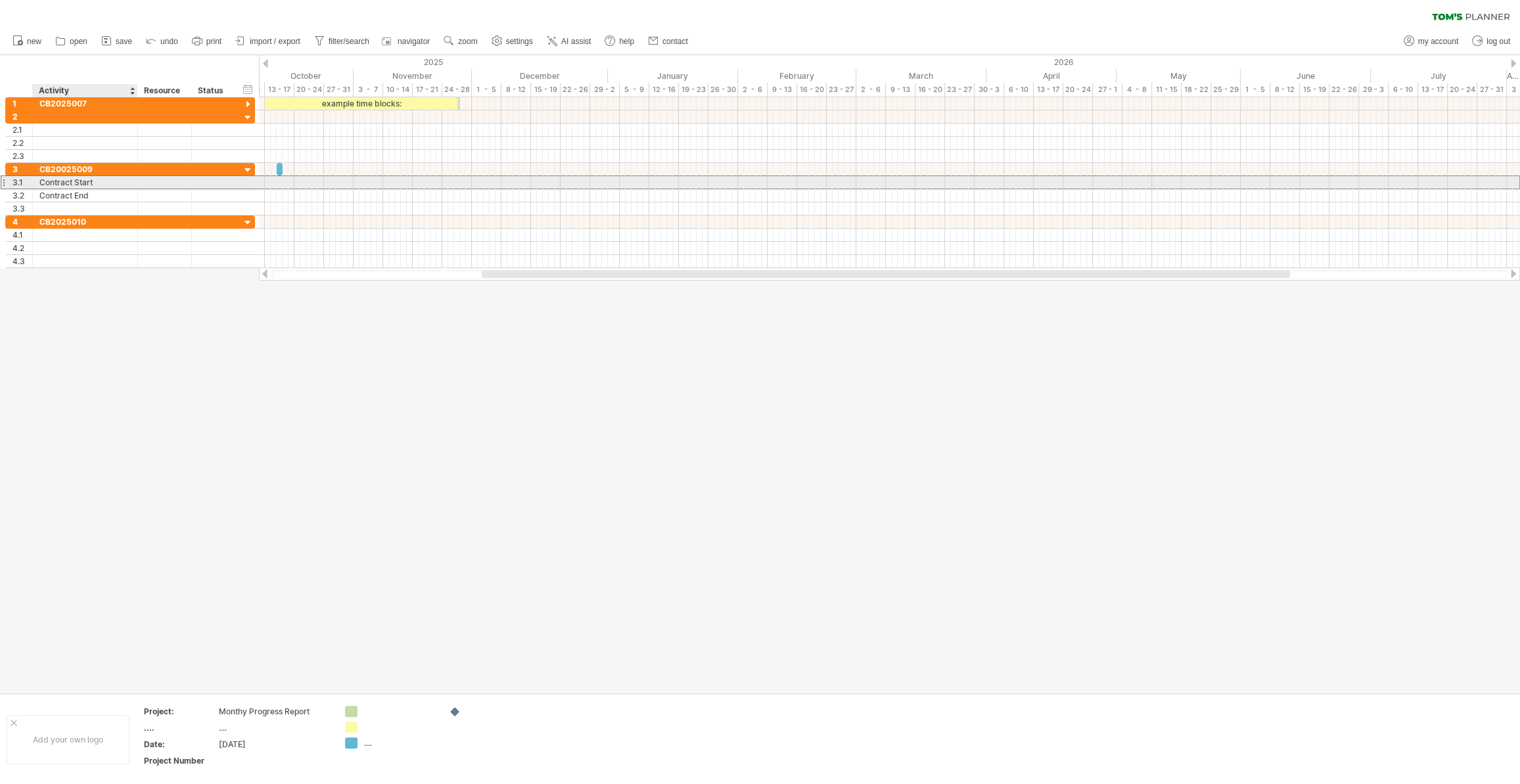
click at [111, 182] on div "Contract Start" at bounding box center [85, 182] width 92 height 13
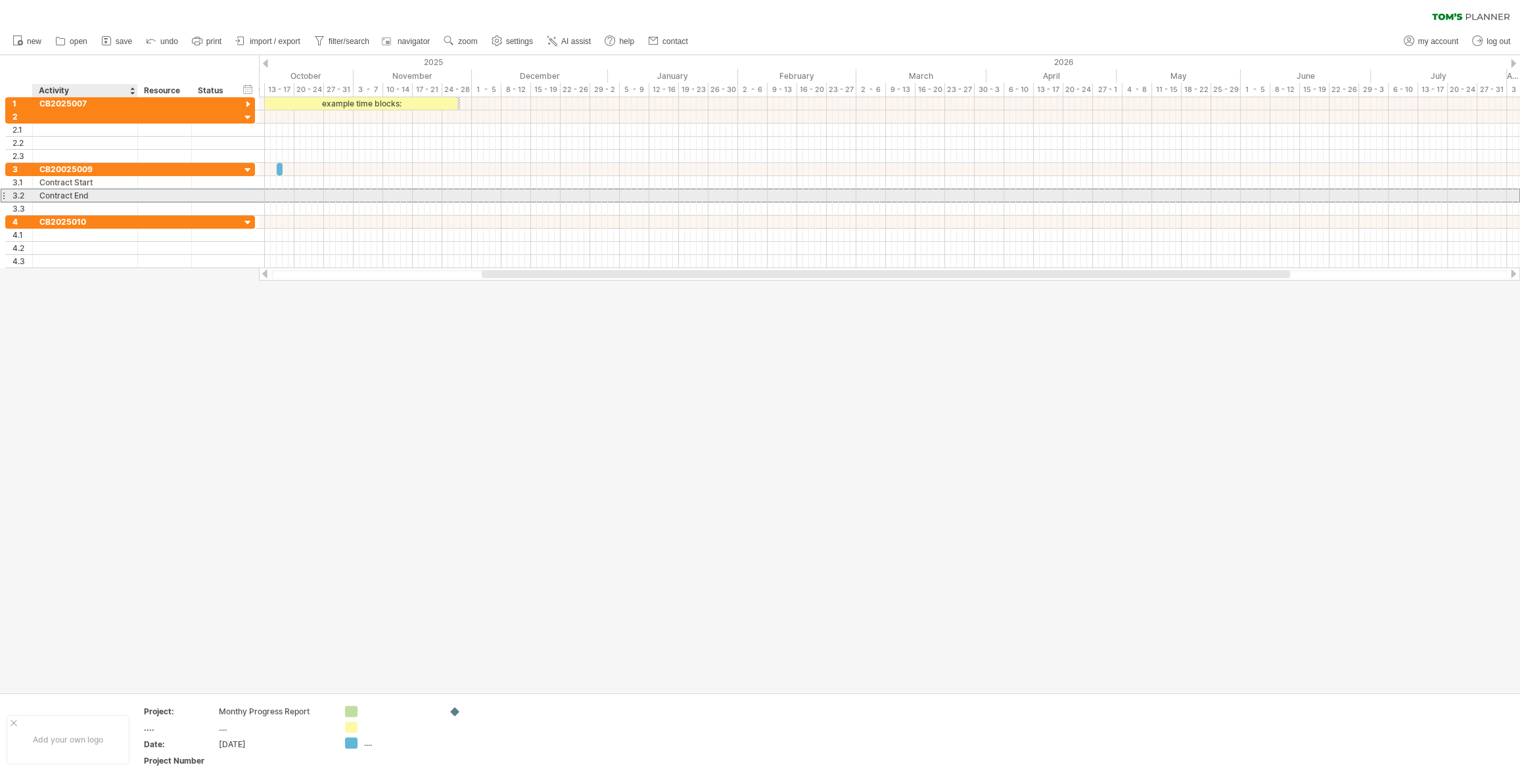
click at [110, 192] on div "Contract End" at bounding box center [85, 195] width 92 height 13
click at [103, 176] on div "Contract Start" at bounding box center [85, 182] width 92 height 13
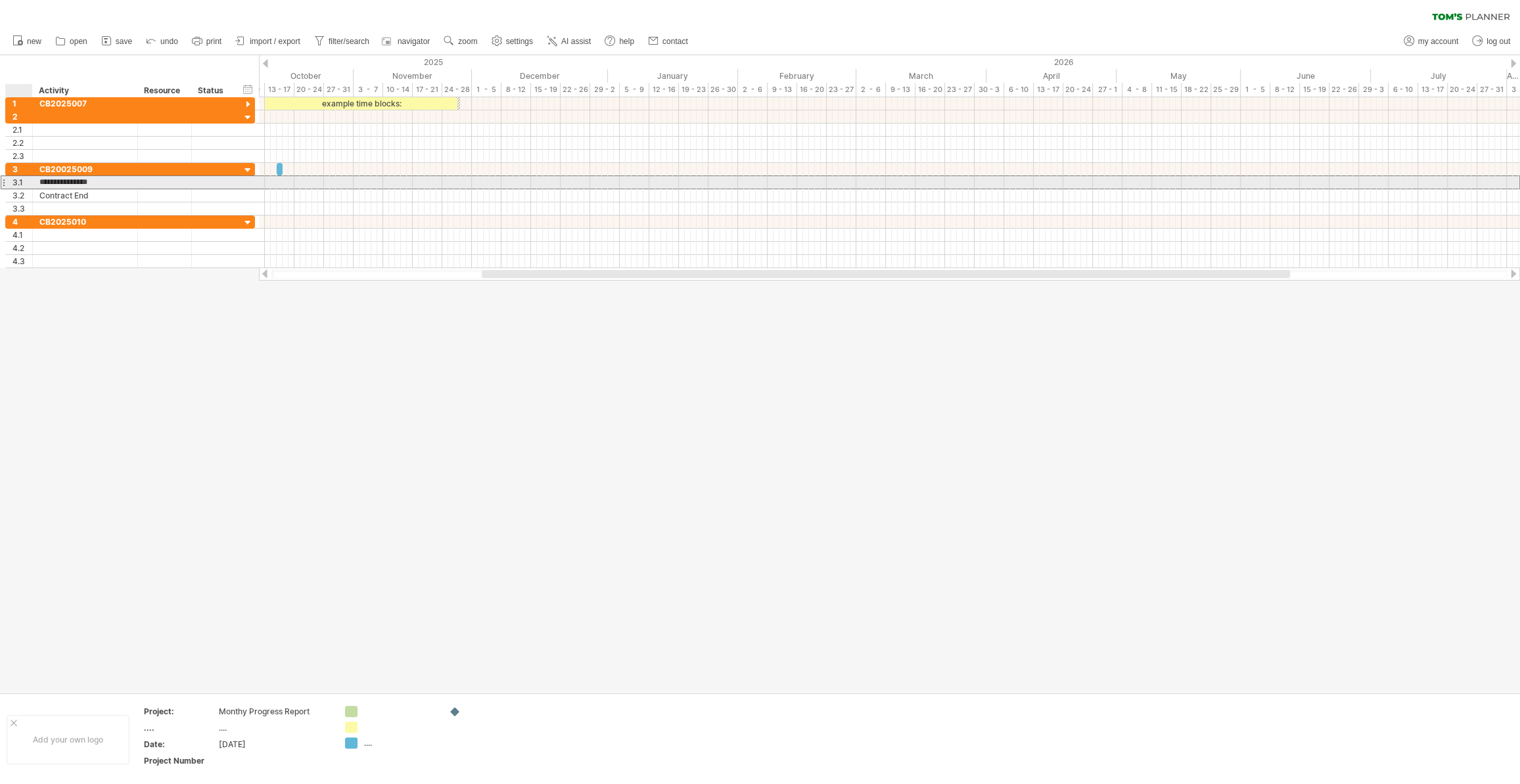
drag, startPoint x: 101, startPoint y: 181, endPoint x: 36, endPoint y: 181, distance: 65.0
click at [36, 181] on div "**********" at bounding box center [85, 182] width 105 height 13
type input "*"
type input "**********"
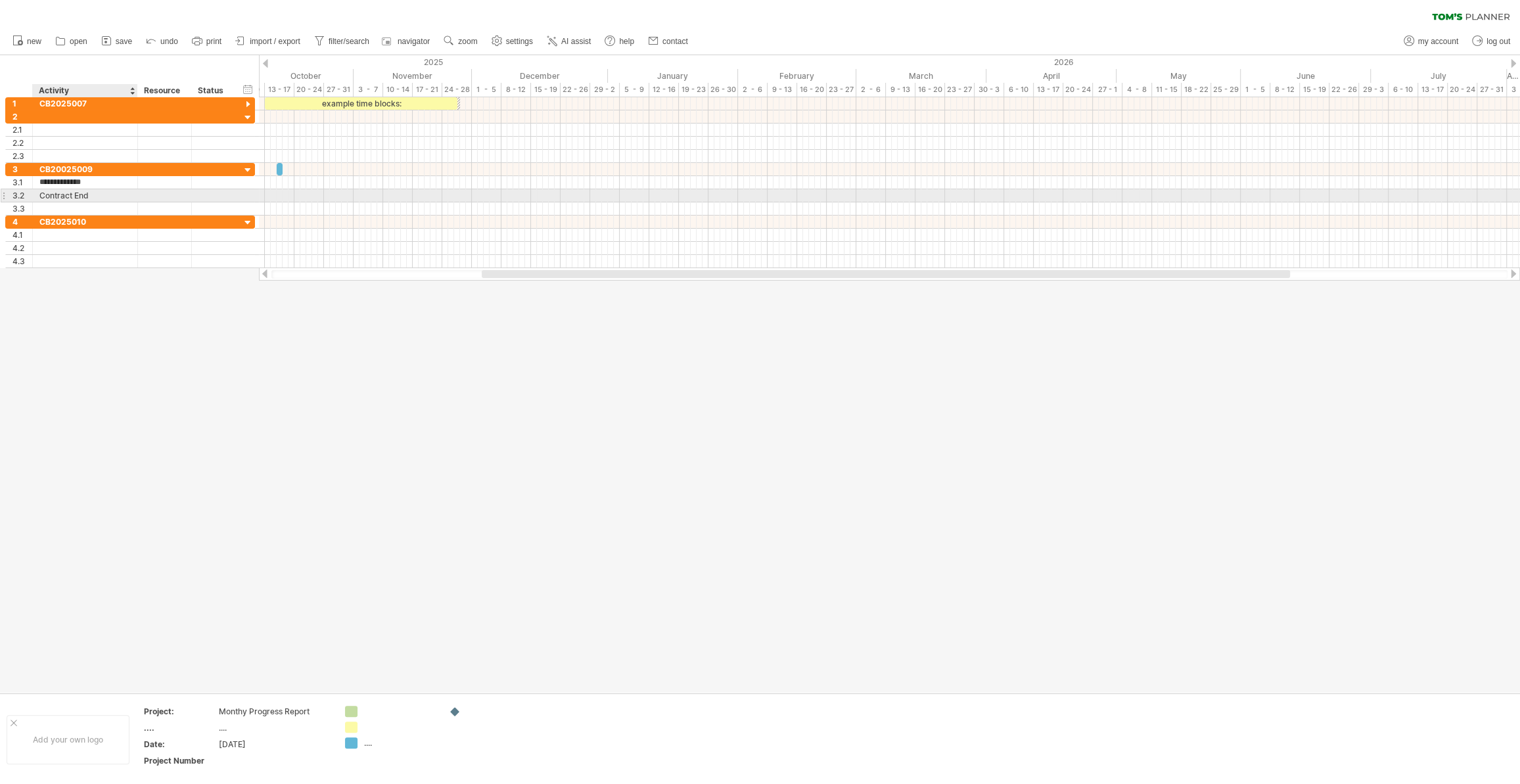
click at [50, 195] on div "Contract End" at bounding box center [85, 195] width 92 height 13
type input "**********"
click at [84, 196] on input "**********" at bounding box center [85, 195] width 92 height 13
drag, startPoint x: 90, startPoint y: 193, endPoint x: 34, endPoint y: 191, distance: 56.0
click at [34, 191] on div "**********" at bounding box center [85, 195] width 105 height 13
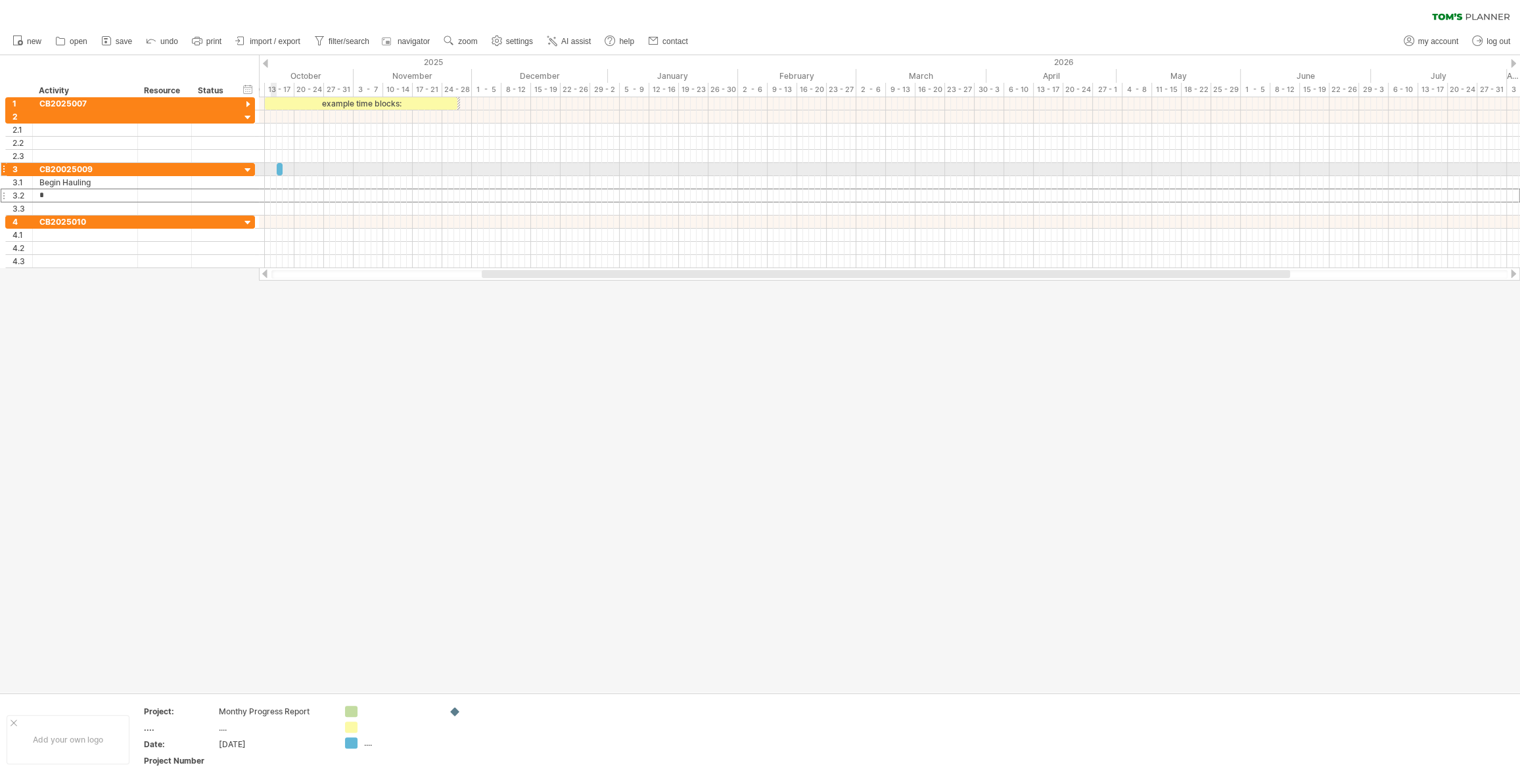
click at [274, 170] on span at bounding box center [276, 169] width 5 height 13
click at [274, 168] on span at bounding box center [276, 169] width 5 height 13
click at [279, 168] on div at bounding box center [280, 169] width 6 height 13
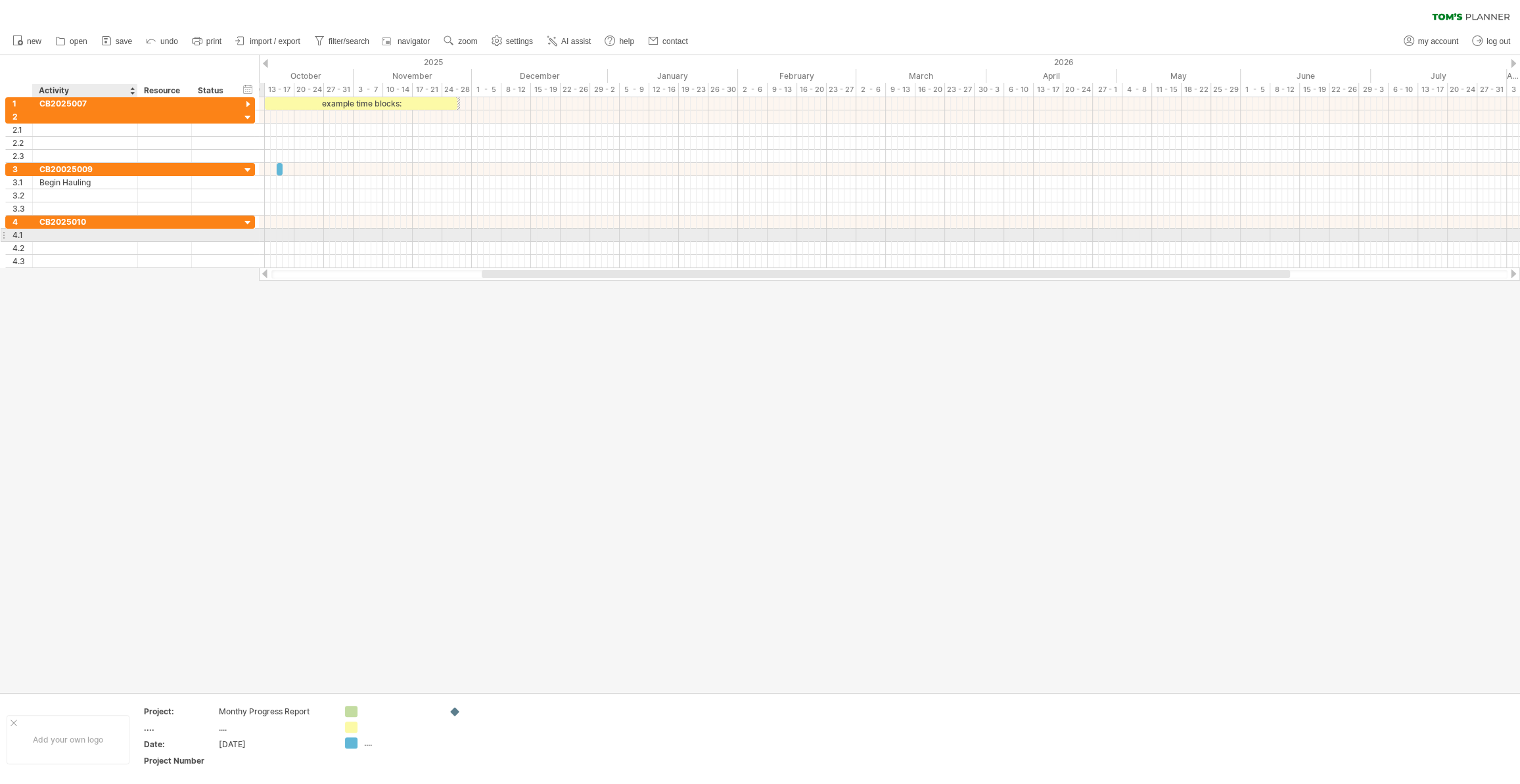
click at [94, 238] on div at bounding box center [85, 235] width 92 height 13
click at [98, 102] on div "CB2025007" at bounding box center [85, 103] width 92 height 13
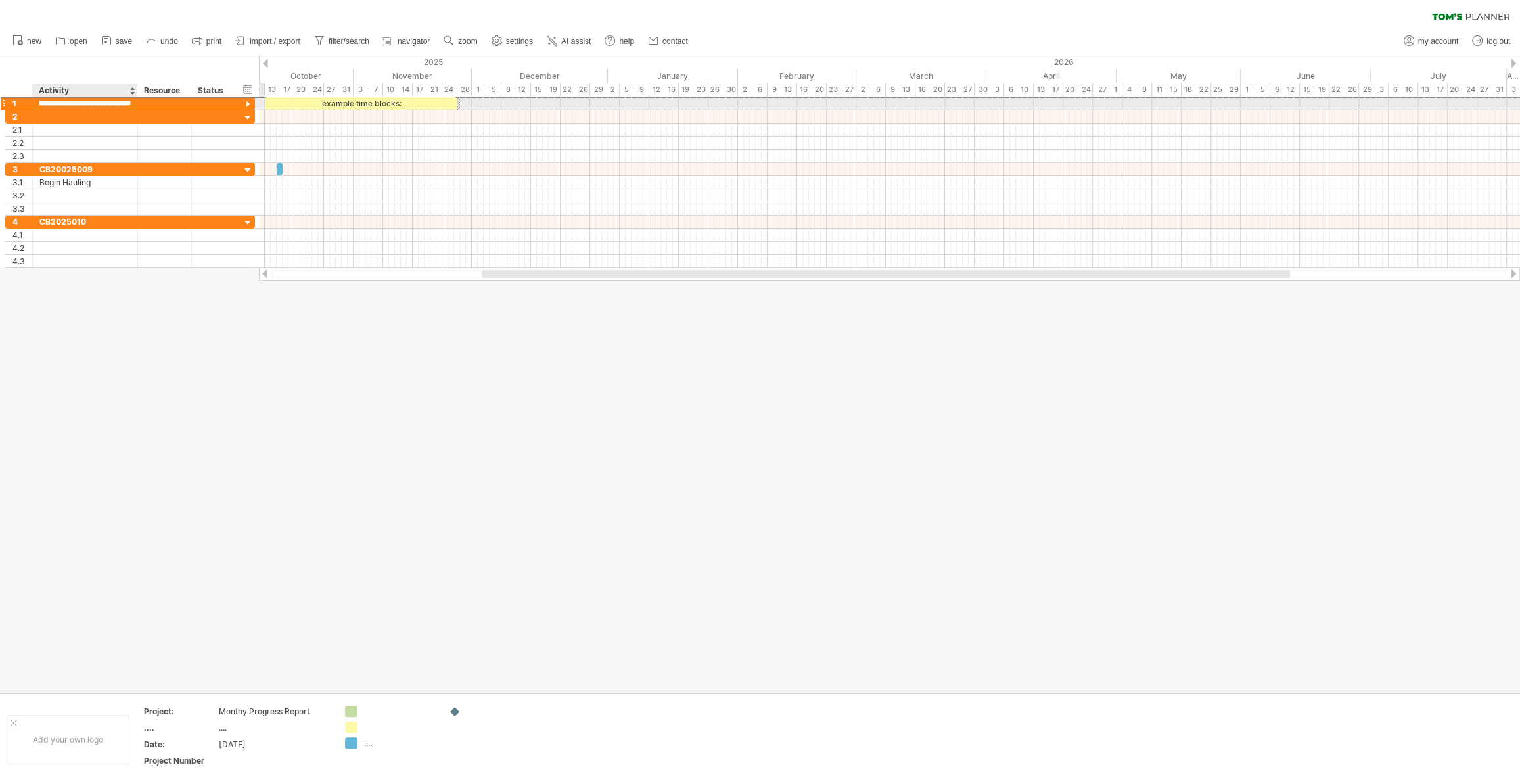
type input "**********"
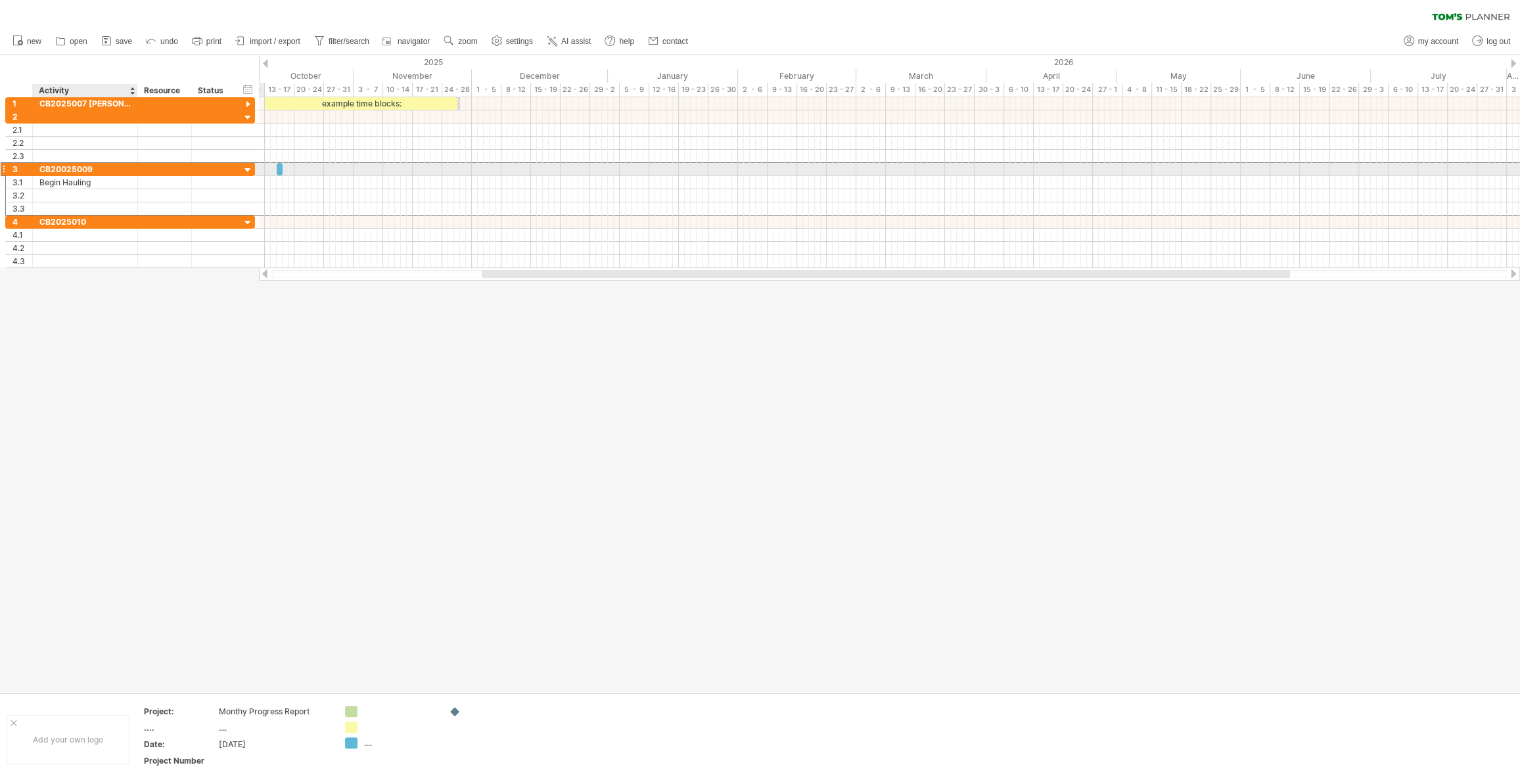
click at [116, 170] on div "CB20025009" at bounding box center [85, 169] width 92 height 13
click at [112, 172] on input "**********" at bounding box center [85, 169] width 92 height 13
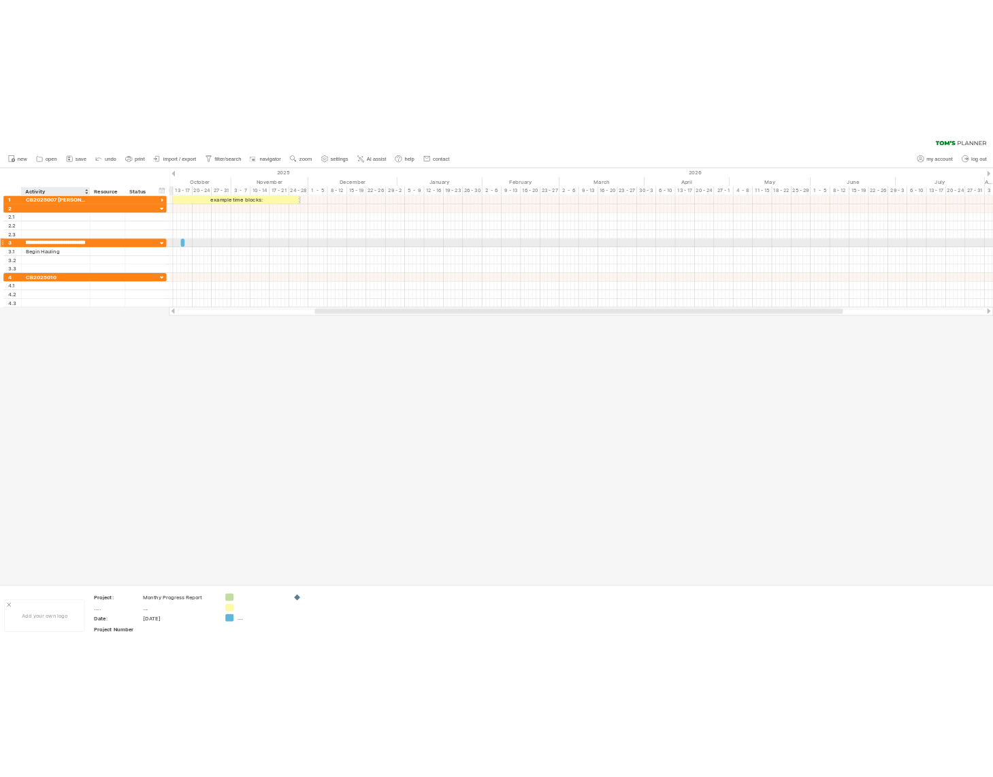
scroll to position [0, 45]
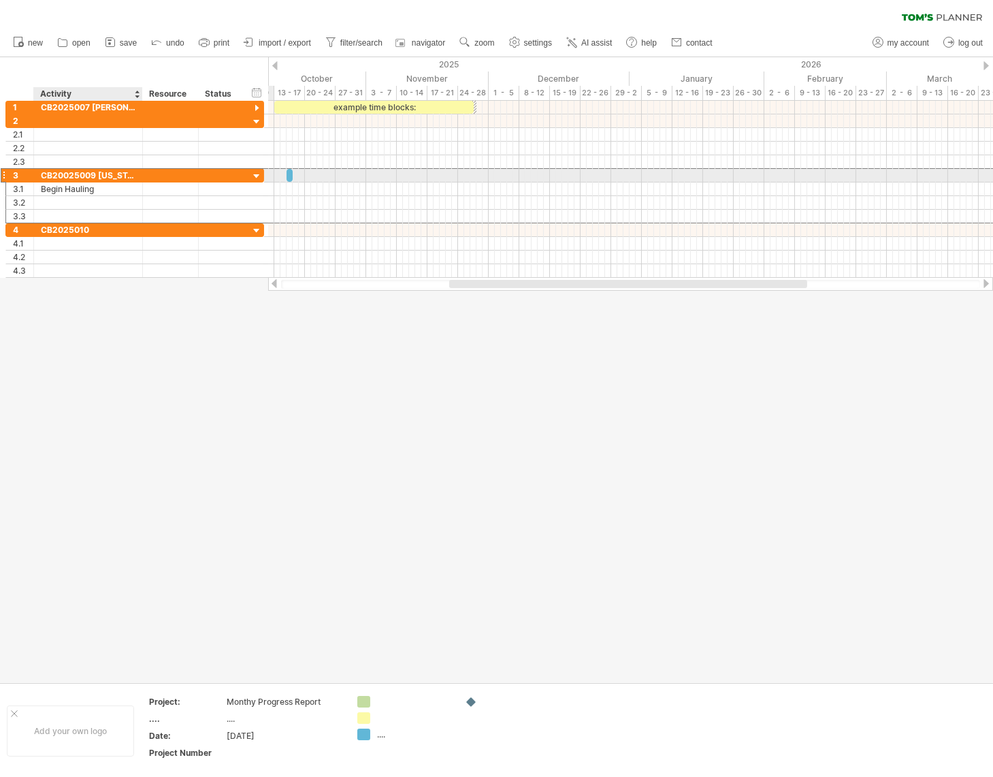
click at [144, 175] on div at bounding box center [171, 175] width 56 height 13
click at [147, 176] on div at bounding box center [171, 175] width 56 height 13
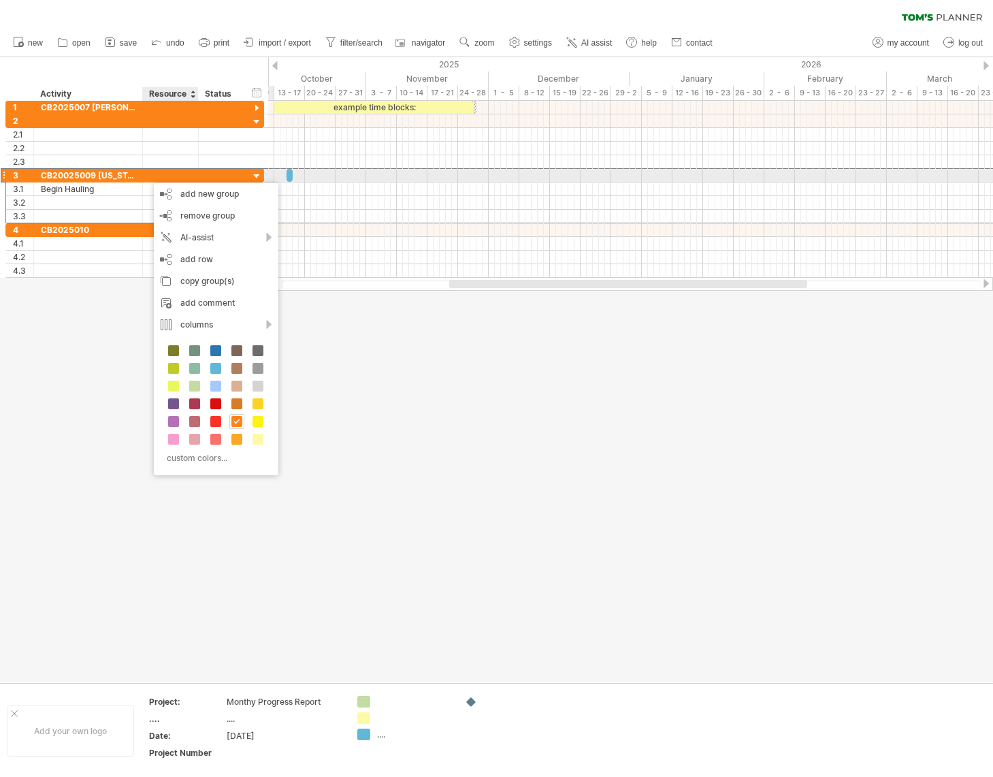
click at [114, 172] on div "CB20025009 [US_STATE][GEOGRAPHIC_DATA]" at bounding box center [88, 175] width 95 height 13
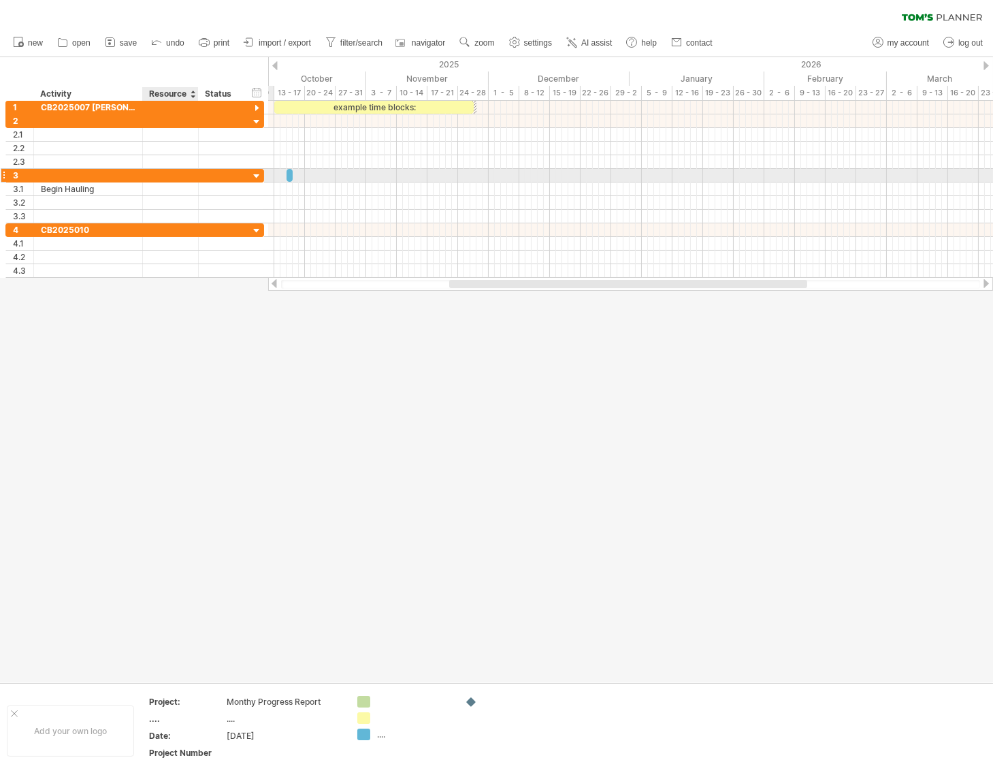
scroll to position [0, 0]
click at [148, 174] on div at bounding box center [171, 175] width 56 height 13
click at [254, 172] on div at bounding box center [256, 176] width 13 height 13
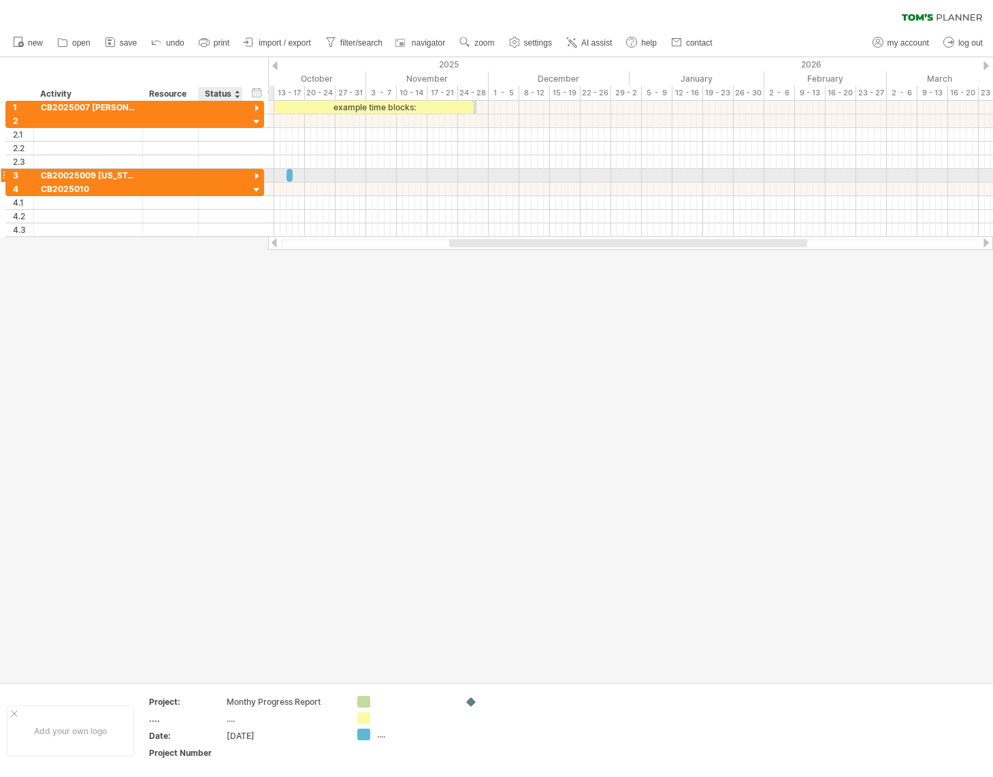
click at [254, 172] on div at bounding box center [256, 176] width 13 height 13
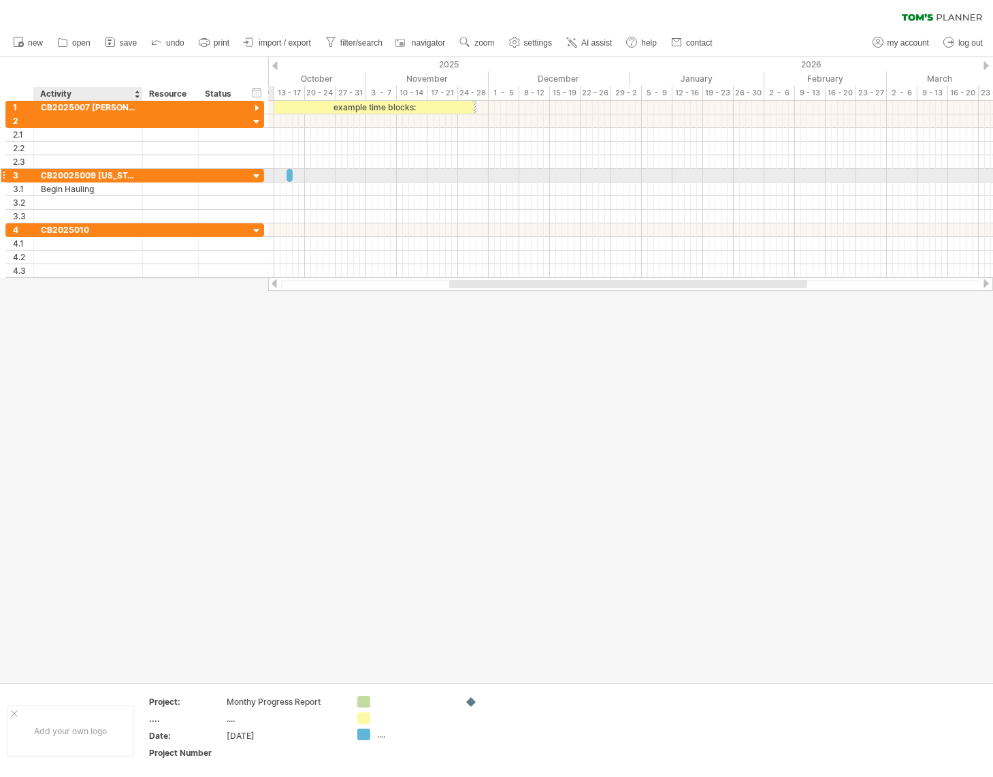
click at [133, 172] on div "CB20025009 [US_STATE][GEOGRAPHIC_DATA]" at bounding box center [88, 175] width 95 height 13
type input "**********"
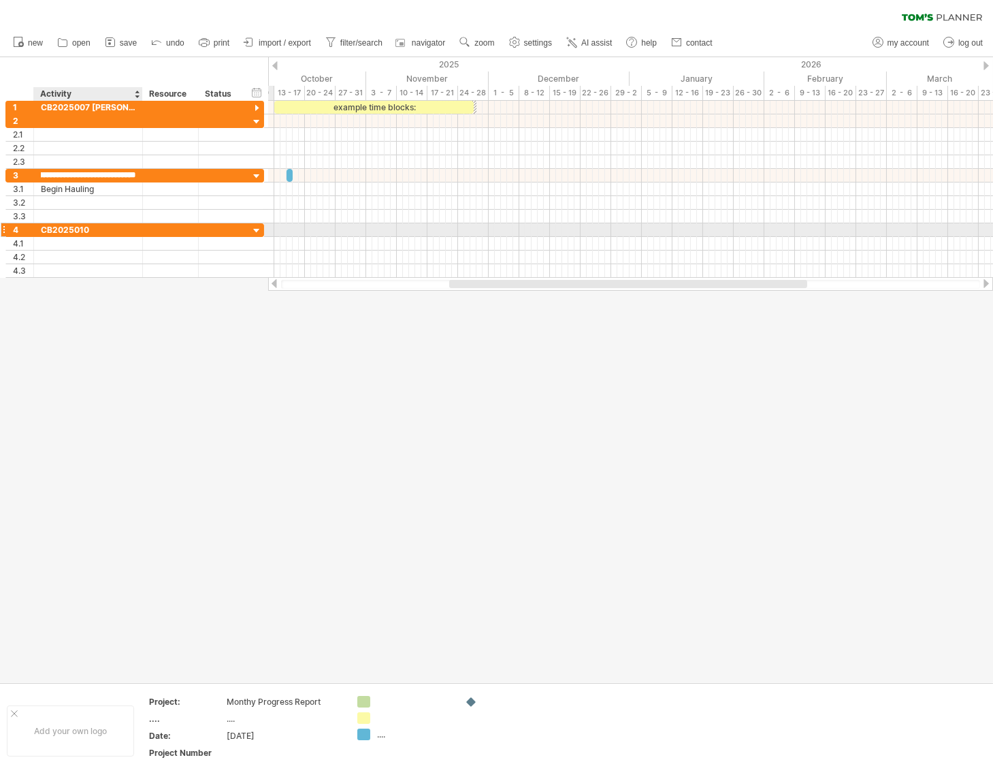
click at [118, 232] on div "CB2025010" at bounding box center [88, 229] width 95 height 13
type input "**********"
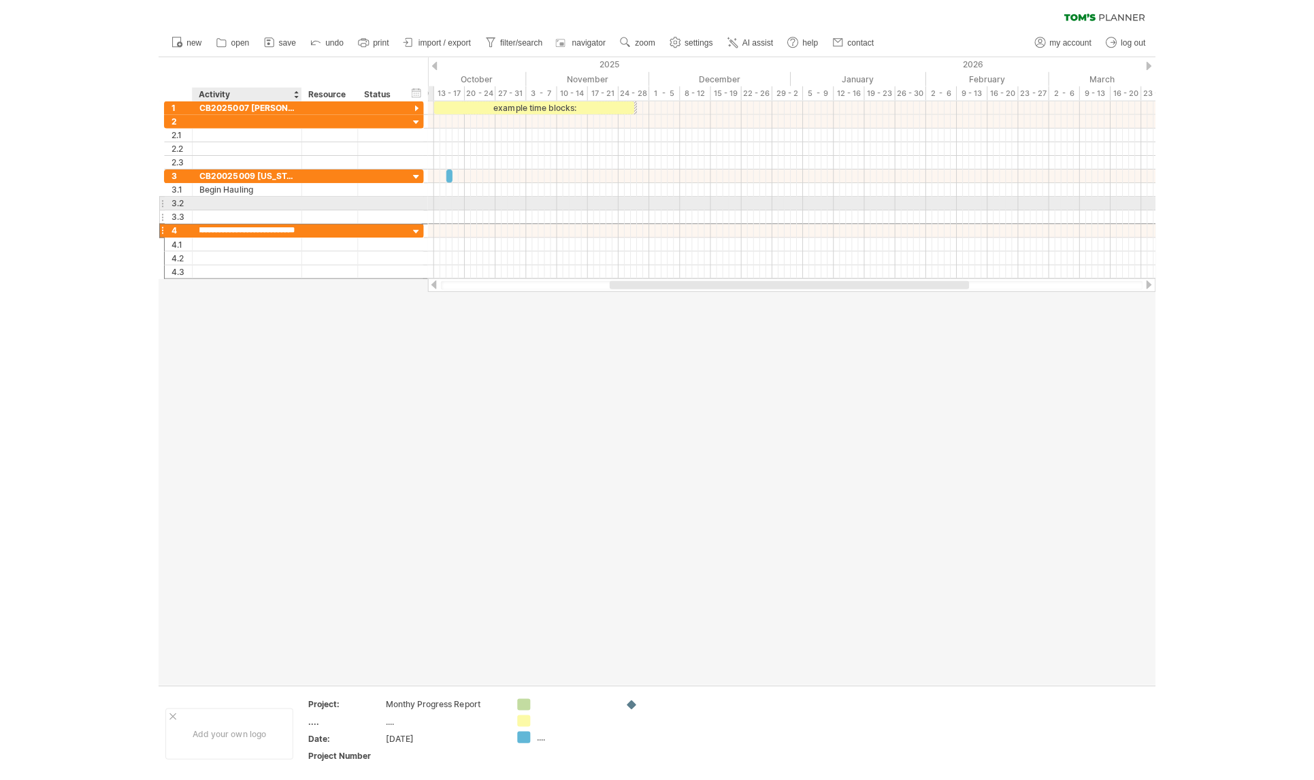
scroll to position [0, 0]
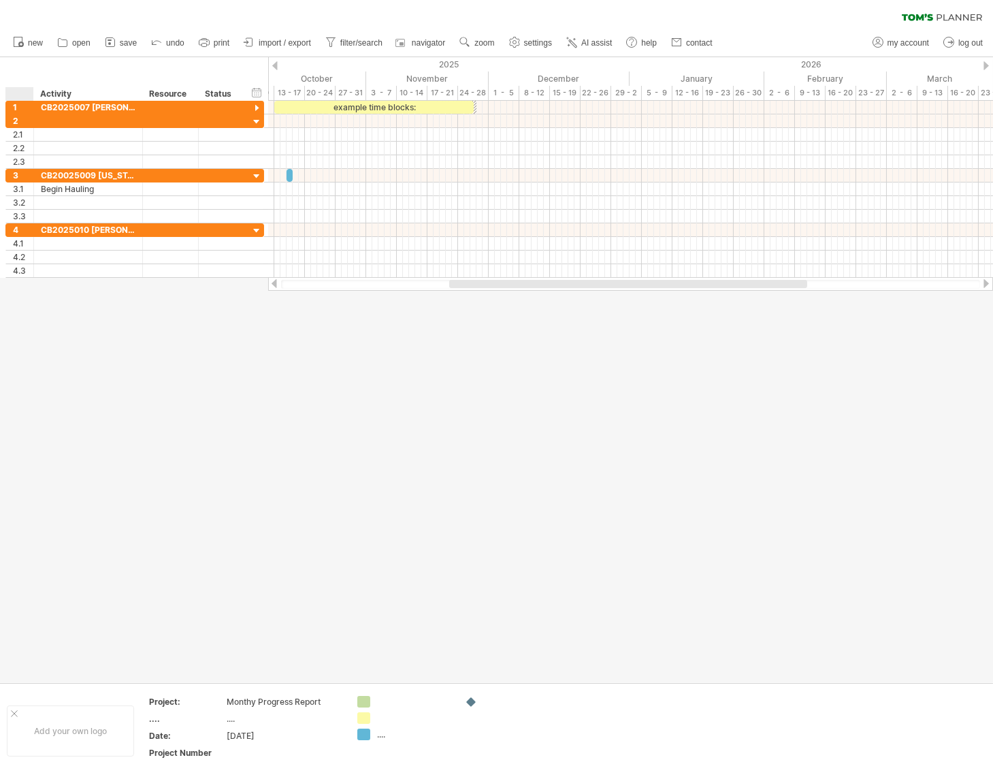
click at [29, 288] on div at bounding box center [496, 369] width 993 height 625
click at [28, 283] on div at bounding box center [496, 369] width 993 height 625
click at [59, 309] on div at bounding box center [496, 369] width 993 height 625
click at [257, 228] on div at bounding box center [256, 231] width 13 height 13
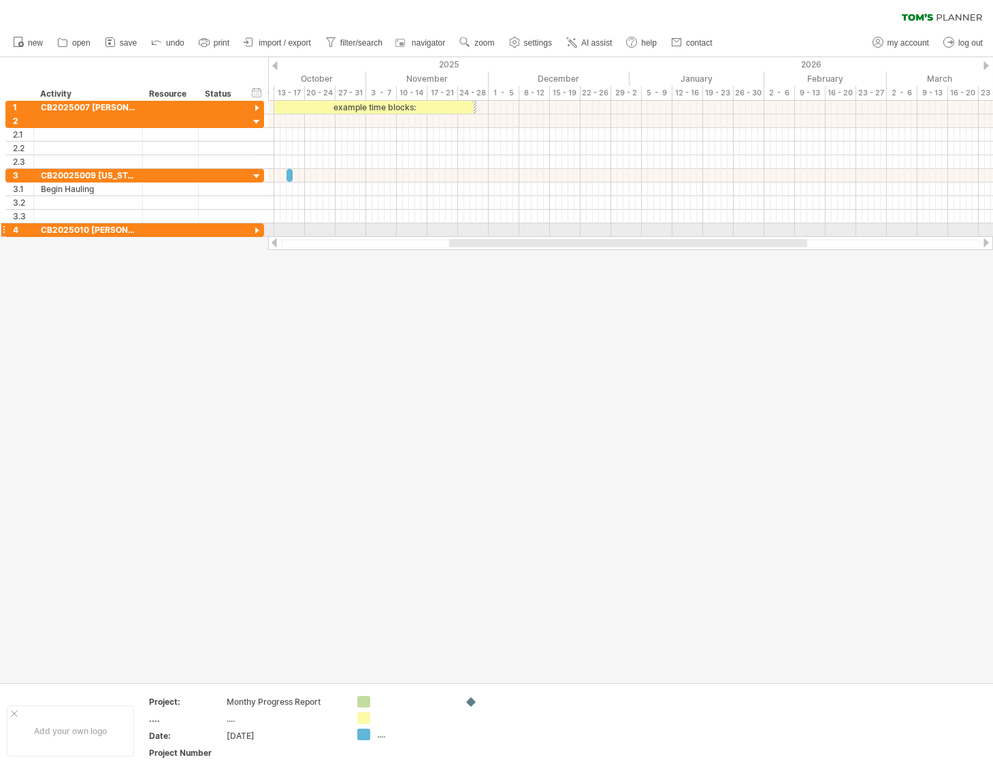
click at [257, 228] on div at bounding box center [256, 231] width 13 height 13
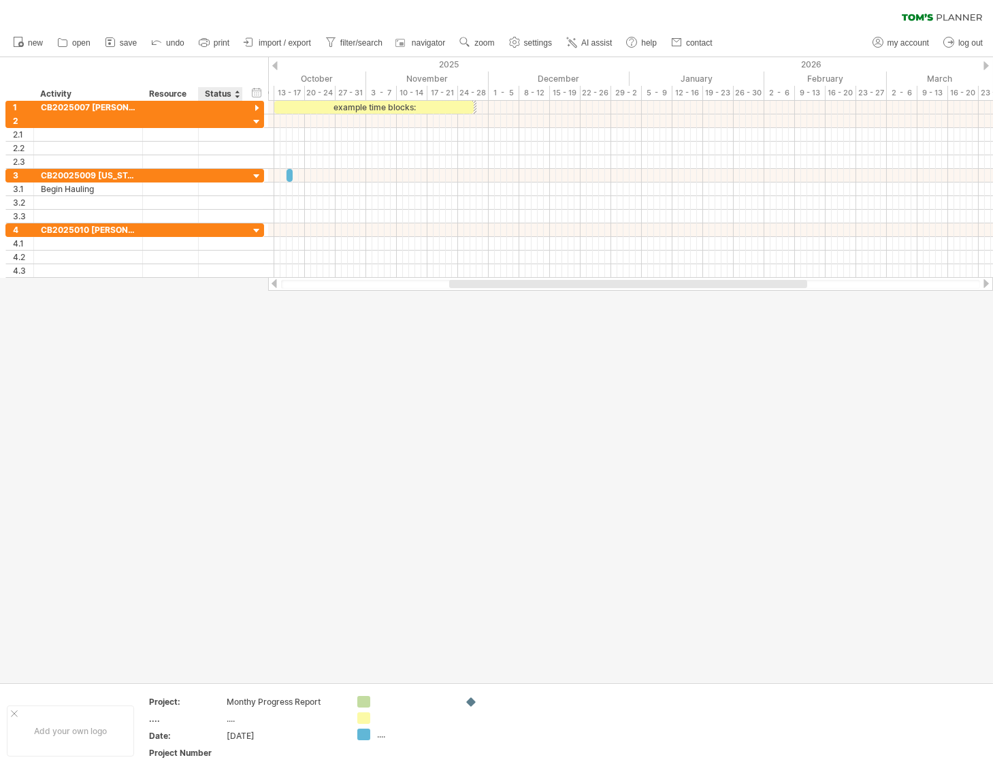
click at [219, 93] on div "Status" at bounding box center [220, 94] width 30 height 14
click at [237, 97] on div at bounding box center [236, 94] width 5 height 14
click at [62, 96] on div "Activity" at bounding box center [87, 94] width 95 height 14
click at [62, 95] on input "********" at bounding box center [87, 94] width 95 height 14
click at [137, 95] on div at bounding box center [136, 94] width 5 height 14
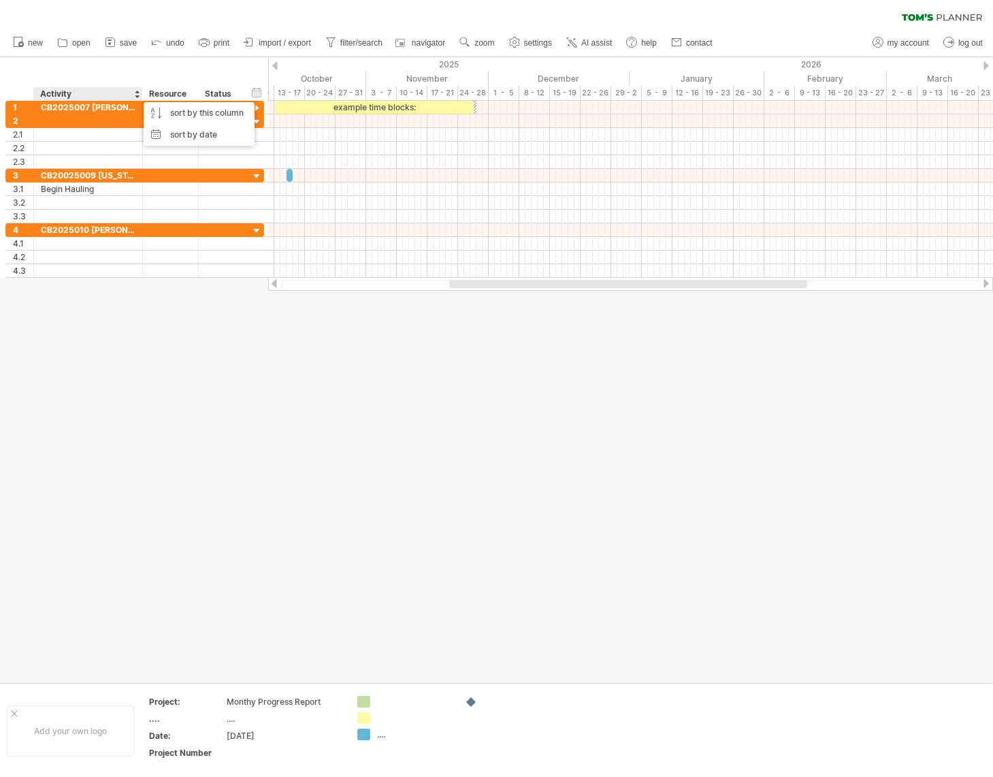
click at [51, 332] on div at bounding box center [496, 369] width 993 height 625
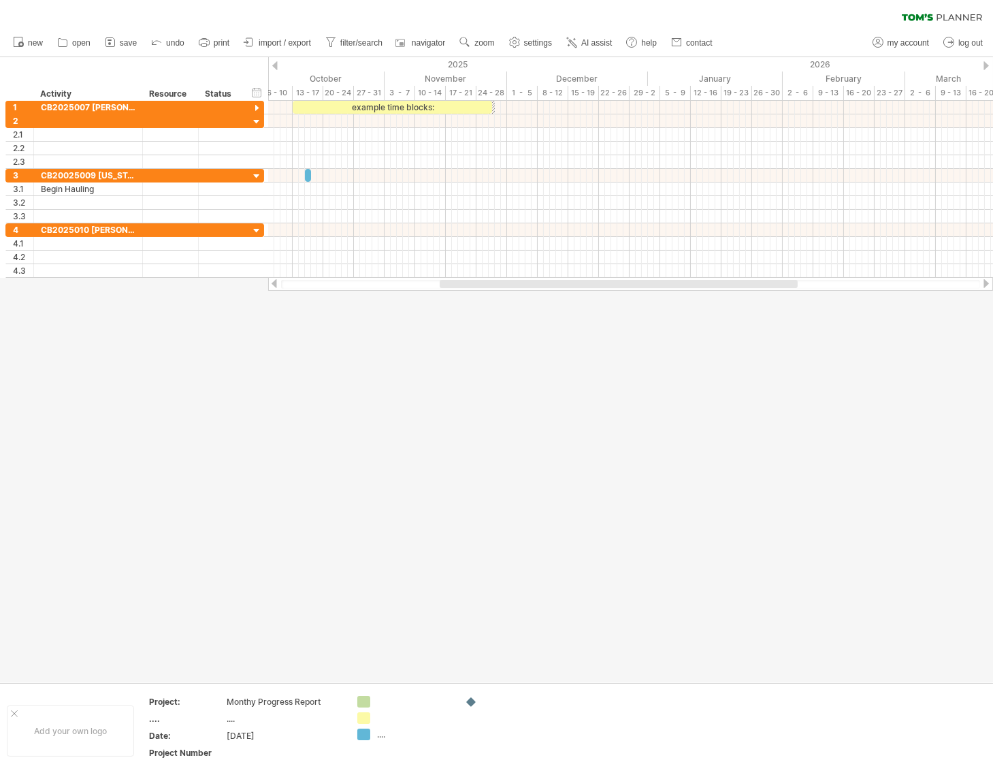
drag, startPoint x: 486, startPoint y: 282, endPoint x: 476, endPoint y: 291, distance: 13.5
click at [476, 291] on div "Trying to reach [DOMAIN_NAME] Connected again... 0% clear filter new 1" at bounding box center [496, 388] width 993 height 777
click at [17, 298] on div at bounding box center [496, 369] width 993 height 625
click at [18, 289] on div at bounding box center [496, 369] width 993 height 625
click at [27, 302] on div at bounding box center [496, 369] width 993 height 625
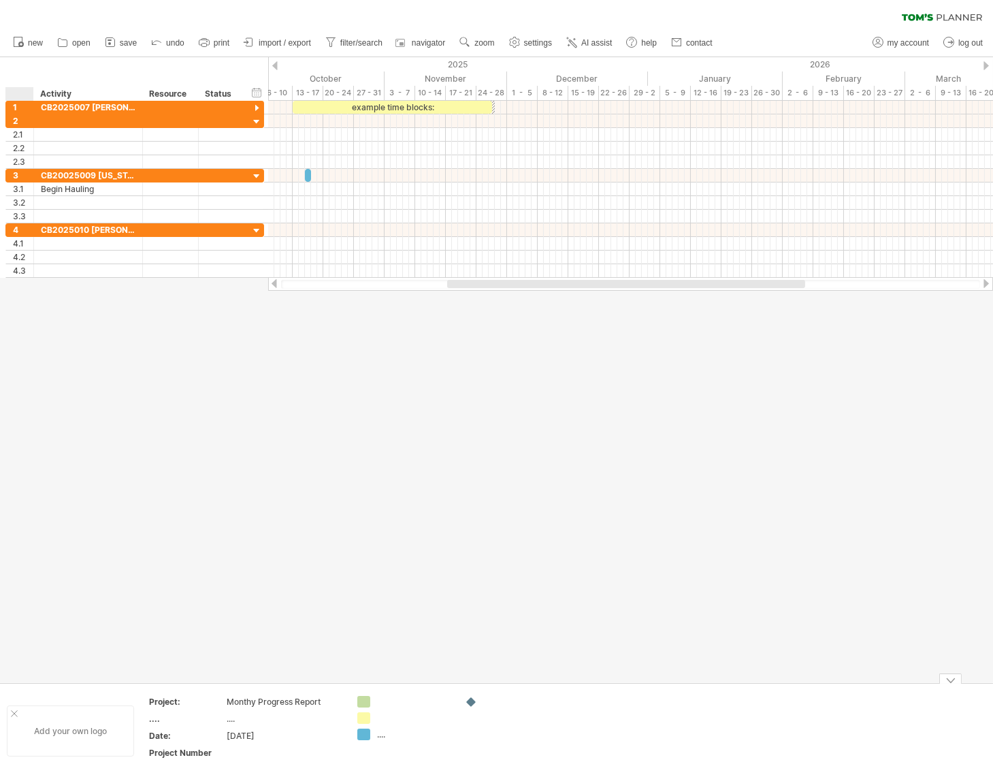
click at [16, 713] on div at bounding box center [14, 713] width 7 height 7
click at [329, 702] on div "Trying to reach [DOMAIN_NAME] Connected again... 0% clear filter new 1" at bounding box center [496, 388] width 993 height 777
click at [328, 702] on div "Trying to reach [DOMAIN_NAME] Connected again... 0% clear filter new 1" at bounding box center [496, 388] width 993 height 777
click at [327, 702] on div "Trying to reach [DOMAIN_NAME] Connected again... 0% clear filter new 1" at bounding box center [496, 388] width 993 height 777
click at [323, 702] on td at bounding box center [371, 730] width 108 height 69
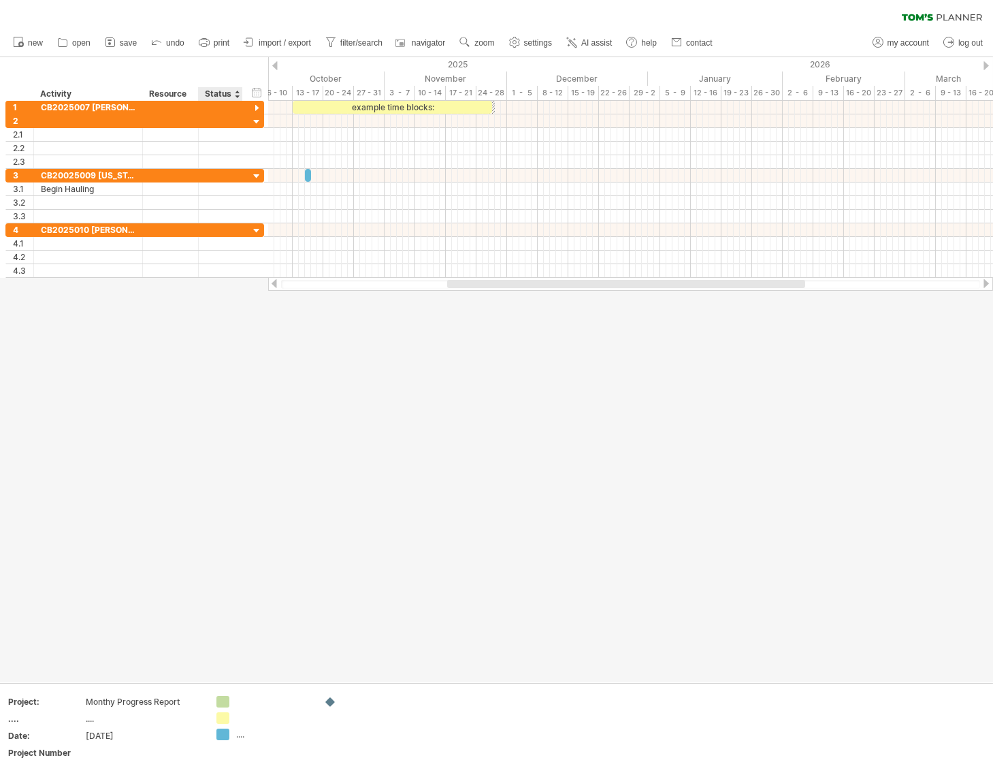
click at [222, 472] on div at bounding box center [496, 369] width 993 height 625
click at [81, 39] on span "open" at bounding box center [81, 43] width 18 height 10
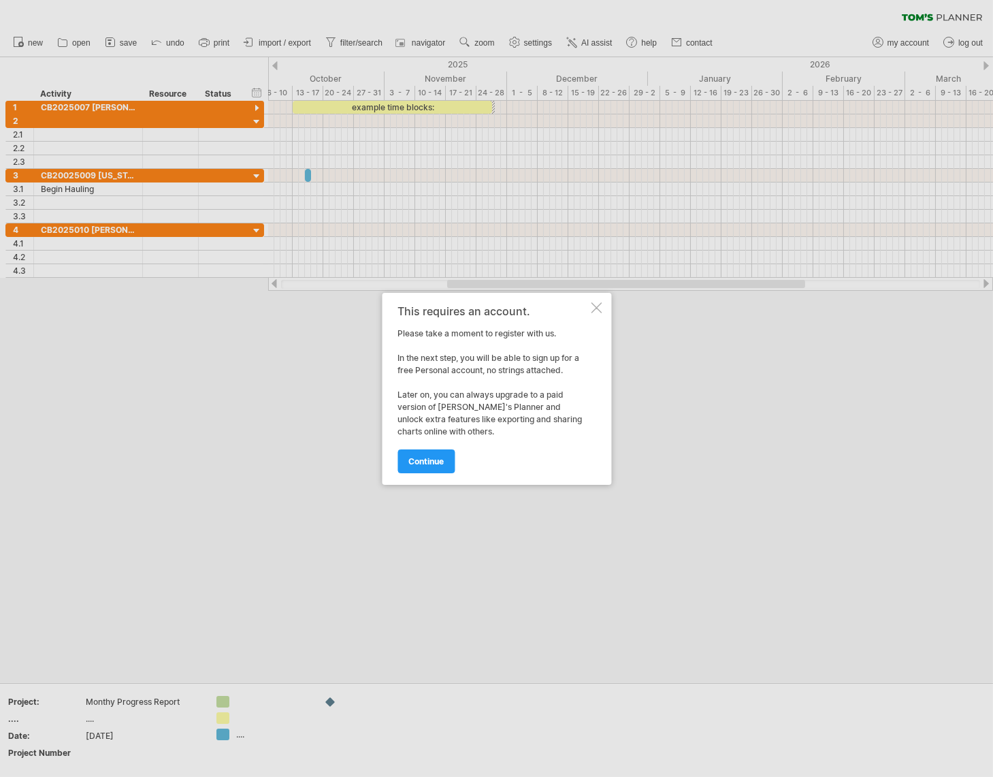
click at [597, 303] on div at bounding box center [596, 307] width 11 height 11
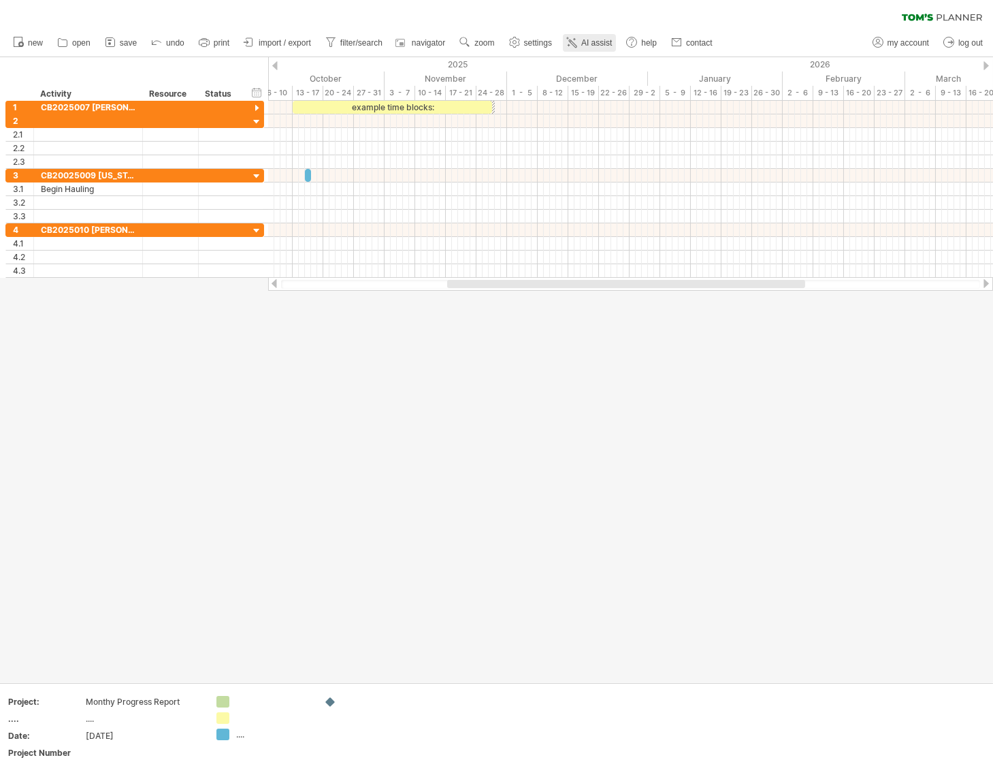
click at [609, 40] on span "AI assist" at bounding box center [596, 43] width 31 height 10
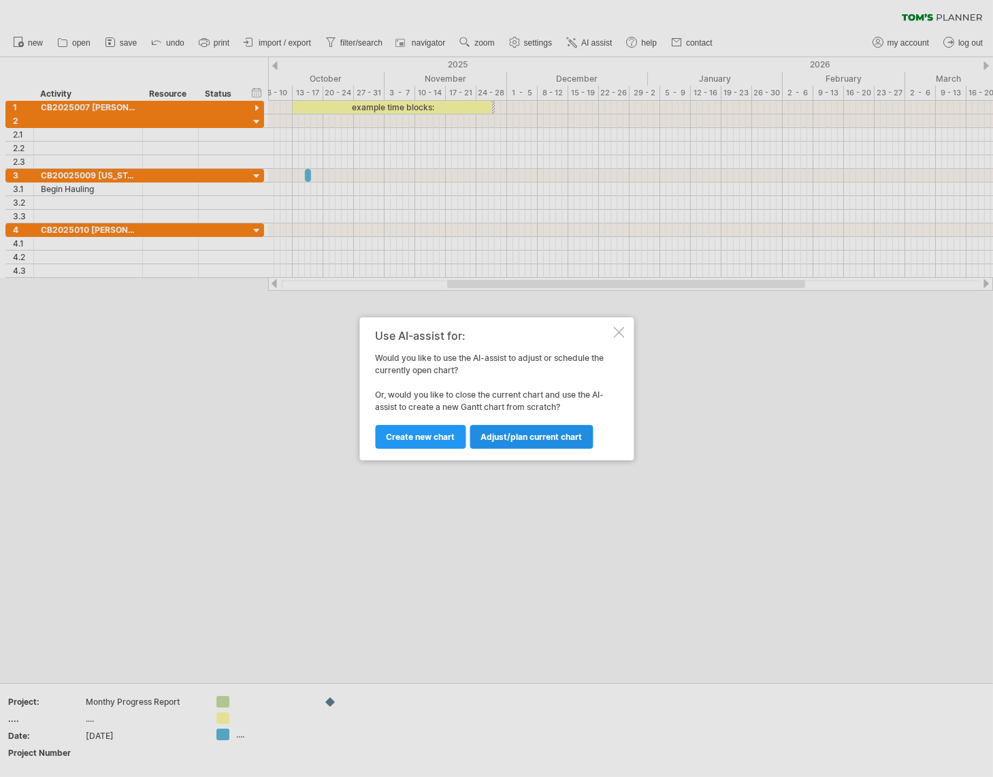
click at [491, 432] on span "Adjust/plan current chart" at bounding box center [531, 437] width 101 height 10
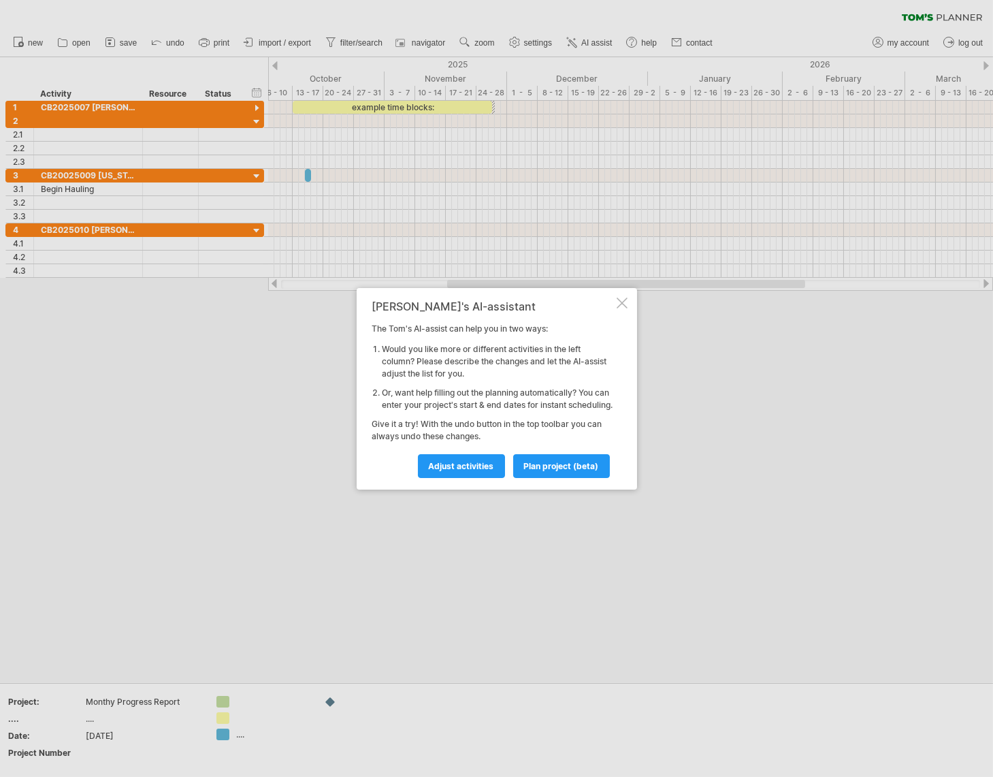
click at [623, 297] on div at bounding box center [622, 302] width 11 height 11
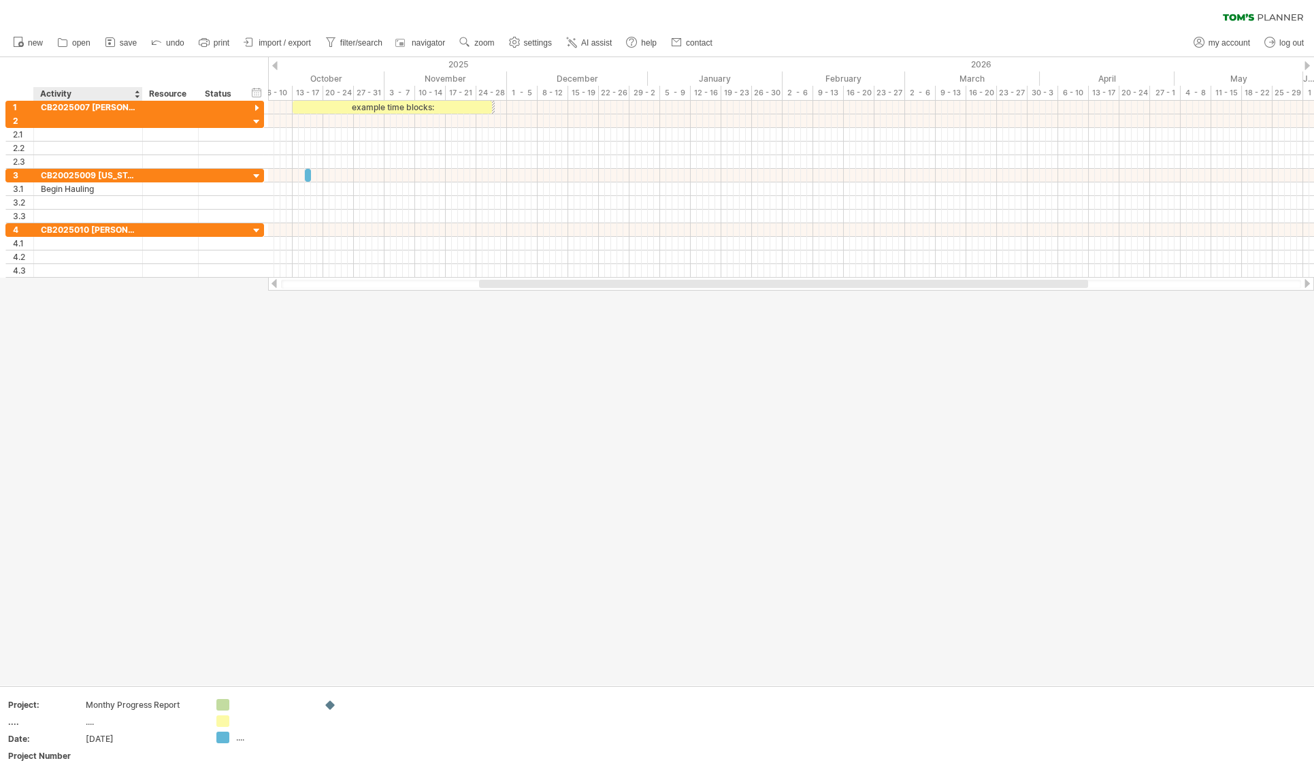
click at [59, 69] on div "hide start/end/duration show start/end/duration ******** Activity ******** Reso…" at bounding box center [134, 79] width 268 height 44
click at [59, 67] on div "hide start/end/duration show start/end/duration ******** Activity ******** Reso…" at bounding box center [134, 79] width 268 height 44
click at [66, 74] on div "hide start/end/duration show start/end/duration ******** Activity ******** Reso…" at bounding box center [134, 79] width 268 height 44
click at [279, 43] on span "import / export" at bounding box center [285, 43] width 52 height 10
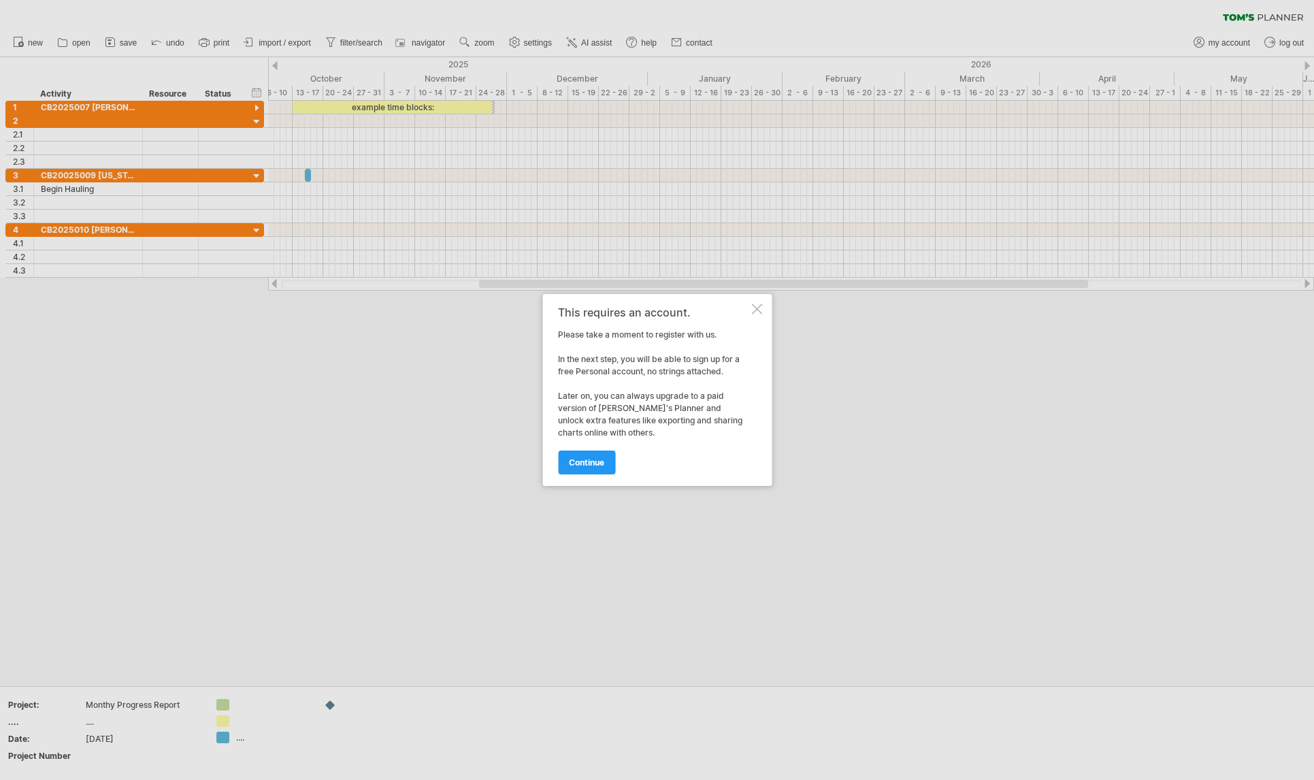
click at [755, 307] on div at bounding box center [756, 309] width 11 height 11
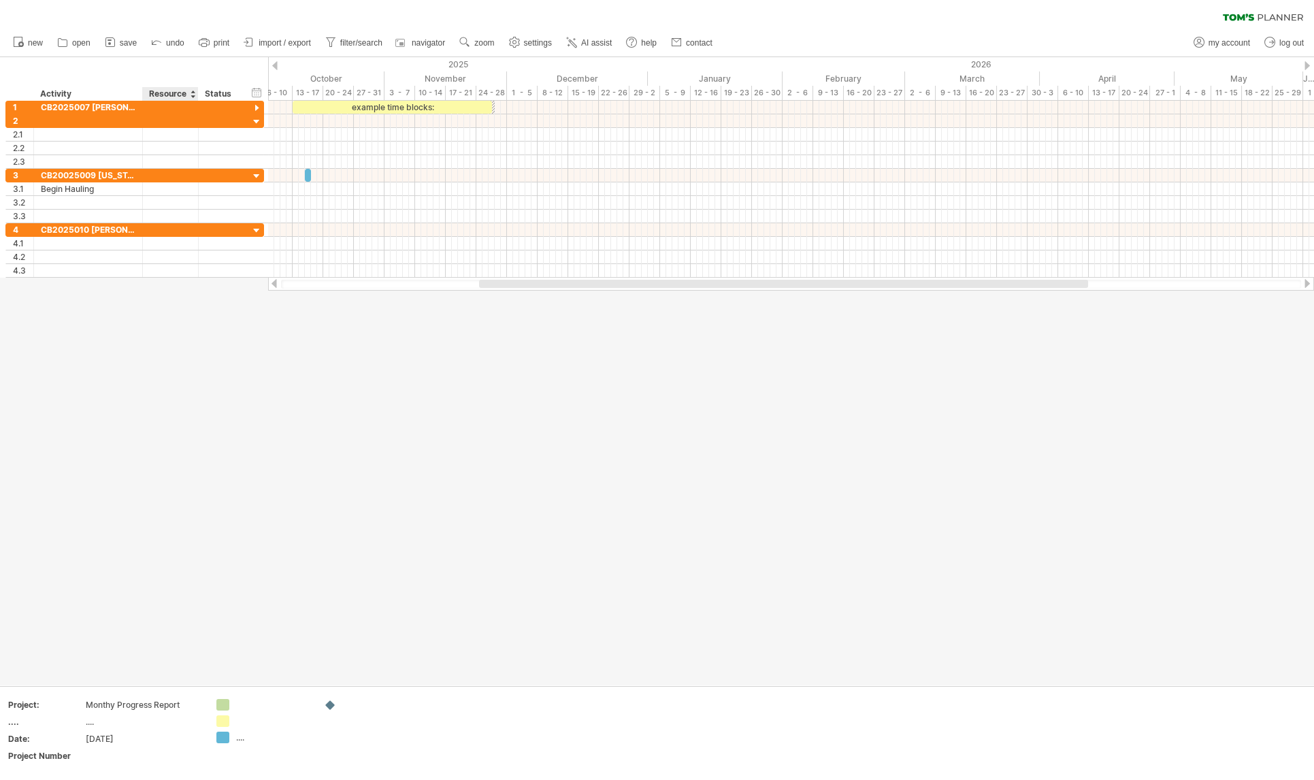
click at [167, 376] on div at bounding box center [657, 371] width 1314 height 628
drag, startPoint x: 241, startPoint y: 377, endPoint x: 208, endPoint y: 392, distance: 36.6
click at [208, 395] on div at bounding box center [657, 371] width 1314 height 628
click at [235, 4] on div "clear filter reapply filter" at bounding box center [657, 14] width 1314 height 29
click at [537, 44] on span "settings" at bounding box center [538, 43] width 28 height 10
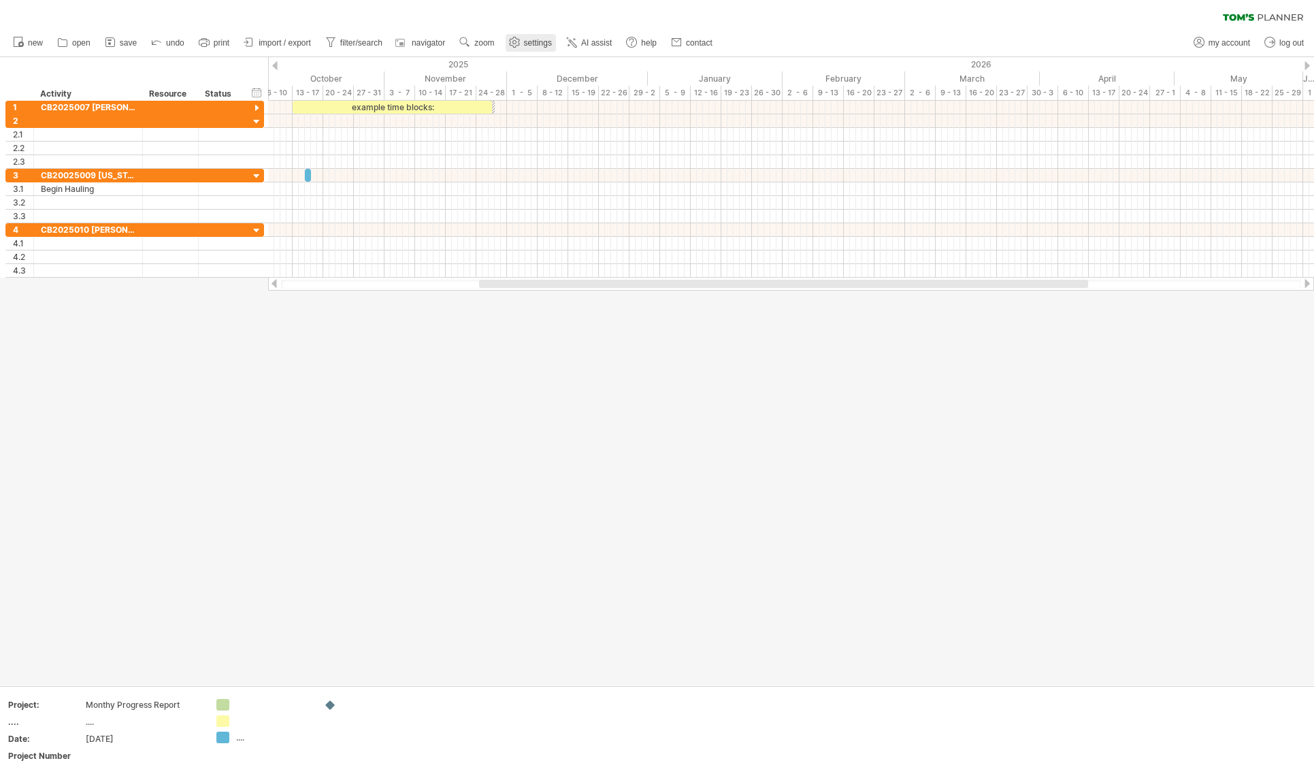
select select "*"
select select "**"
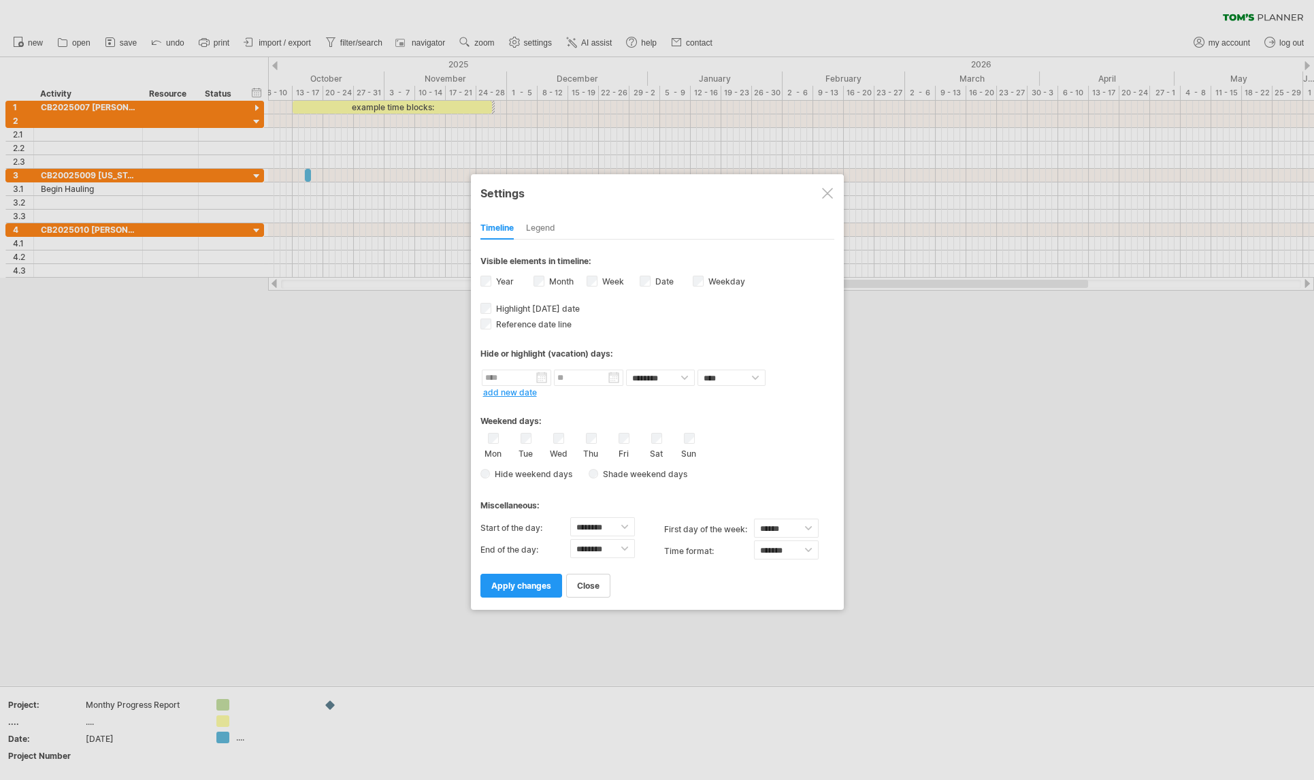
click at [825, 193] on div at bounding box center [827, 193] width 11 height 11
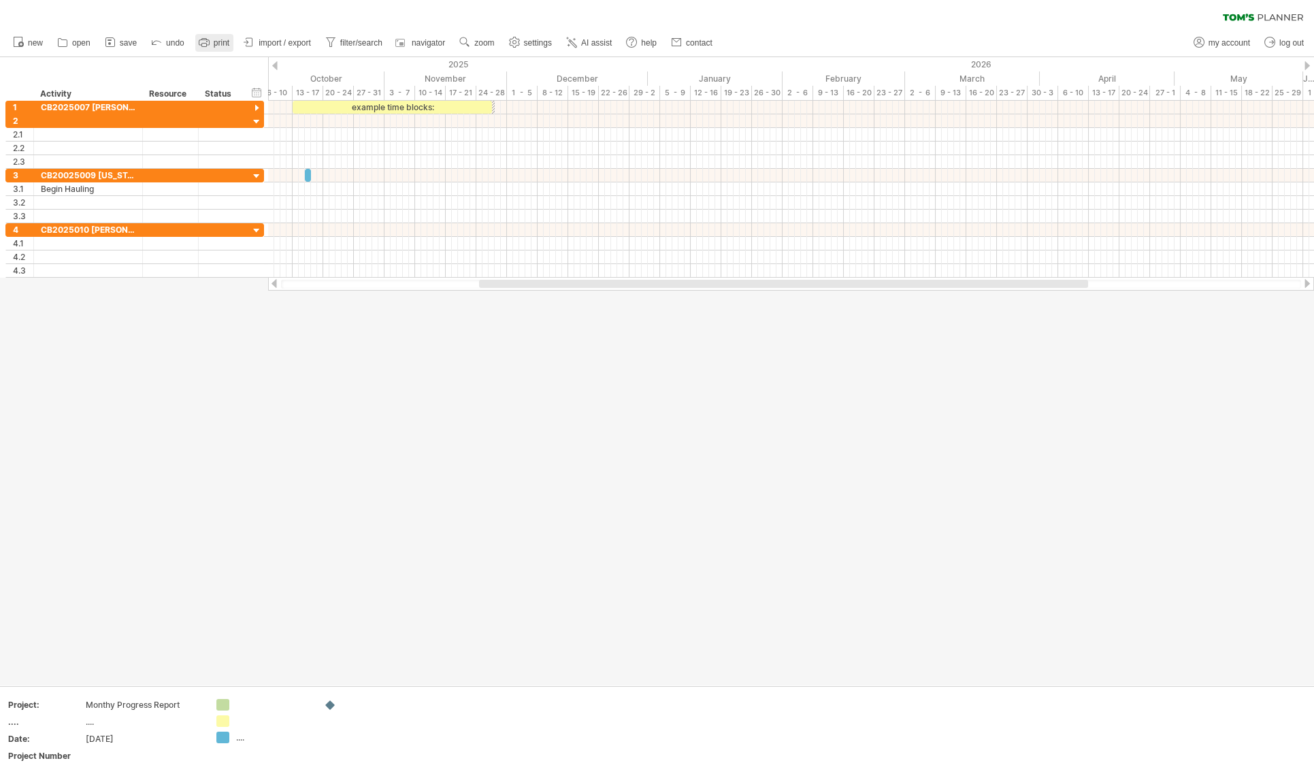
click at [223, 42] on span "print" at bounding box center [222, 43] width 16 height 10
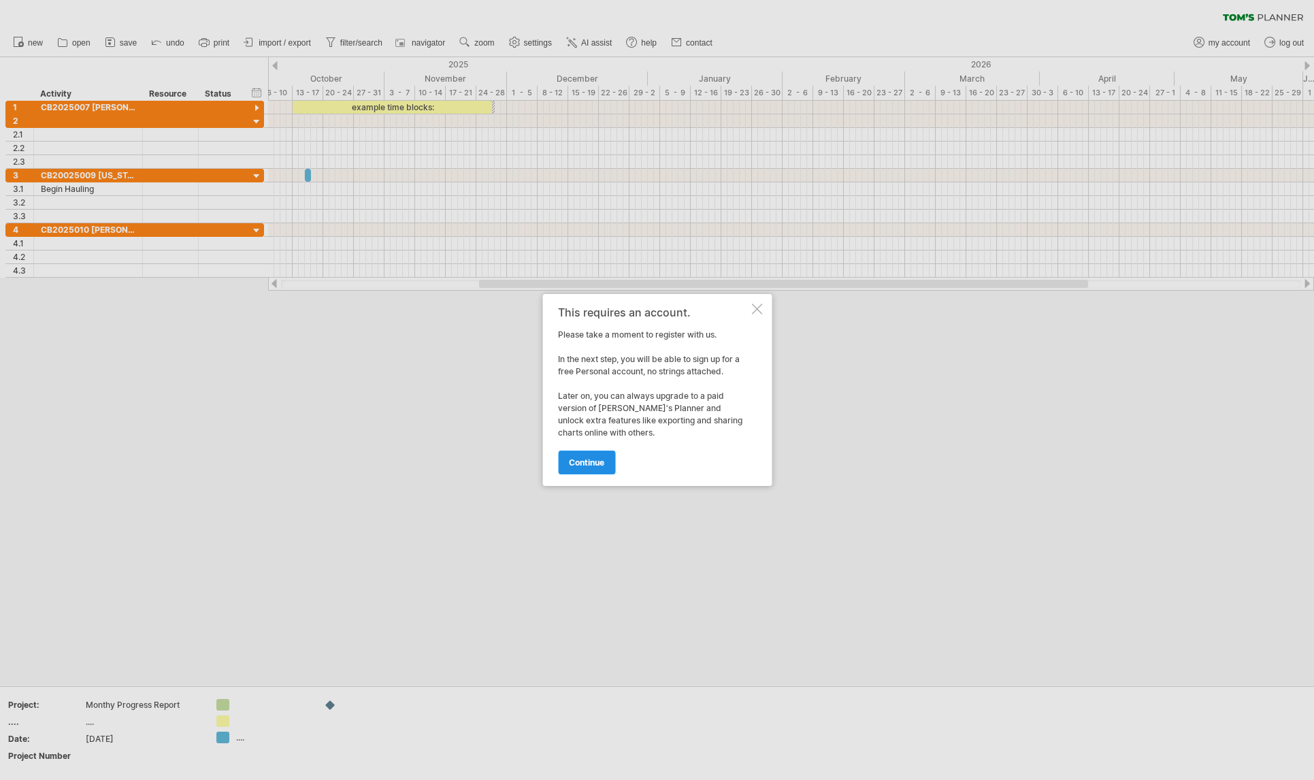
click at [586, 460] on span "continue" at bounding box center [586, 462] width 35 height 10
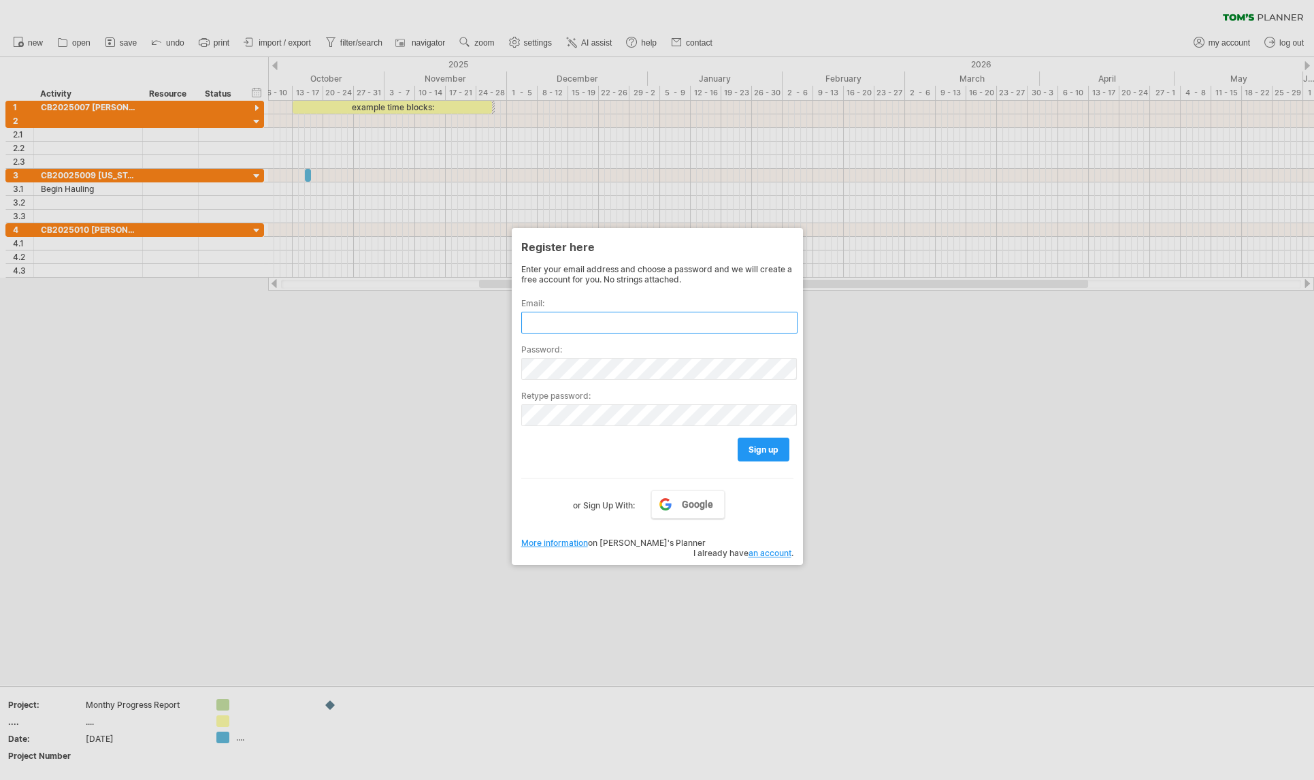
click at [547, 315] on input "text" at bounding box center [659, 323] width 276 height 22
type input "**********"
click at [764, 444] on span "sign up" at bounding box center [764, 449] width 30 height 10
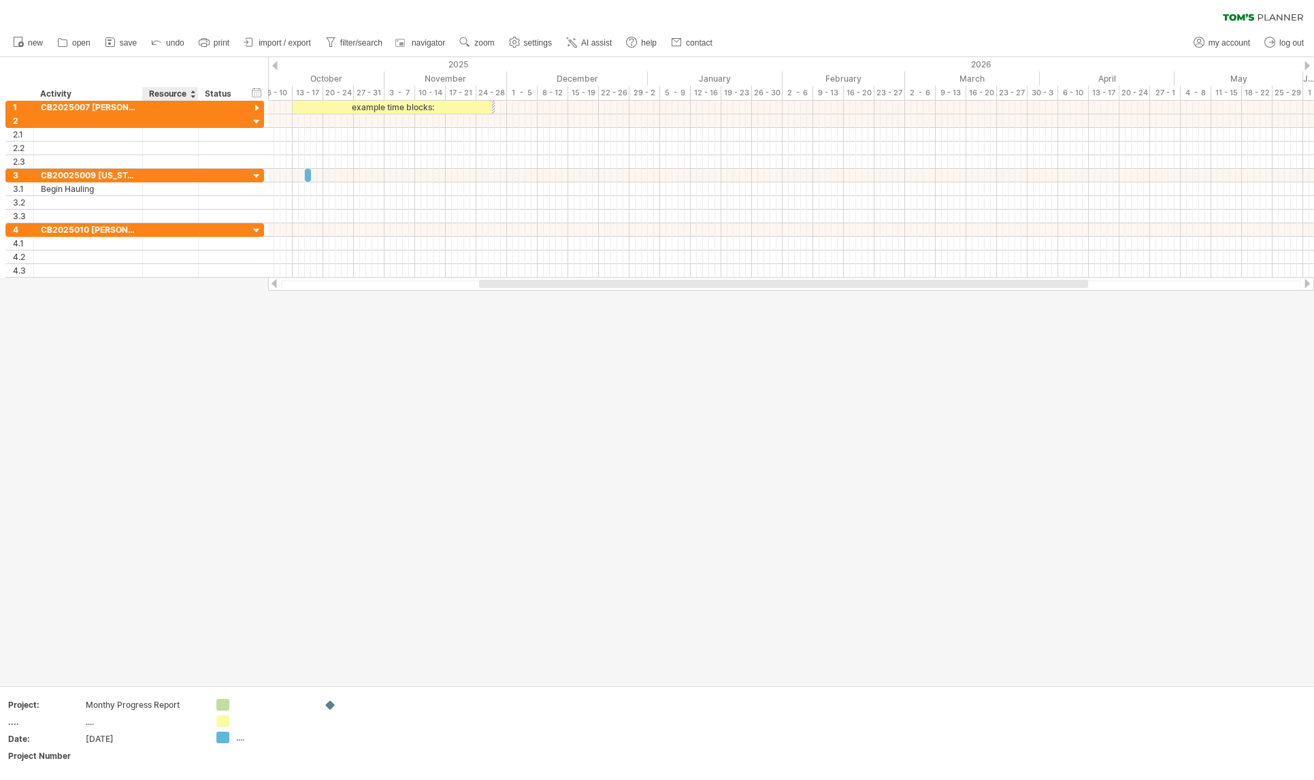
drag, startPoint x: 182, startPoint y: 427, endPoint x: 189, endPoint y: 402, distance: 26.1
click at [184, 427] on div at bounding box center [657, 371] width 1314 height 628
click at [223, 42] on span "print" at bounding box center [222, 43] width 16 height 10
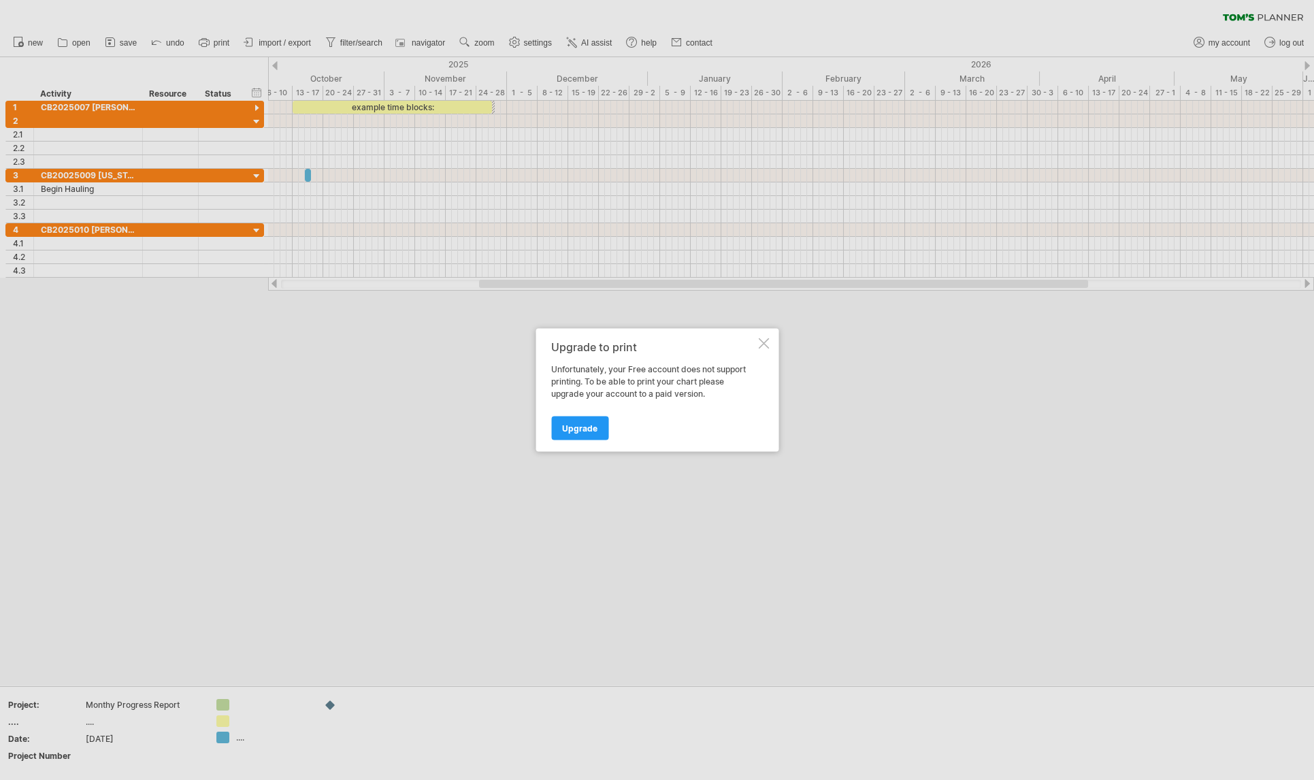
drag, startPoint x: 579, startPoint y: 430, endPoint x: 568, endPoint y: 425, distance: 11.9
click at [579, 430] on span "Upgrade" at bounding box center [579, 428] width 35 height 10
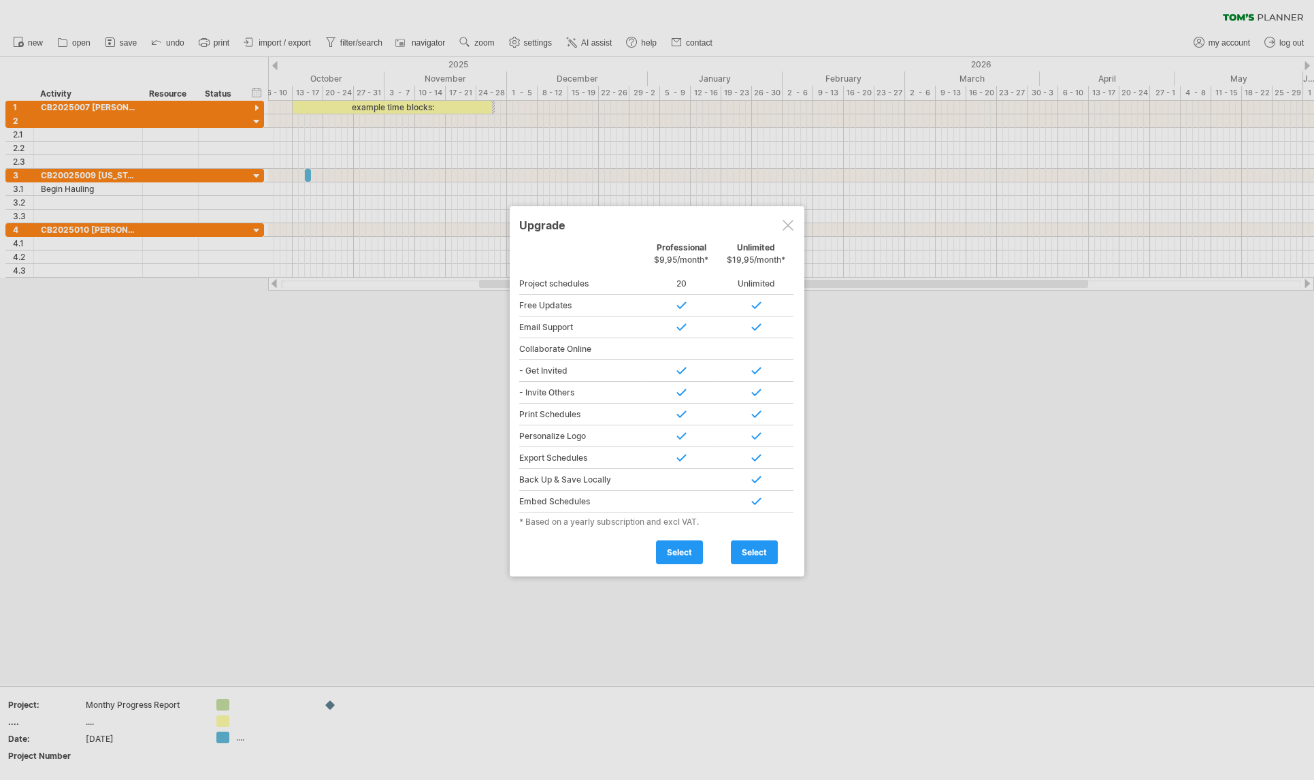
click at [790, 223] on div at bounding box center [788, 225] width 11 height 11
